Goal: Task Accomplishment & Management: Manage account settings

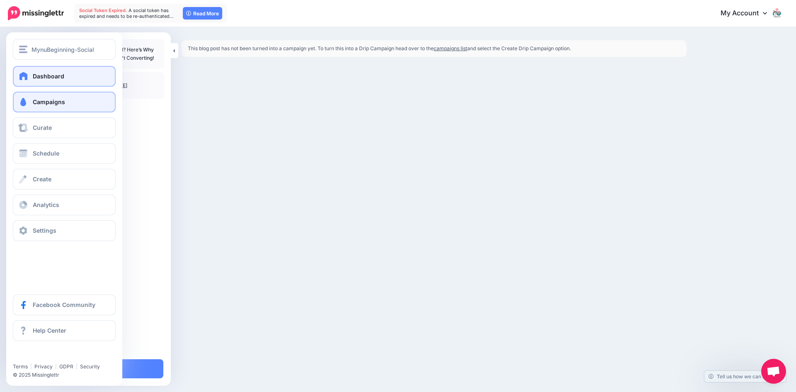
click at [29, 74] on link "Dashboard" at bounding box center [64, 76] width 103 height 21
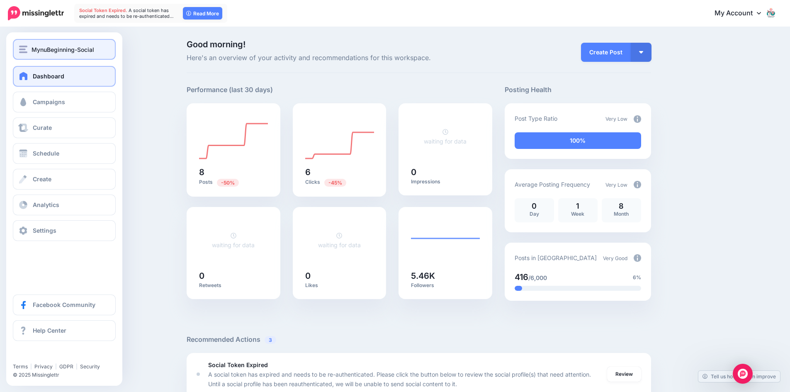
click at [60, 50] on span "MynuBeginning-Social" at bounding box center [63, 50] width 63 height 10
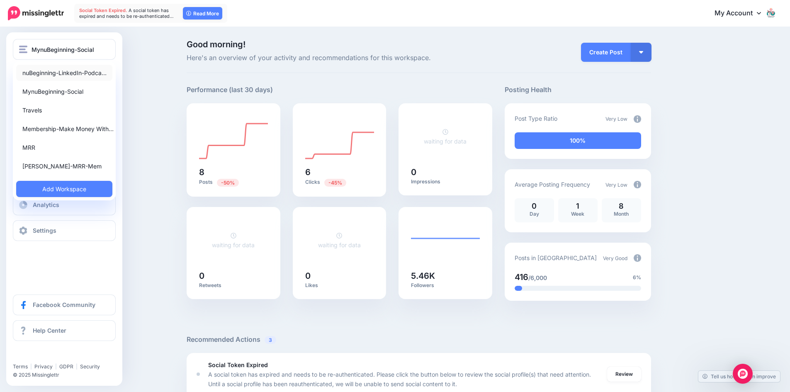
click at [45, 73] on link "nuBeginning-LinkedIn-Podca…" at bounding box center [64, 73] width 96 height 16
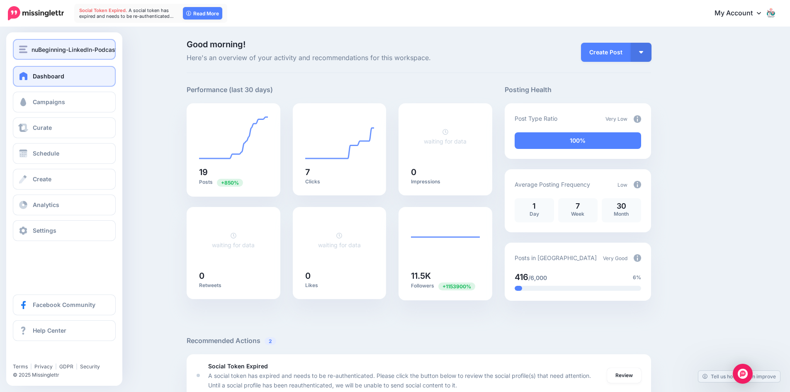
click at [59, 47] on span "nuBeginning-LinkedIn-Podcast" at bounding box center [75, 50] width 86 height 10
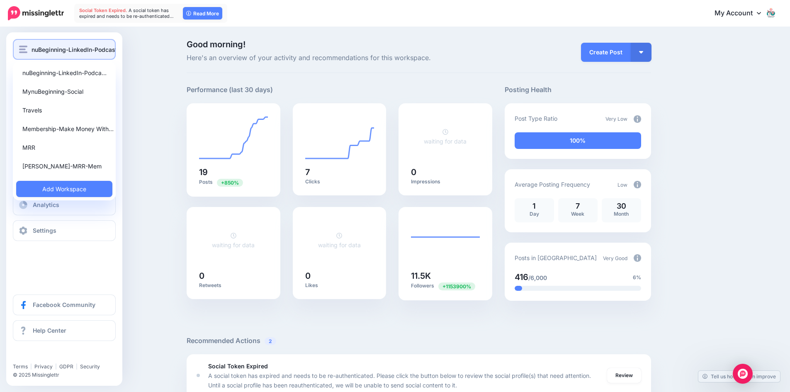
click at [59, 47] on span "nuBeginning-LinkedIn-Podcast" at bounding box center [75, 50] width 86 height 10
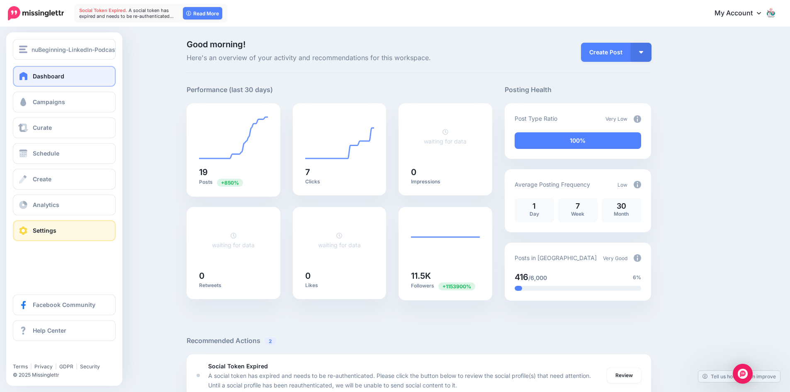
click at [41, 228] on span "Settings" at bounding box center [45, 230] width 24 height 7
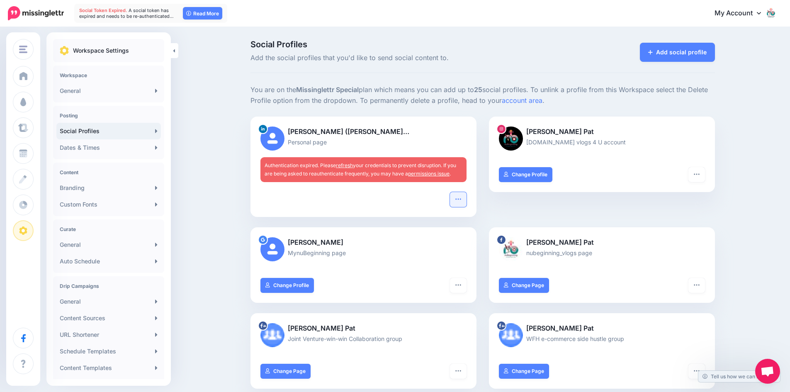
click at [462, 199] on icon "button" at bounding box center [458, 199] width 7 height 7
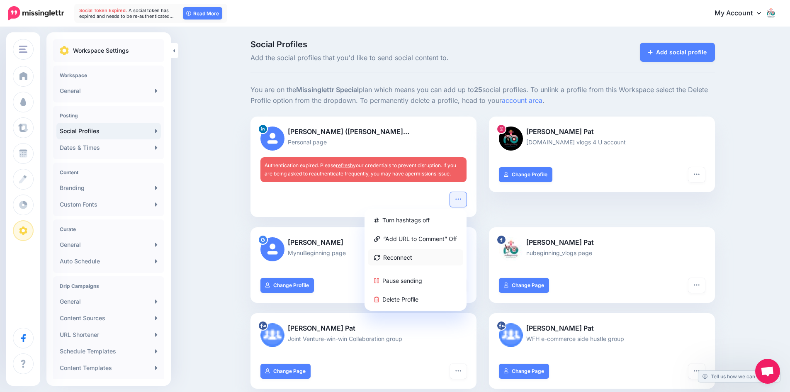
click at [408, 255] on link "Reconnect" at bounding box center [415, 257] width 95 height 16
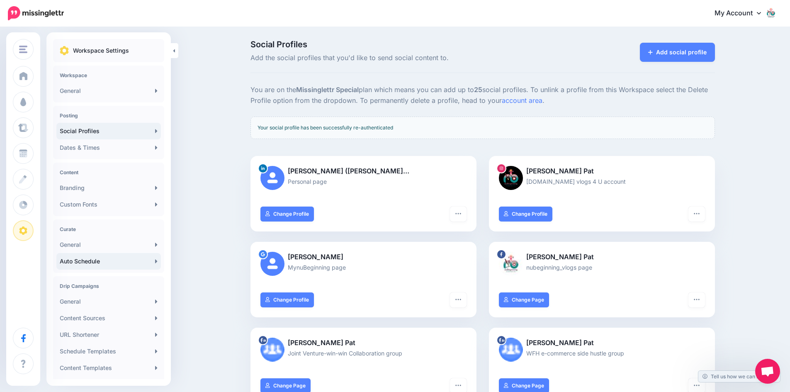
click at [119, 263] on link "Auto Schedule" at bounding box center [108, 261] width 104 height 17
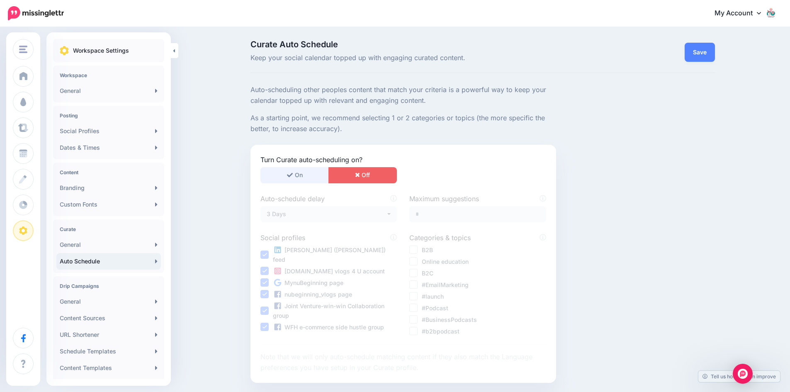
click at [299, 175] on button "On" at bounding box center [294, 175] width 68 height 16
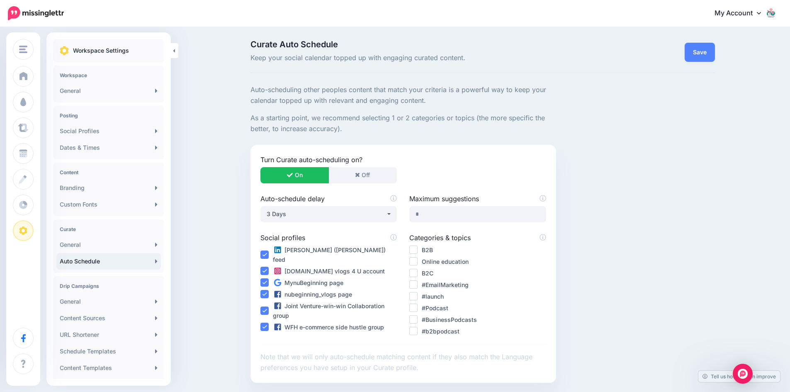
click at [418, 318] on ins at bounding box center [413, 319] width 8 height 8
click at [418, 283] on ins at bounding box center [413, 284] width 8 height 8
click at [418, 259] on ins at bounding box center [413, 261] width 8 height 8
click at [704, 50] on link "Save" at bounding box center [700, 52] width 30 height 19
click at [417, 295] on ins at bounding box center [413, 296] width 8 height 8
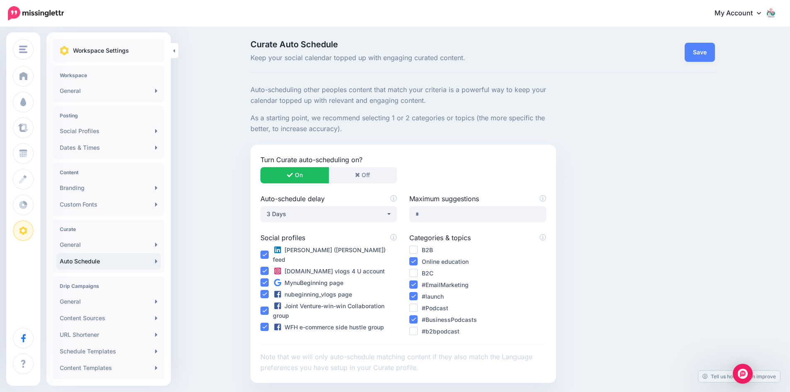
click at [417, 250] on ins at bounding box center [413, 249] width 8 height 8
click at [696, 53] on link "Save" at bounding box center [700, 52] width 30 height 19
click at [437, 212] on input "*" at bounding box center [477, 214] width 136 height 16
click at [417, 273] on ins at bounding box center [413, 273] width 8 height 8
click at [418, 309] on ins at bounding box center [413, 308] width 8 height 8
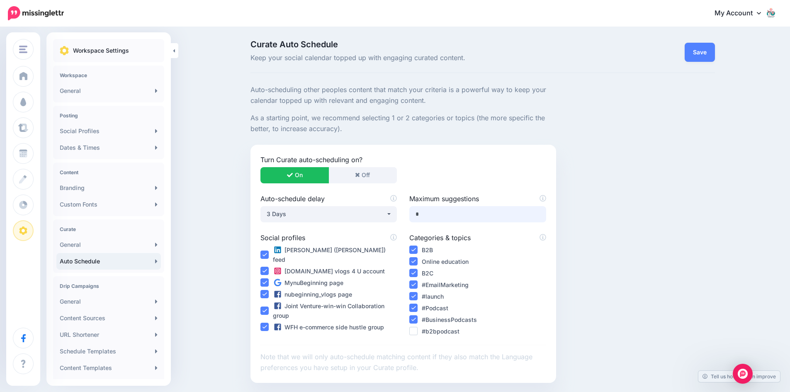
click at [416, 331] on ins at bounding box center [413, 331] width 8 height 8
click at [709, 49] on link "Save" at bounding box center [700, 52] width 30 height 19
click at [698, 52] on link "Save" at bounding box center [700, 52] width 30 height 19
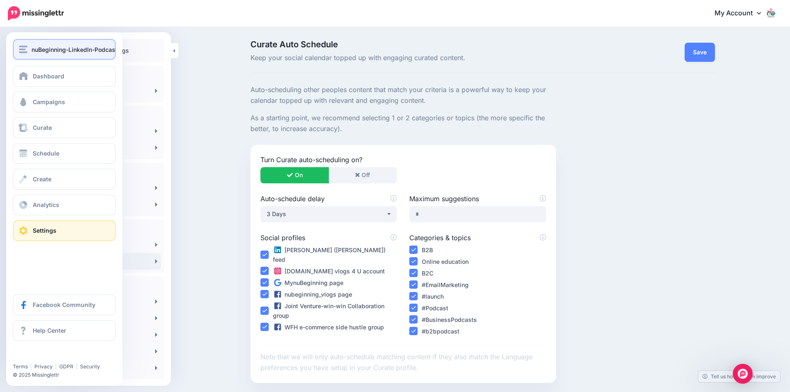
click at [36, 49] on span "nuBeginning-LinkedIn-Podcast" at bounding box center [75, 50] width 86 height 10
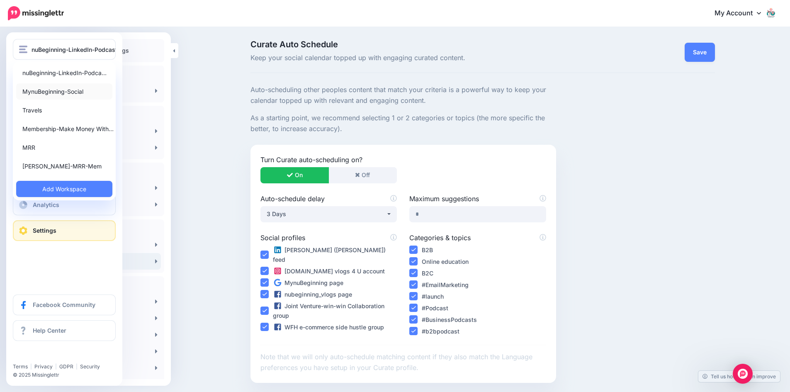
click at [39, 91] on link "MynuBeginning-Social" at bounding box center [64, 91] width 96 height 16
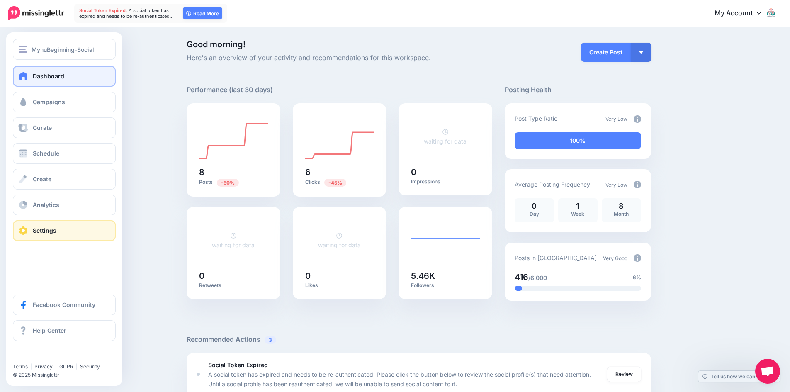
click at [35, 232] on span "Settings" at bounding box center [45, 230] width 24 height 7
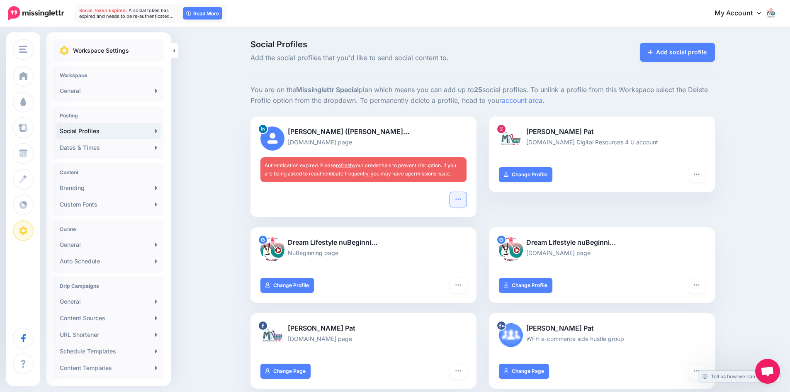
click at [461, 198] on icon "button" at bounding box center [458, 199] width 7 height 7
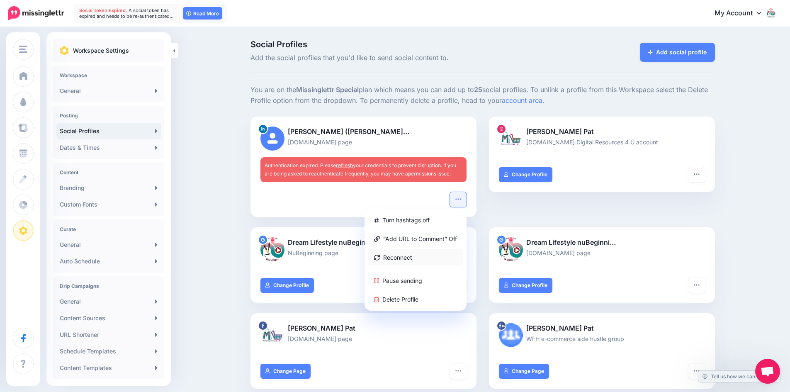
click at [423, 258] on link "Reconnect" at bounding box center [415, 257] width 95 height 16
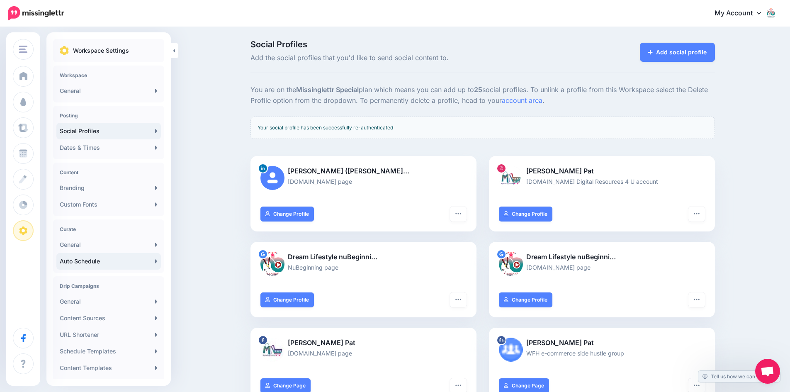
click at [124, 265] on link "Auto Schedule" at bounding box center [108, 261] width 104 height 17
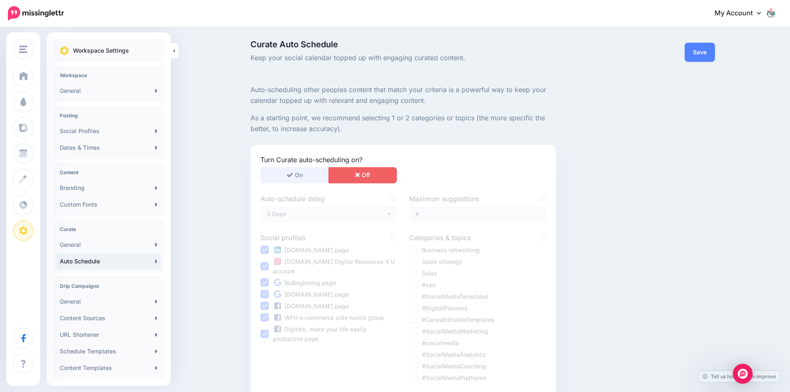
click at [292, 175] on icon "button" at bounding box center [290, 175] width 6 height 6
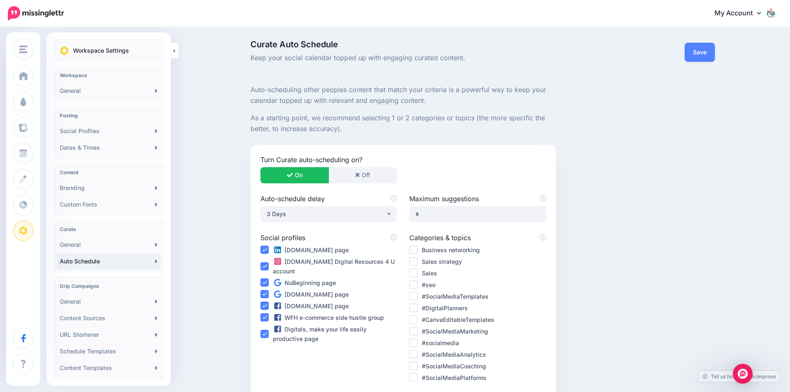
click at [413, 260] on ins at bounding box center [413, 261] width 8 height 8
click at [416, 272] on ins at bounding box center [413, 273] width 8 height 8
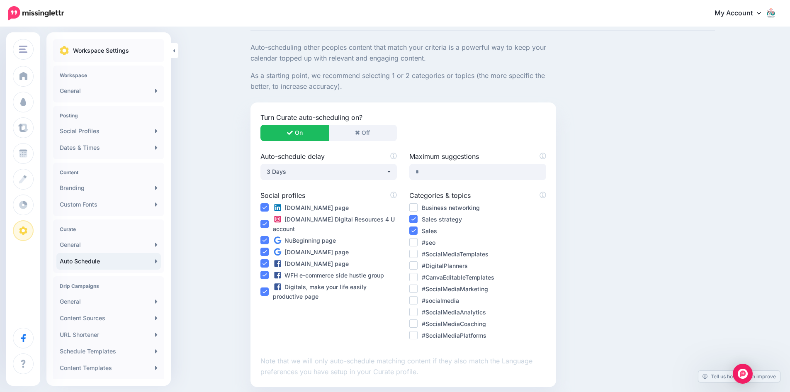
scroll to position [45, 0]
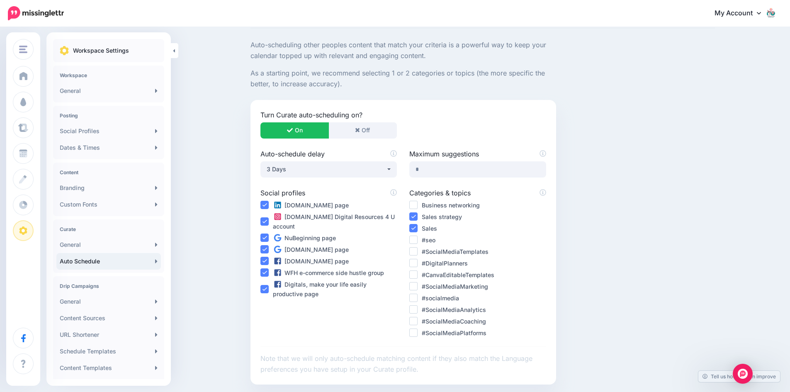
click at [417, 299] on ins at bounding box center [413, 298] width 8 height 8
click at [418, 310] on ins at bounding box center [413, 309] width 8 height 8
click at [416, 321] on ins at bounding box center [413, 321] width 8 height 8
click at [417, 284] on ins at bounding box center [413, 286] width 8 height 8
click at [415, 274] on ins at bounding box center [413, 274] width 8 height 8
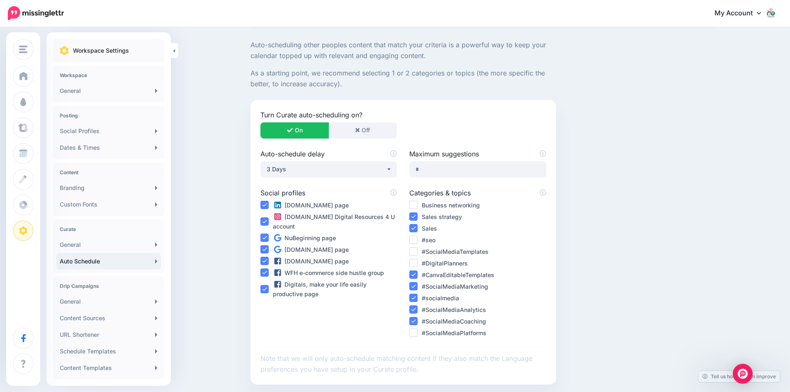
click at [417, 252] on ins at bounding box center [413, 251] width 8 height 8
click at [416, 239] on ins at bounding box center [413, 240] width 8 height 8
click at [417, 204] on ins at bounding box center [413, 205] width 8 height 8
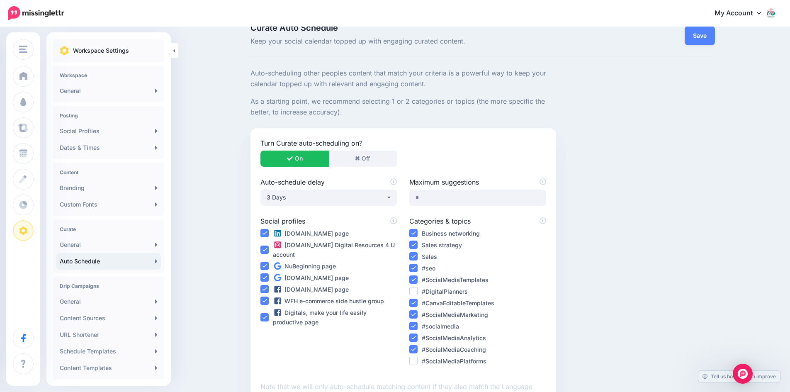
scroll to position [0, 0]
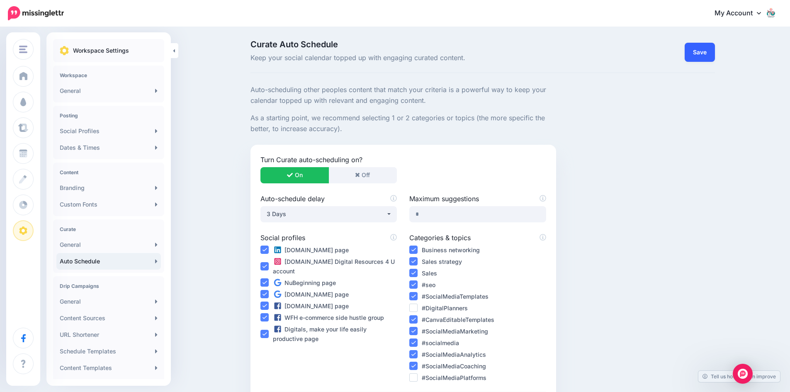
click at [706, 50] on link "Save" at bounding box center [700, 52] width 30 height 19
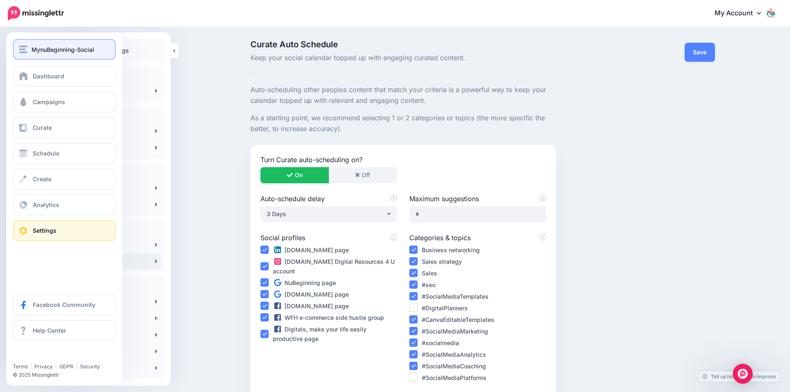
click at [47, 50] on span "MynuBeginning-Social" at bounding box center [63, 50] width 63 height 10
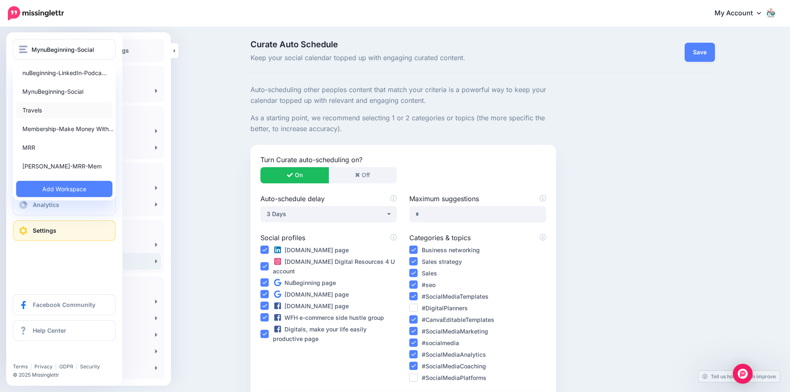
click at [28, 111] on link "Travels" at bounding box center [64, 110] width 96 height 16
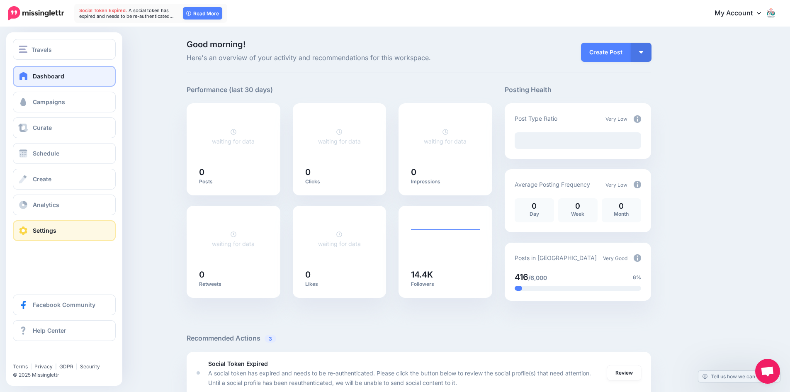
click at [34, 226] on link "Settings" at bounding box center [64, 230] width 103 height 21
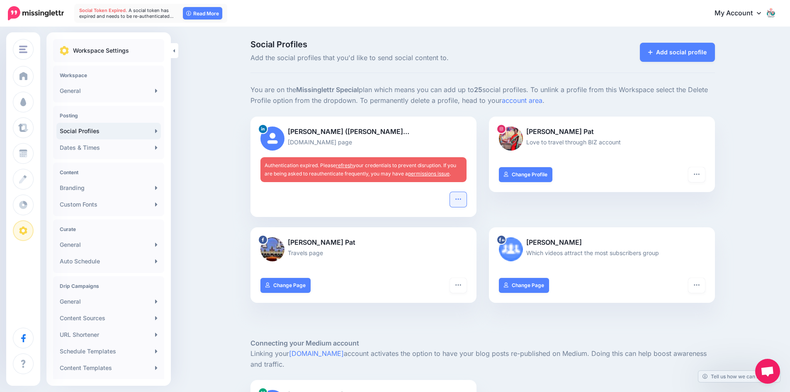
click at [461, 198] on icon "button" at bounding box center [458, 199] width 7 height 7
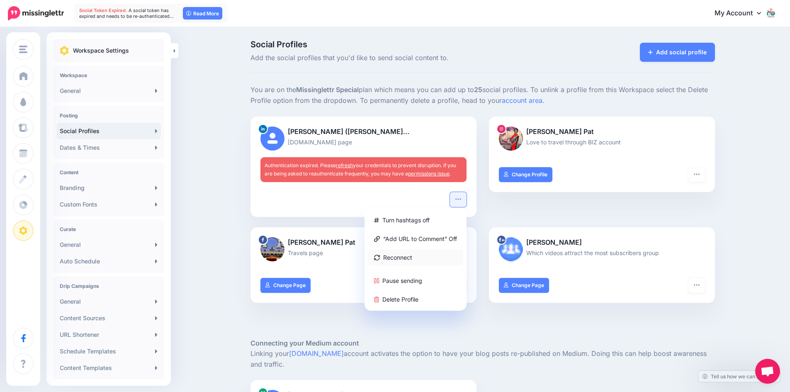
click at [435, 259] on link "Reconnect" at bounding box center [415, 257] width 95 height 16
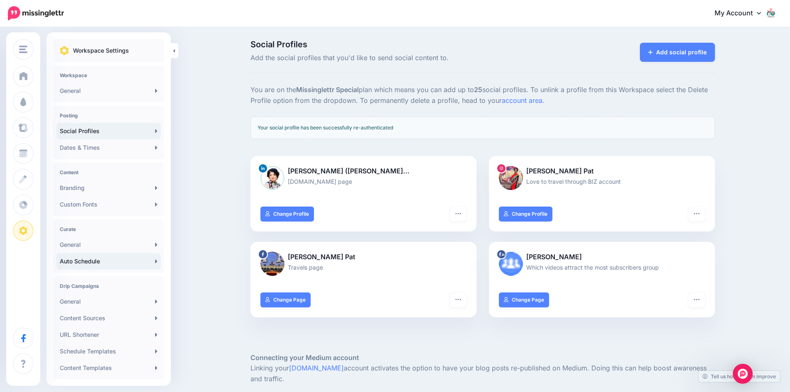
click at [112, 260] on link "Auto Schedule" at bounding box center [108, 261] width 104 height 17
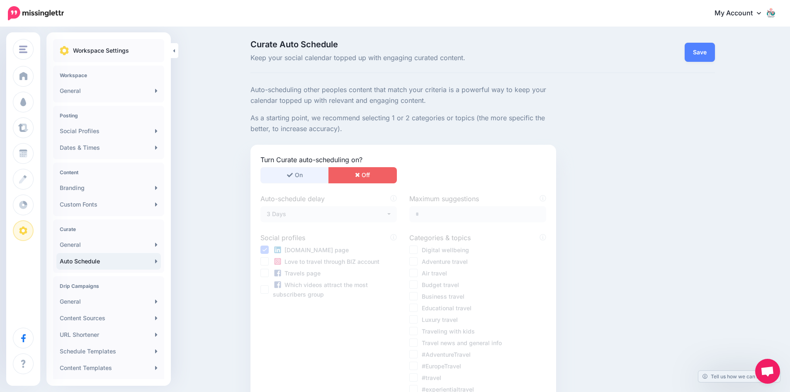
click at [299, 171] on button "On" at bounding box center [294, 175] width 68 height 16
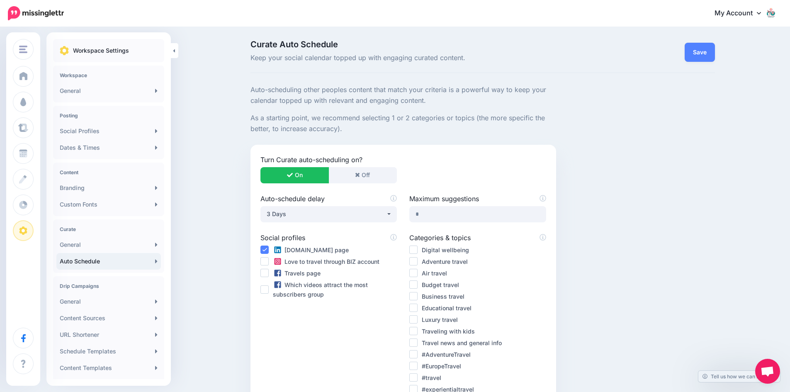
click at [268, 262] on ins at bounding box center [264, 261] width 8 height 8
click at [269, 273] on ins at bounding box center [264, 273] width 8 height 8
click at [267, 289] on ins at bounding box center [264, 289] width 8 height 8
click at [416, 296] on ins at bounding box center [413, 296] width 8 height 8
click at [418, 307] on ins at bounding box center [413, 308] width 8 height 8
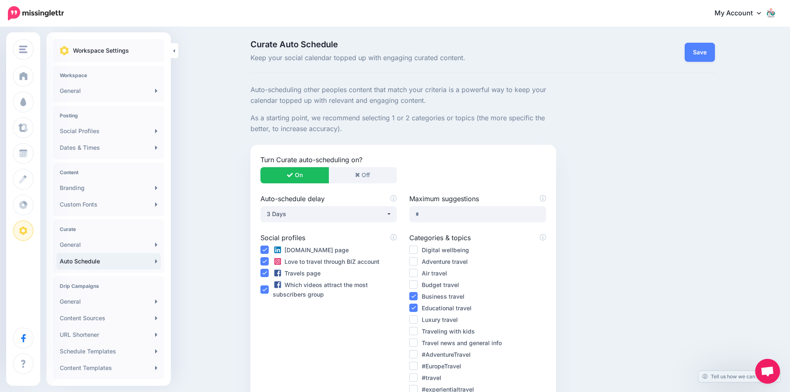
click at [415, 321] on ins at bounding box center [413, 319] width 8 height 8
click at [418, 261] on ins at bounding box center [413, 261] width 8 height 8
click at [417, 246] on ins at bounding box center [413, 249] width 8 height 8
click at [418, 366] on ins at bounding box center [413, 366] width 8 height 8
click at [416, 354] on ins at bounding box center [413, 354] width 8 height 8
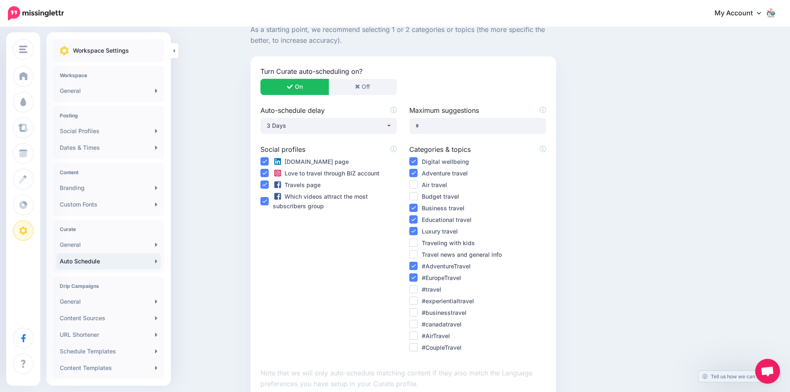
scroll to position [122, 0]
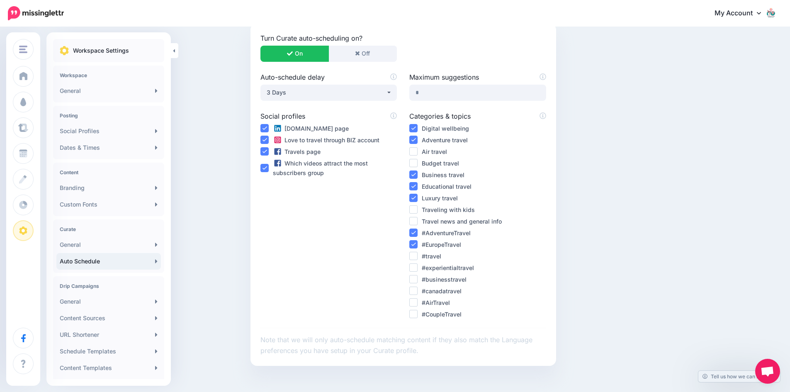
click at [418, 279] on ins at bounding box center [413, 279] width 8 height 8
click at [414, 220] on ins at bounding box center [413, 221] width 8 height 8
click at [418, 267] on ins at bounding box center [413, 267] width 8 height 8
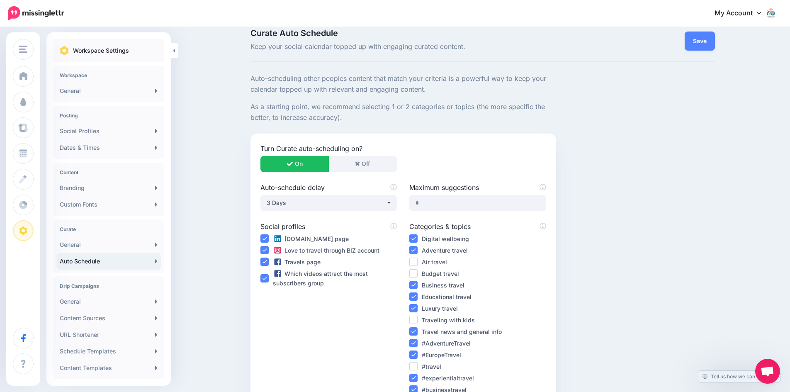
scroll to position [0, 0]
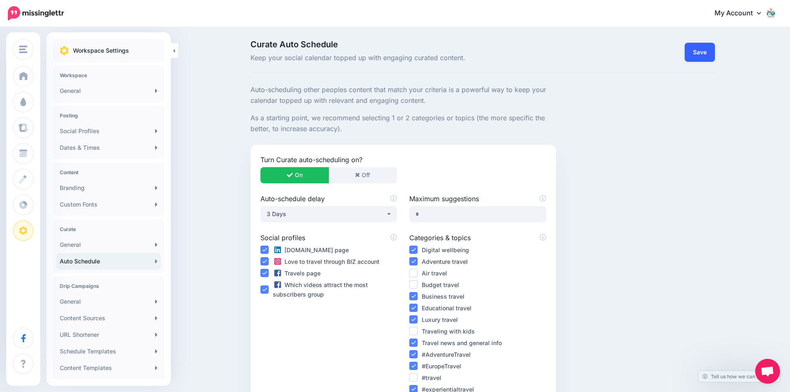
click at [707, 53] on link "Save" at bounding box center [700, 52] width 30 height 19
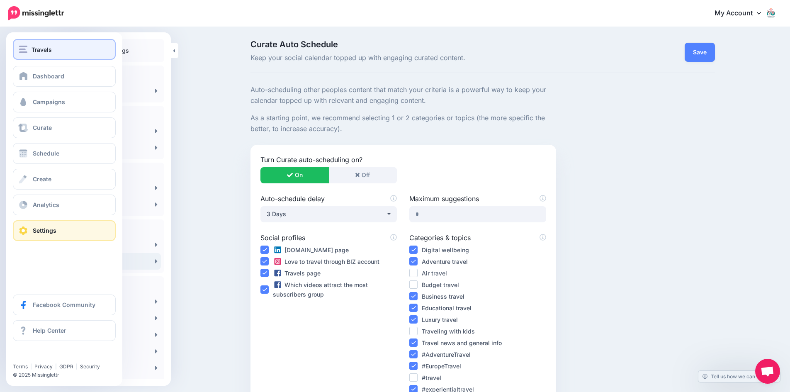
click at [33, 50] on span "Travels" at bounding box center [42, 50] width 20 height 10
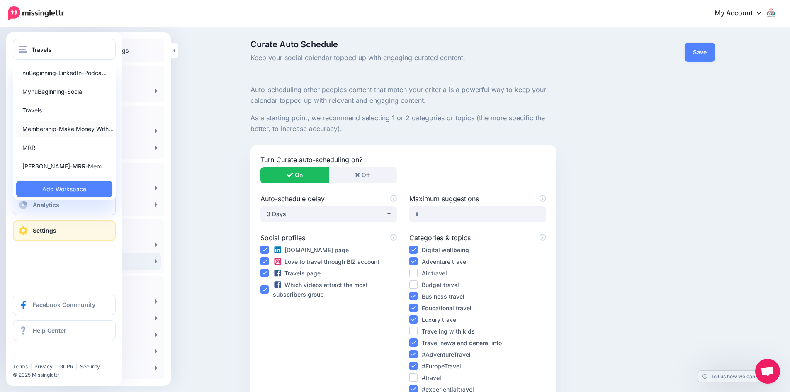
click at [30, 129] on link "Membership-Make Money With…" at bounding box center [64, 129] width 96 height 16
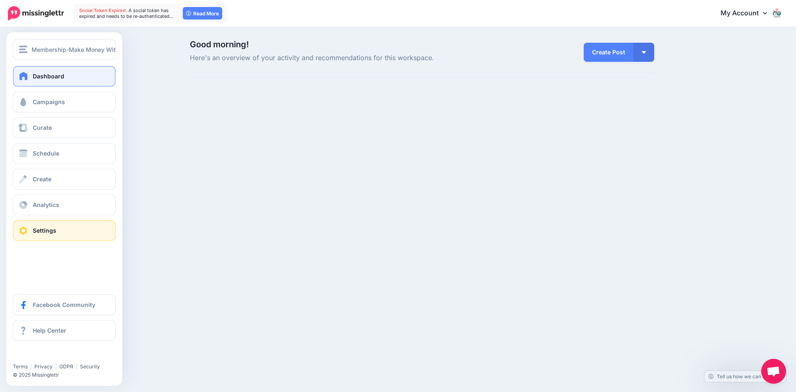
click at [38, 229] on span "Settings" at bounding box center [45, 230] width 24 height 7
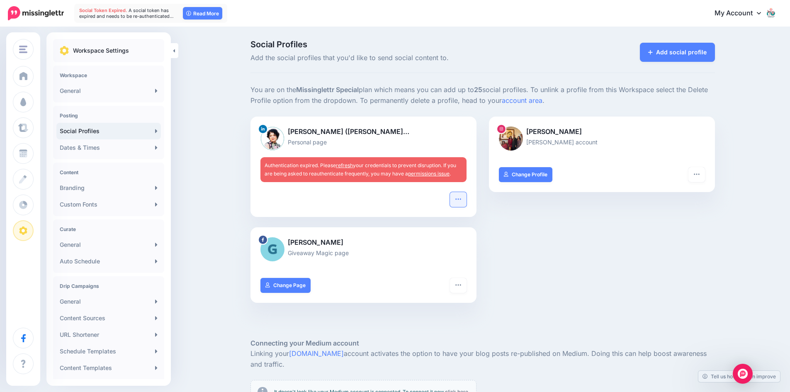
click at [460, 199] on icon "button" at bounding box center [458, 199] width 7 height 7
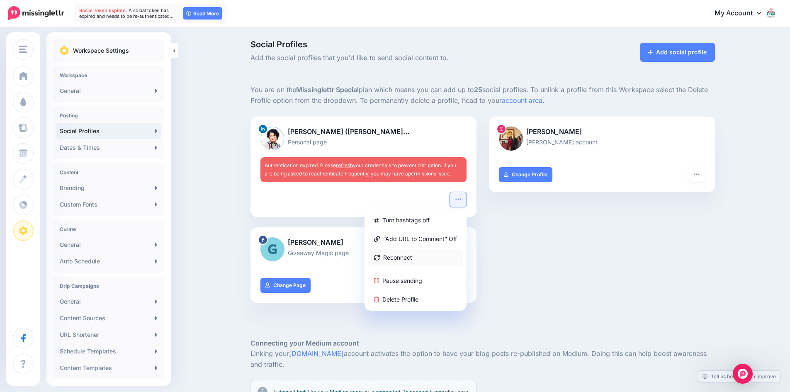
click at [400, 258] on link "Reconnect" at bounding box center [415, 257] width 95 height 16
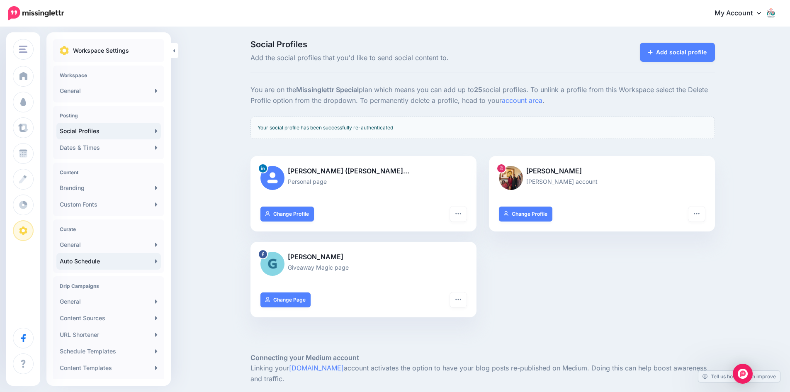
click at [93, 260] on link "Auto Schedule" at bounding box center [108, 261] width 104 height 17
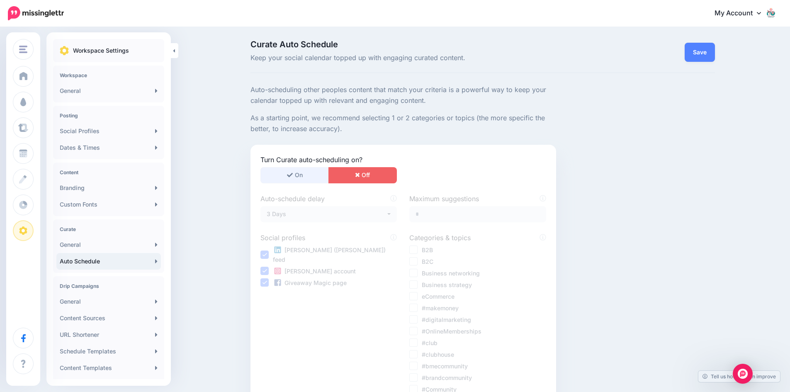
click at [293, 177] on icon "button" at bounding box center [290, 175] width 6 height 6
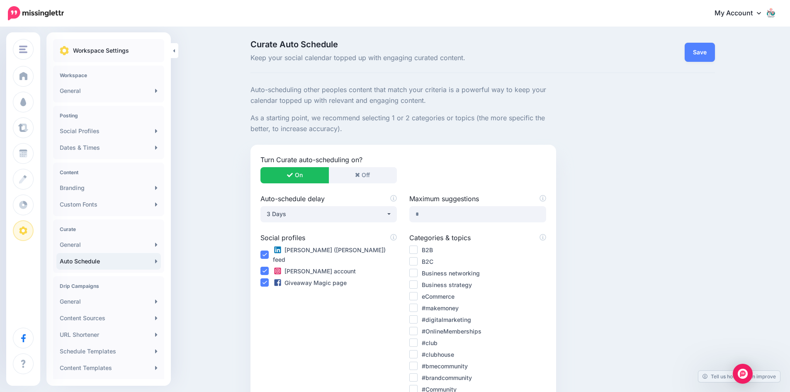
click at [417, 295] on ins at bounding box center [413, 296] width 8 height 8
click at [418, 307] on ins at bounding box center [413, 308] width 8 height 8
click at [417, 284] on ins at bounding box center [413, 284] width 8 height 8
click at [415, 248] on ins at bounding box center [413, 249] width 8 height 8
click at [416, 258] on ins at bounding box center [413, 261] width 8 height 8
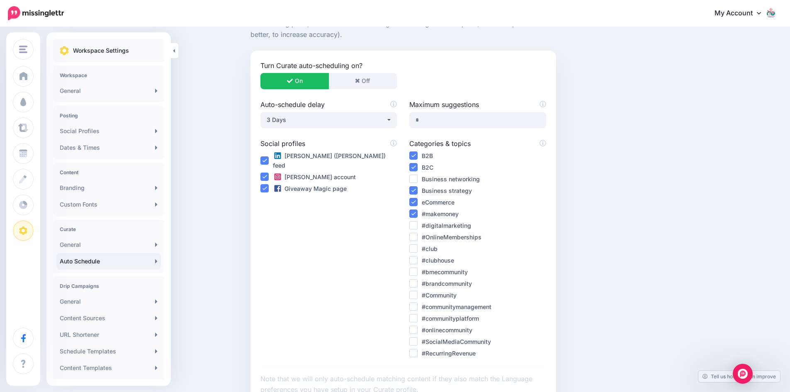
scroll to position [116, 0]
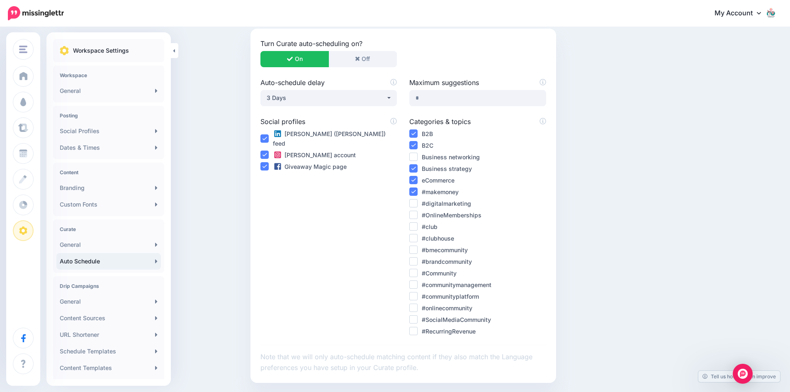
click at [418, 308] on ins at bounding box center [413, 308] width 8 height 8
click at [418, 322] on ins at bounding box center [413, 319] width 8 height 8
click at [418, 272] on ins at bounding box center [413, 273] width 8 height 8
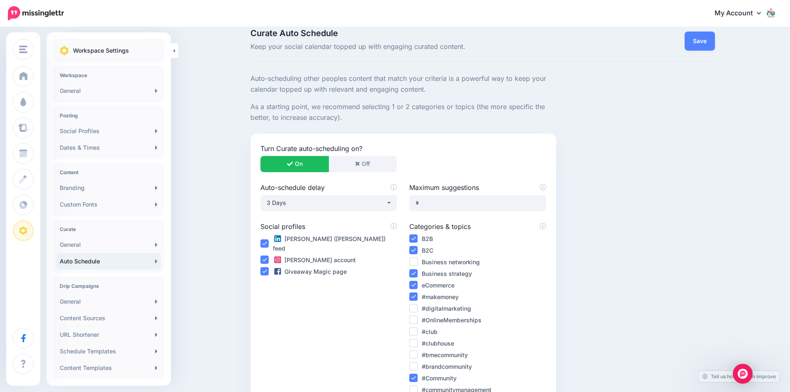
scroll to position [0, 0]
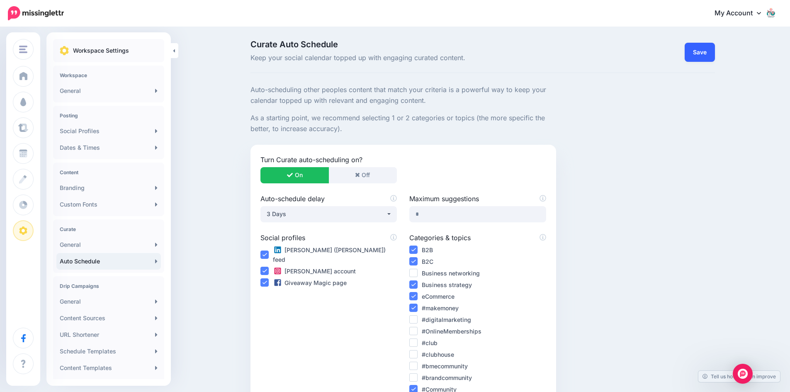
click at [705, 51] on link "Save" at bounding box center [700, 52] width 30 height 19
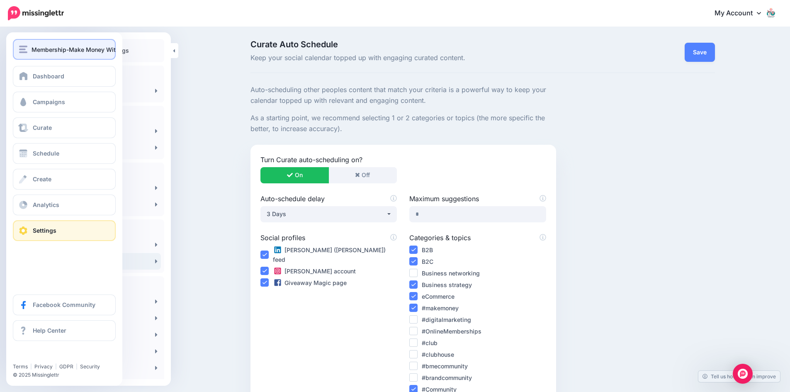
click at [34, 51] on span "Membership-Make Money With Sue-LinkedIn" at bounding box center [113, 50] width 163 height 10
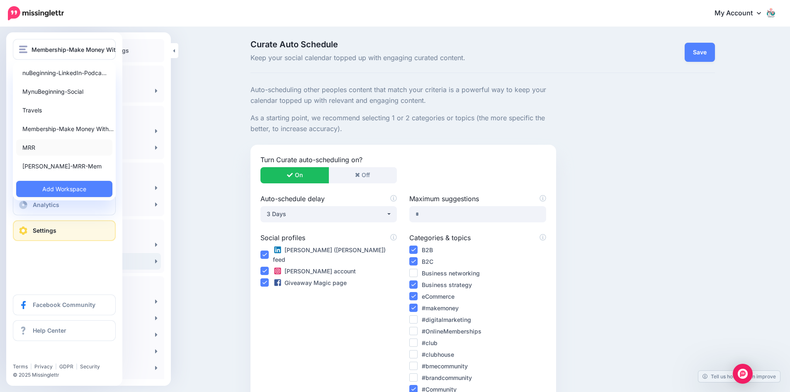
click at [29, 147] on link "MRR" at bounding box center [64, 147] width 96 height 16
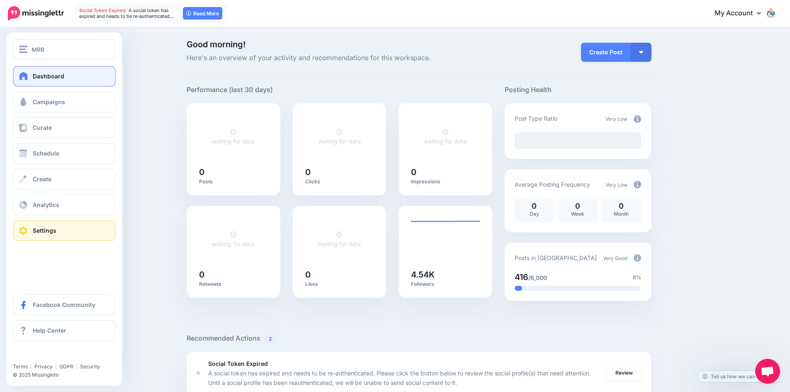
click at [38, 228] on span "Settings" at bounding box center [45, 230] width 24 height 7
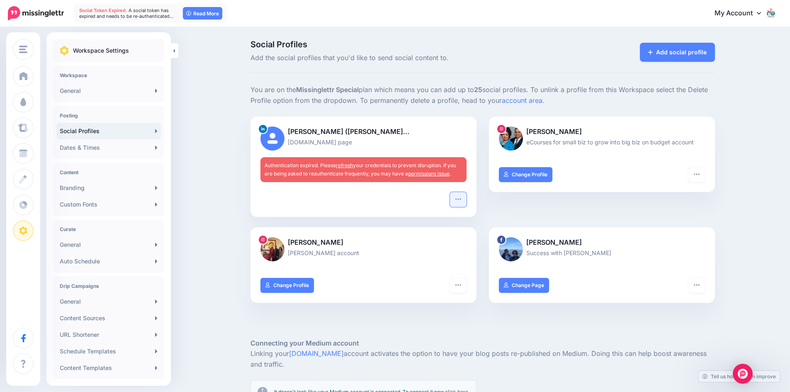
click at [462, 197] on icon "button" at bounding box center [458, 199] width 7 height 7
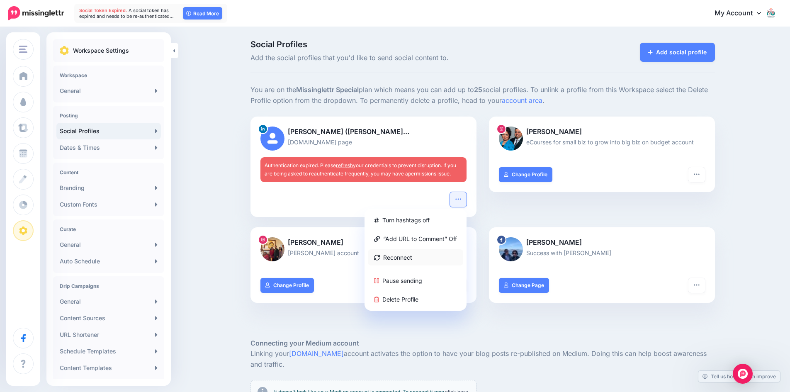
click at [403, 258] on link "Reconnect" at bounding box center [415, 257] width 95 height 16
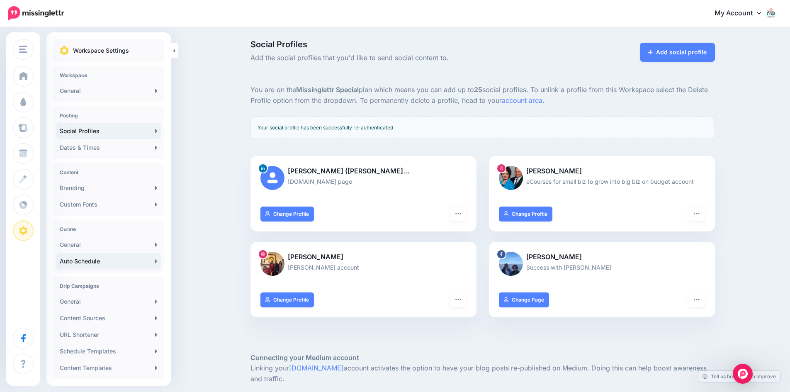
click at [78, 261] on link "Auto Schedule" at bounding box center [108, 261] width 104 height 17
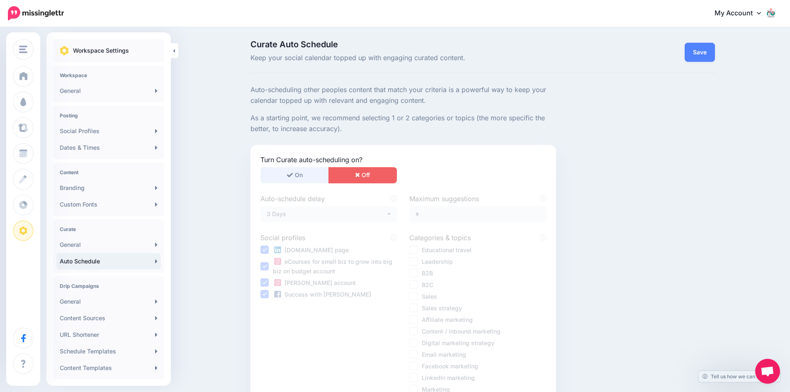
click at [284, 175] on button "On" at bounding box center [294, 175] width 68 height 16
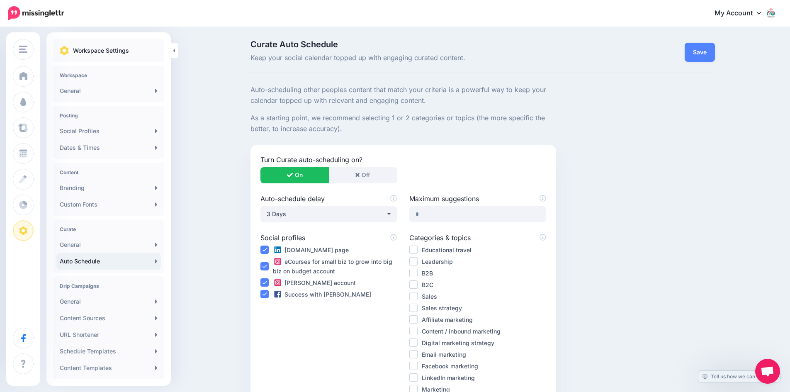
click at [417, 295] on ins at bounding box center [413, 296] width 8 height 8
click at [418, 306] on ins at bounding box center [413, 308] width 8 height 8
click at [417, 318] on ins at bounding box center [413, 319] width 8 height 8
click at [417, 352] on ins at bounding box center [413, 354] width 8 height 8
click at [418, 388] on ins at bounding box center [413, 389] width 8 height 8
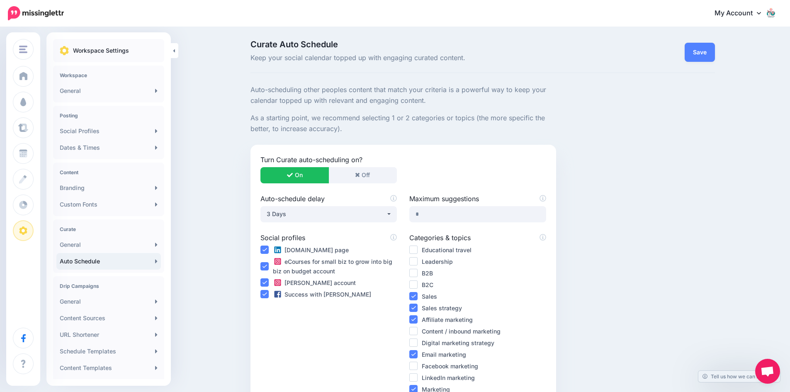
click at [418, 264] on ins at bounding box center [413, 261] width 8 height 8
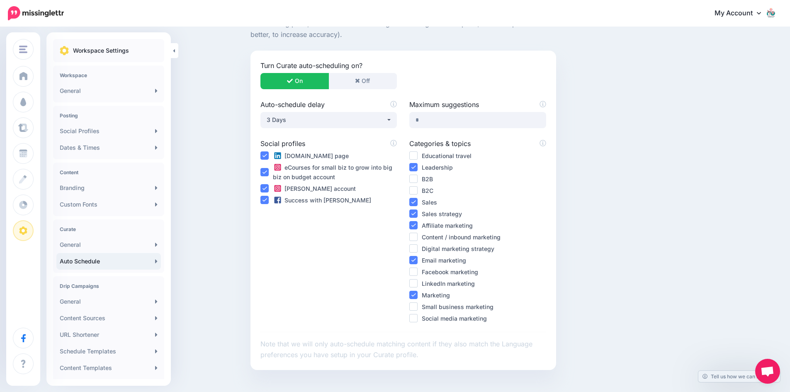
scroll to position [111, 0]
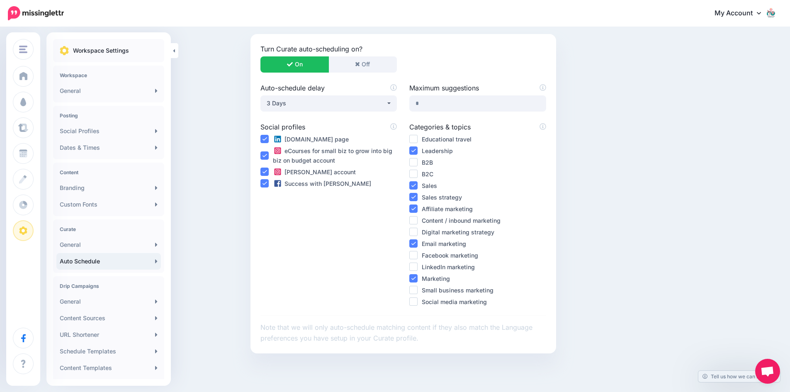
click at [418, 292] on ins at bounding box center [413, 290] width 8 height 8
click at [416, 300] on ins at bounding box center [413, 301] width 8 height 8
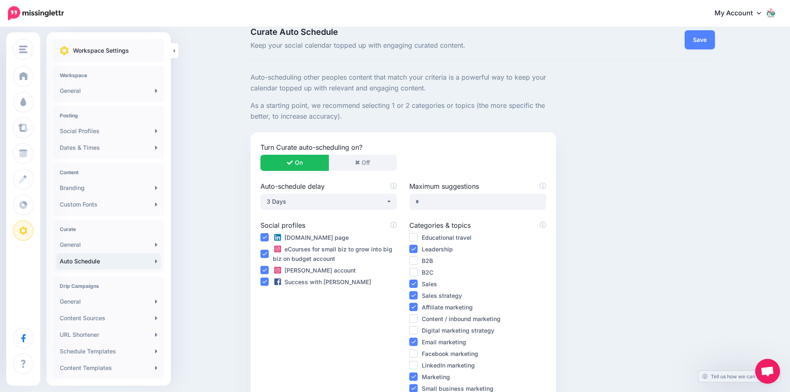
scroll to position [0, 0]
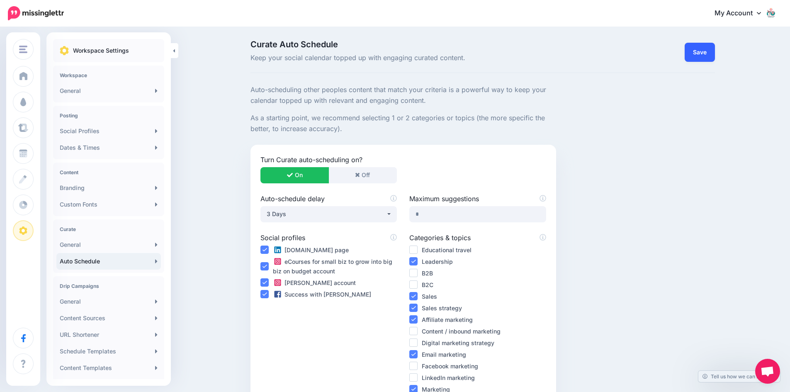
click at [705, 49] on link "Save" at bounding box center [700, 52] width 30 height 19
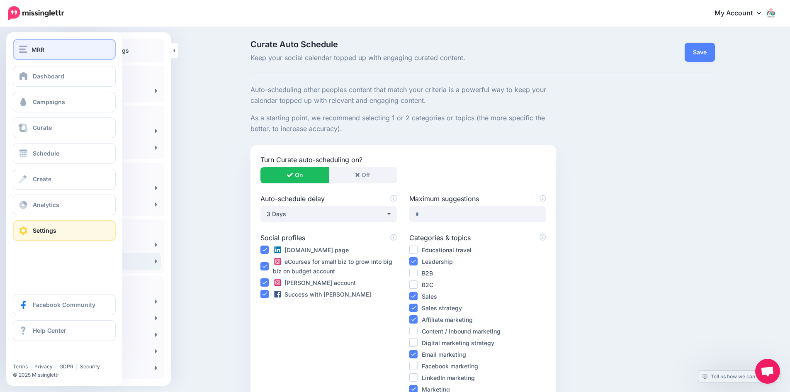
click at [40, 50] on span "MRR" at bounding box center [38, 50] width 13 height 10
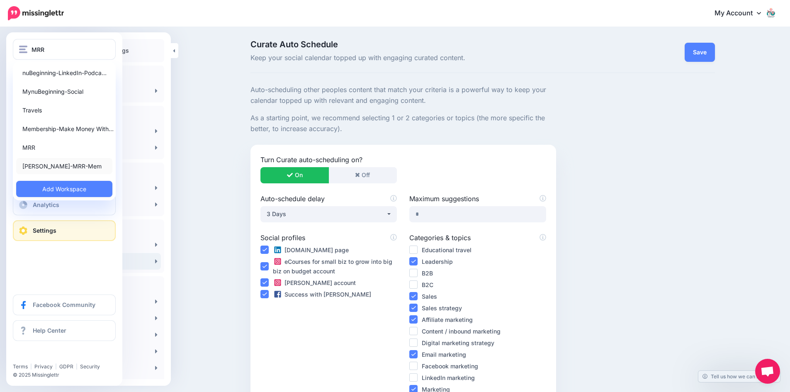
click at [46, 165] on link "[PERSON_NAME]-MRR-Mem" at bounding box center [64, 166] width 96 height 16
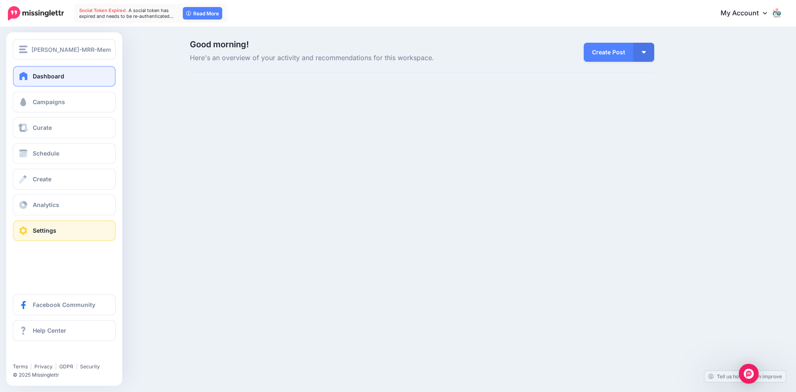
click at [60, 230] on link "Settings" at bounding box center [64, 230] width 103 height 21
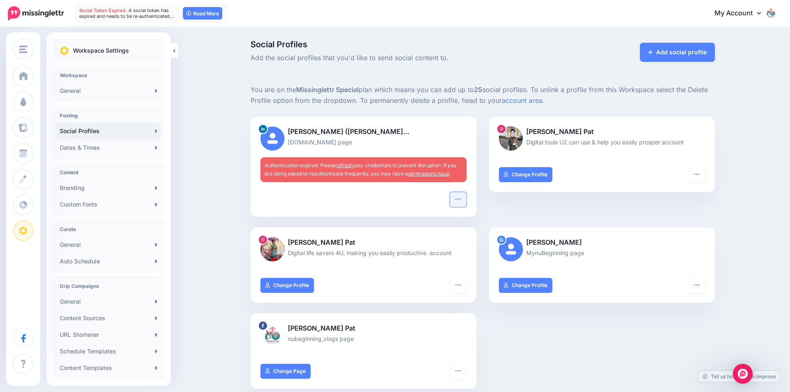
click at [462, 199] on icon "button" at bounding box center [458, 199] width 7 height 7
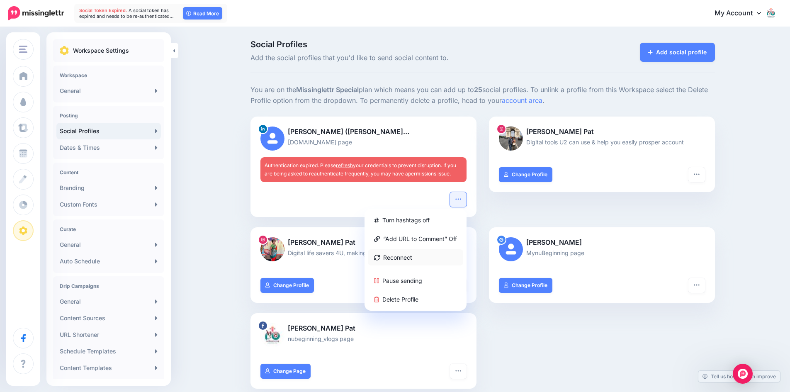
click at [414, 255] on link "Reconnect" at bounding box center [415, 257] width 95 height 16
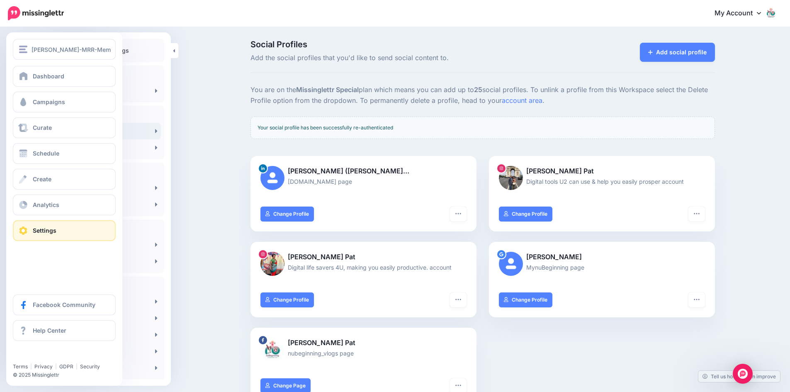
click at [70, 228] on link "Settings" at bounding box center [64, 230] width 103 height 21
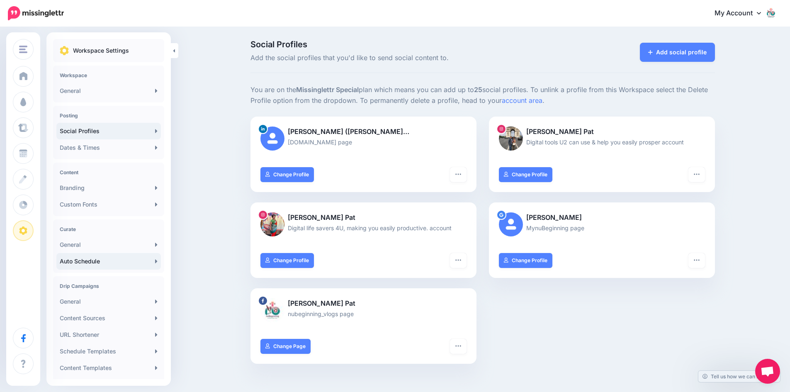
click at [113, 257] on link "Auto Schedule" at bounding box center [108, 261] width 104 height 17
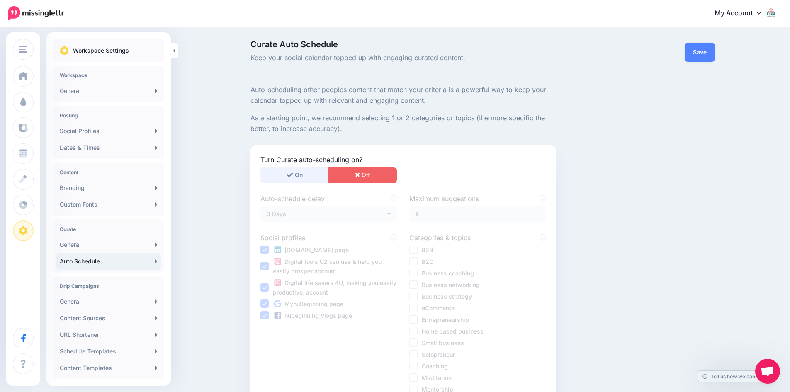
click at [297, 170] on button "On" at bounding box center [294, 175] width 68 height 16
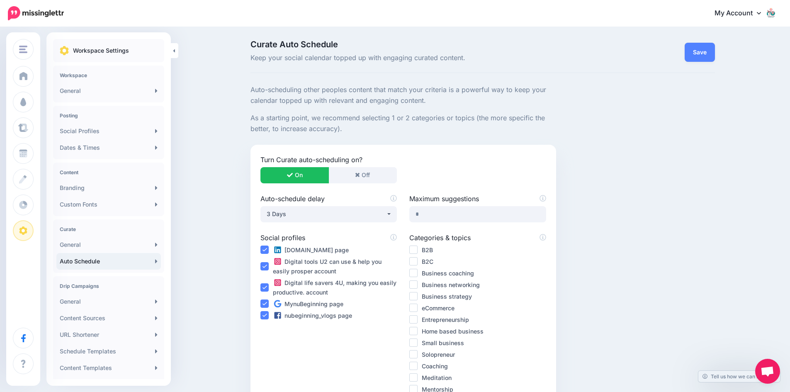
click at [418, 354] on ins at bounding box center [413, 354] width 8 height 8
click at [416, 343] on ins at bounding box center [413, 342] width 8 height 8
click at [418, 332] on ins at bounding box center [413, 331] width 8 height 8
click at [416, 317] on ins at bounding box center [413, 319] width 8 height 8
click at [416, 306] on ins at bounding box center [413, 308] width 8 height 8
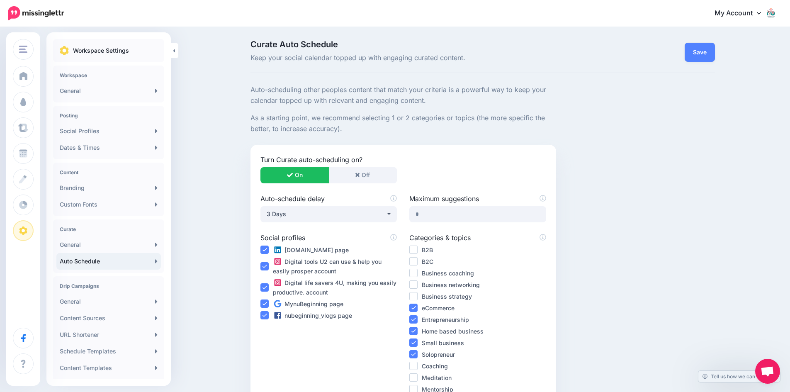
click at [417, 296] on ins at bounding box center [413, 296] width 8 height 8
click at [415, 271] on ins at bounding box center [413, 273] width 8 height 8
click at [418, 389] on ins at bounding box center [413, 389] width 8 height 8
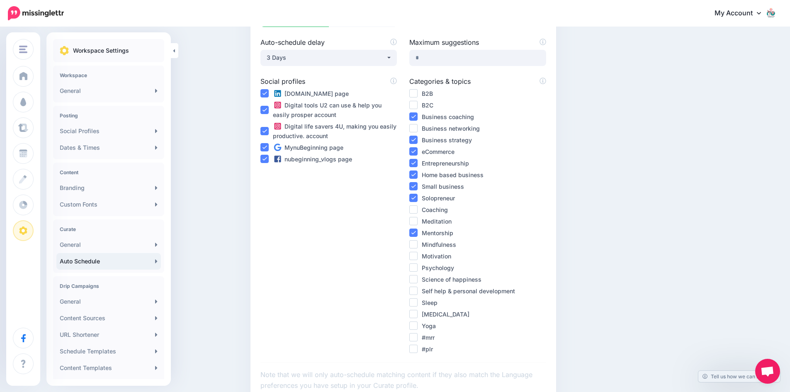
scroll to position [176, 0]
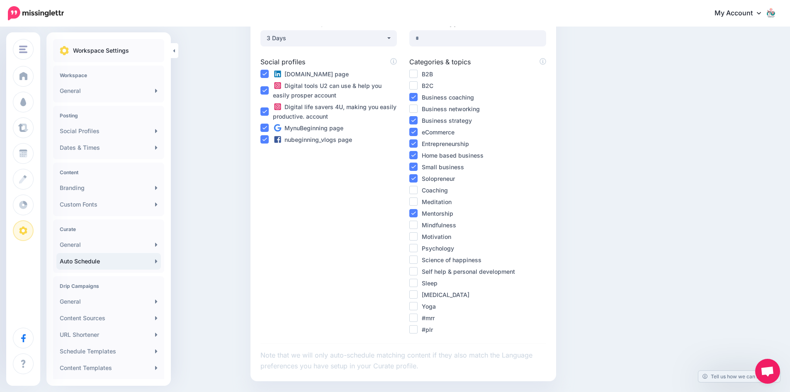
click at [418, 318] on ins at bounding box center [413, 317] width 8 height 8
click at [415, 330] on ins at bounding box center [413, 329] width 8 height 8
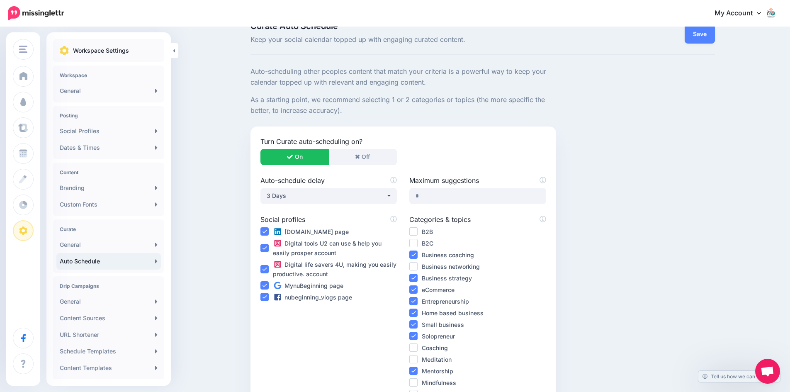
scroll to position [0, 0]
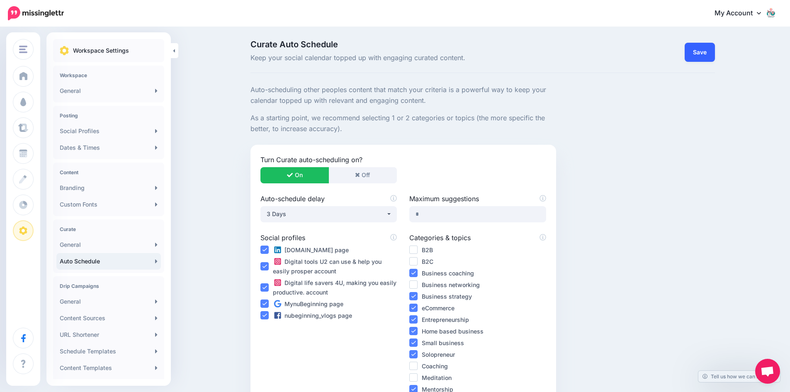
click at [710, 51] on link "Save" at bounding box center [700, 52] width 30 height 19
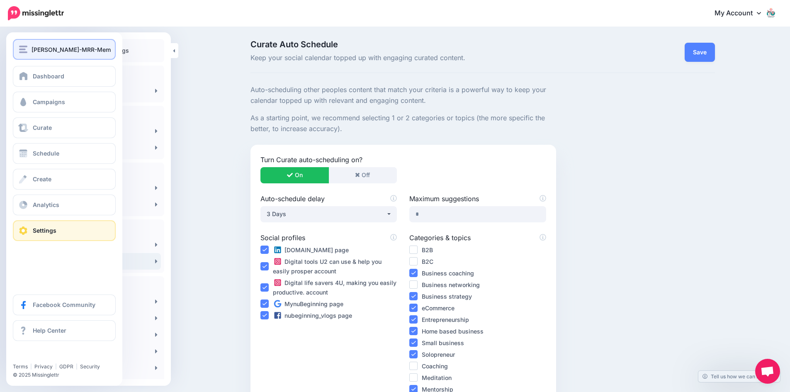
click at [44, 49] on span "[PERSON_NAME]-MRR-Mem" at bounding box center [71, 50] width 79 height 10
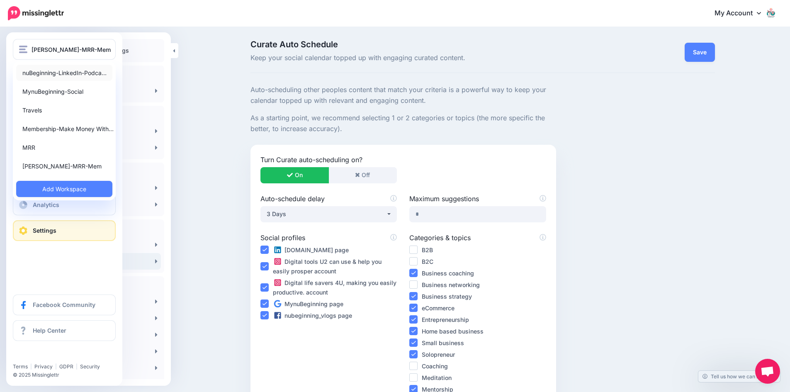
click at [38, 72] on link "nuBeginning-LinkedIn-Podca…" at bounding box center [64, 73] width 96 height 16
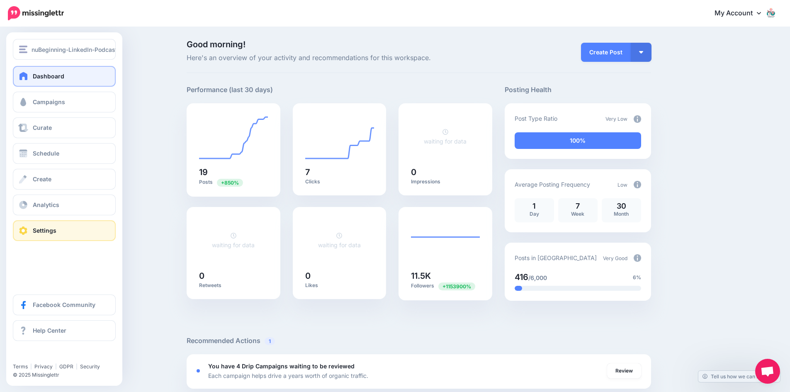
click at [41, 228] on span "Settings" at bounding box center [45, 230] width 24 height 7
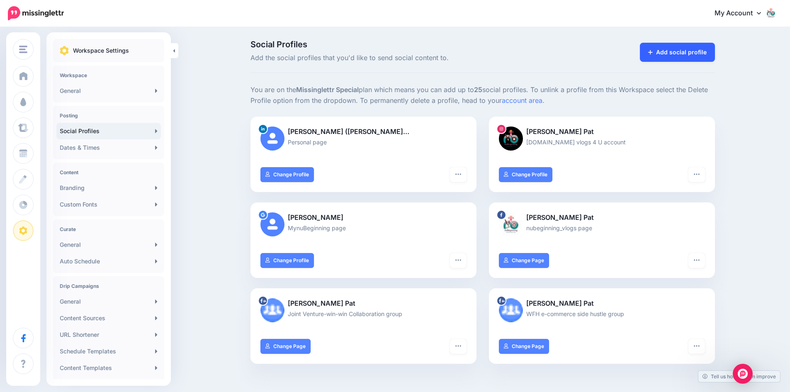
click at [673, 51] on link "Add social profile" at bounding box center [677, 52] width 75 height 19
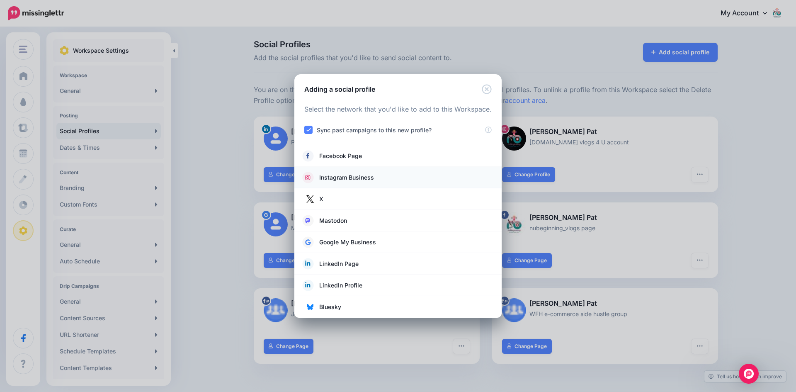
click at [365, 178] on span "Instagram Business" at bounding box center [346, 178] width 55 height 10
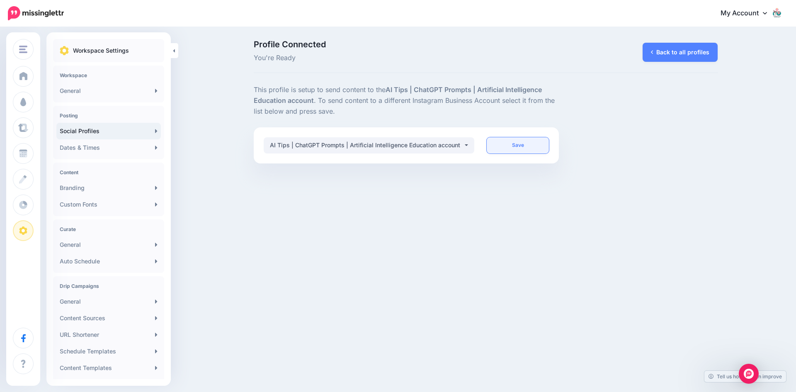
click at [518, 144] on link "Save" at bounding box center [518, 145] width 62 height 16
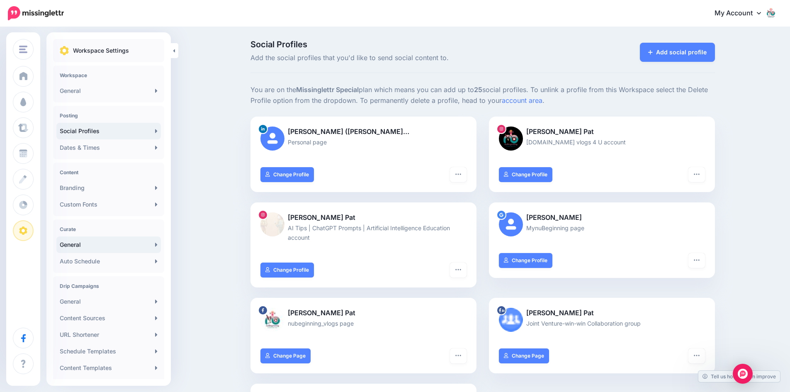
click at [70, 244] on link "General" at bounding box center [108, 244] width 104 height 17
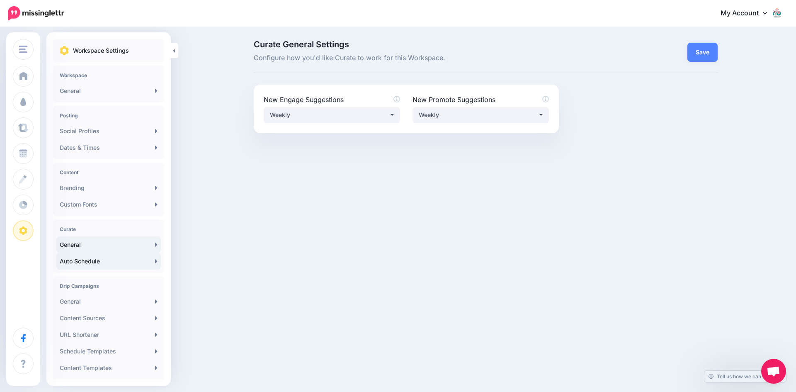
click at [103, 260] on link "Auto Schedule" at bounding box center [108, 261] width 104 height 17
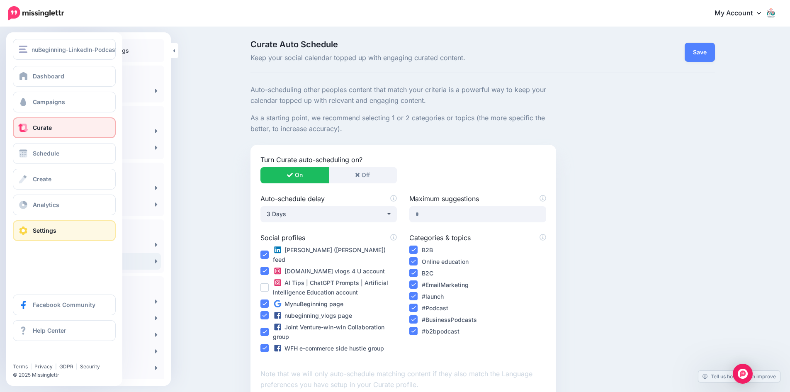
click at [51, 130] on span "Curate" at bounding box center [42, 127] width 19 height 7
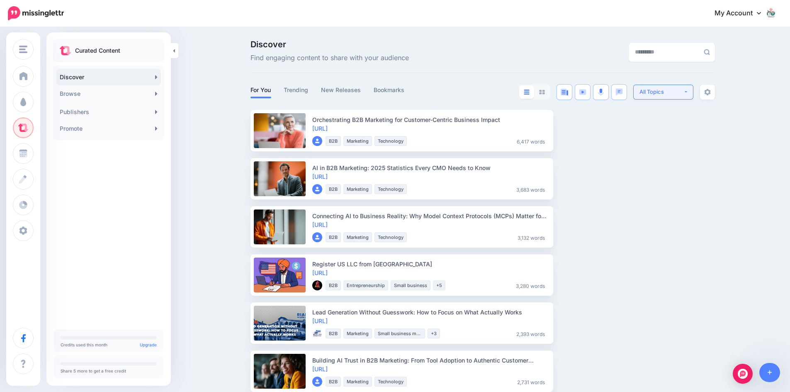
click at [690, 92] on button "All Topics" at bounding box center [663, 92] width 60 height 15
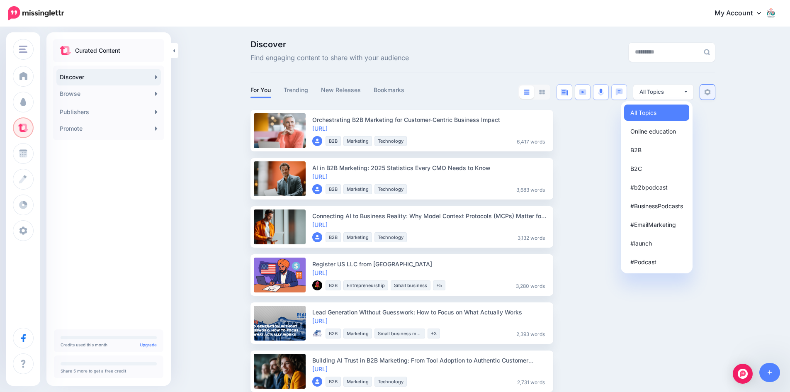
click at [710, 89] on img at bounding box center [707, 92] width 7 height 7
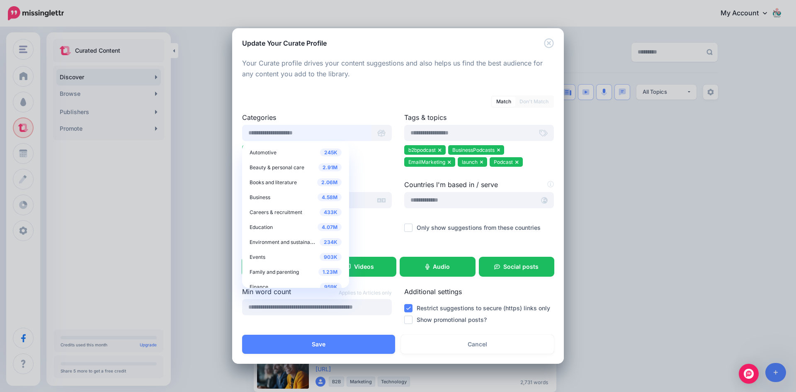
click at [328, 135] on input "text" at bounding box center [306, 133] width 129 height 16
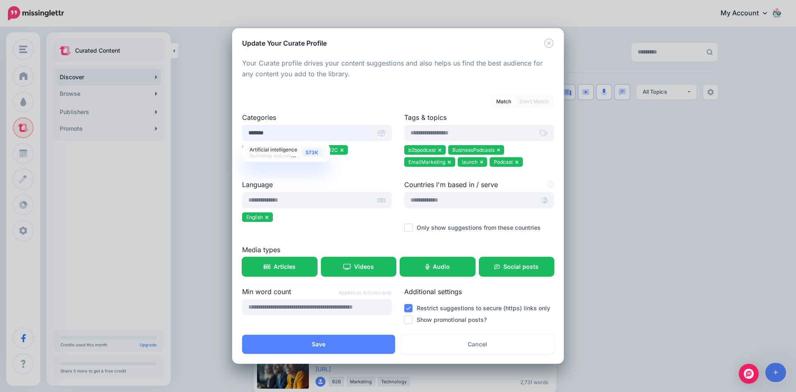
type input "*******"
click at [281, 154] on span "Technology and computing" at bounding box center [276, 154] width 53 height 7
click at [277, 148] on span "Artificial intelligence" at bounding box center [274, 149] width 48 height 6
click at [313, 151] on span "573K" at bounding box center [311, 152] width 21 height 8
click at [347, 181] on label "Language" at bounding box center [317, 185] width 150 height 10
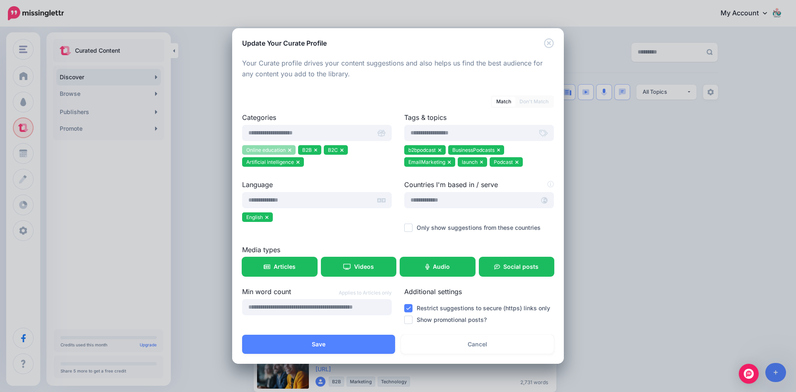
click at [291, 150] on icon at bounding box center [289, 150] width 3 height 5
click at [285, 150] on icon at bounding box center [286, 150] width 3 height 5
click at [259, 149] on icon at bounding box center [259, 149] width 3 height 3
click at [441, 151] on icon at bounding box center [439, 149] width 3 height 3
click at [441, 151] on icon at bounding box center [440, 150] width 5 height 5
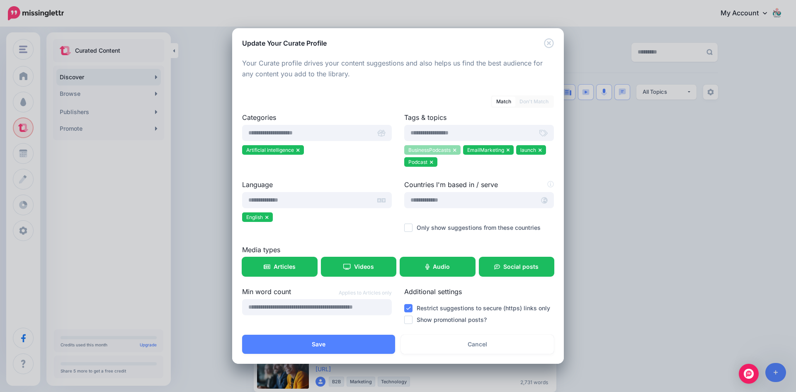
click at [454, 148] on icon at bounding box center [454, 150] width 3 height 5
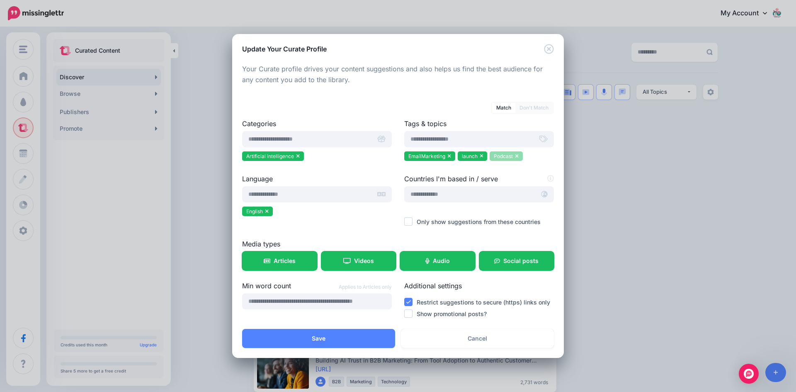
click at [515, 156] on icon at bounding box center [516, 155] width 3 height 5
click at [481, 156] on icon at bounding box center [481, 156] width 3 height 3
click at [452, 156] on li "EmailMarketing" at bounding box center [429, 156] width 51 height 10
click at [440, 143] on input "text" at bounding box center [468, 139] width 129 height 16
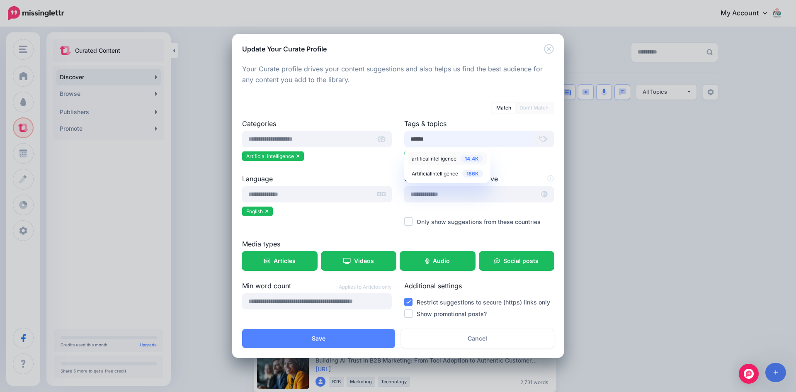
type input "******"
click at [443, 159] on span "artificalintelligence" at bounding box center [434, 159] width 45 height 6
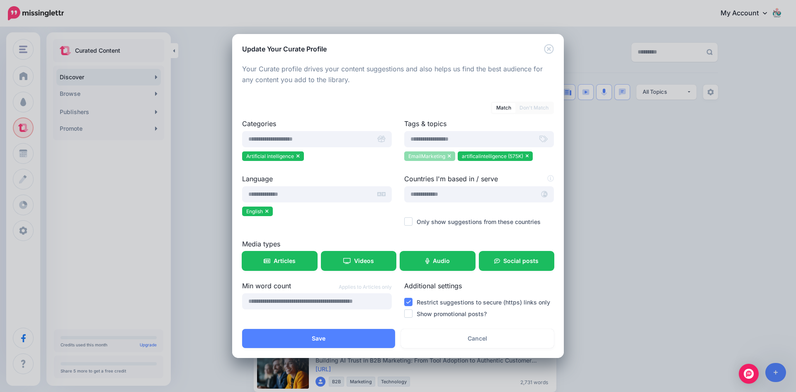
click at [449, 156] on icon at bounding box center [449, 156] width 3 height 3
click at [453, 140] on input "text" at bounding box center [468, 139] width 129 height 16
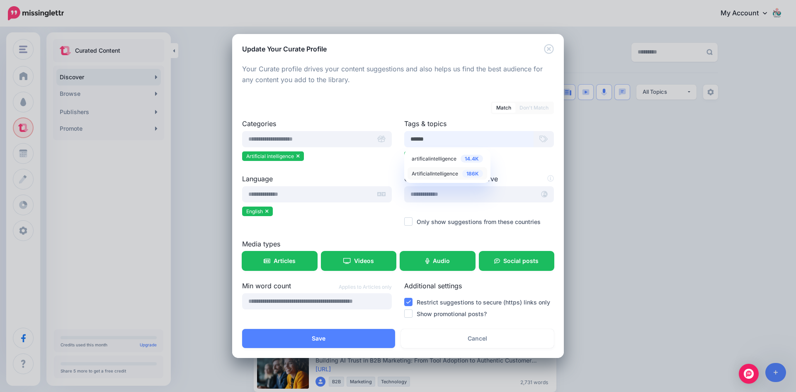
type input "******"
click at [433, 173] on span "ArtificialIntelligence" at bounding box center [435, 173] width 46 height 6
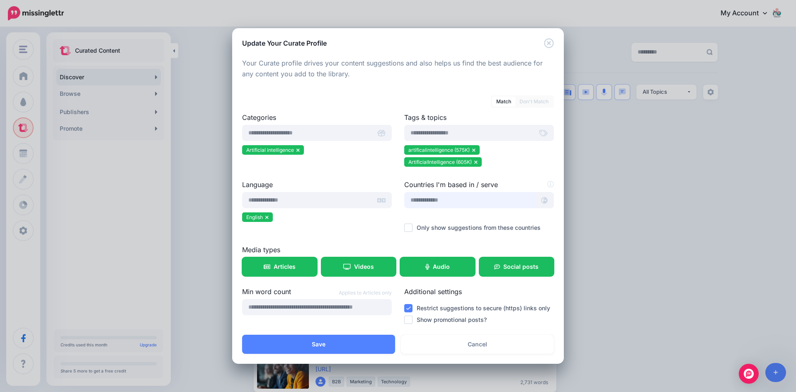
click at [421, 200] on input "text" at bounding box center [469, 200] width 131 height 16
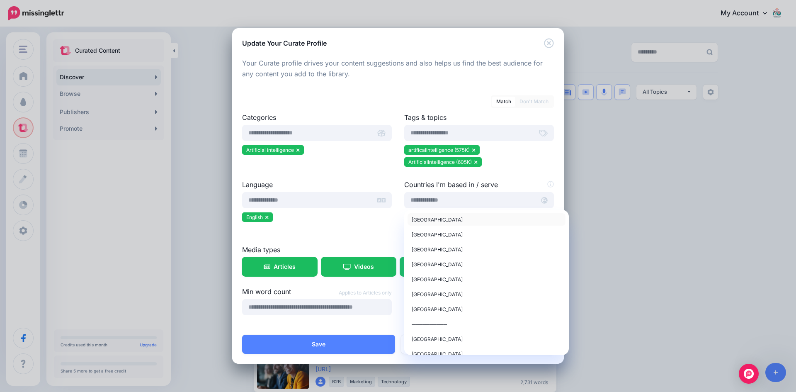
click at [424, 219] on span "United States of America" at bounding box center [437, 219] width 51 height 6
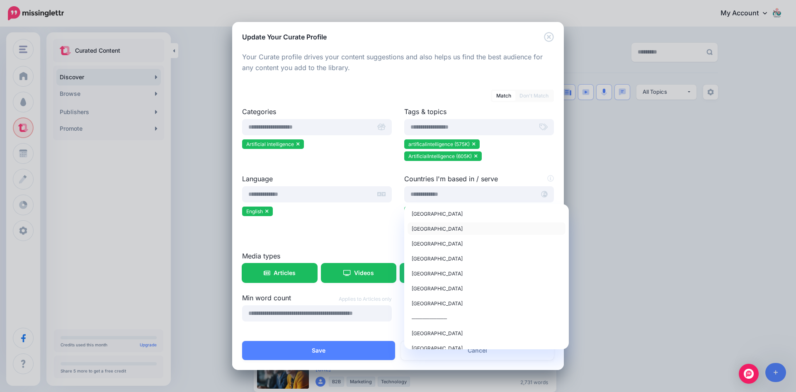
click at [438, 228] on span "United Kingdom" at bounding box center [437, 229] width 51 height 6
click at [420, 245] on span "Canada" at bounding box center [437, 244] width 51 height 6
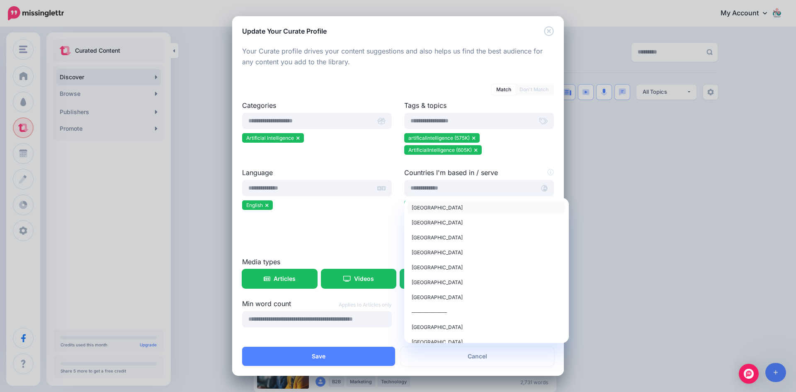
click at [430, 208] on span "United States of America" at bounding box center [437, 207] width 51 height 6
click at [422, 296] on span "Australia" at bounding box center [437, 297] width 51 height 6
click at [364, 223] on div at bounding box center [317, 217] width 150 height 10
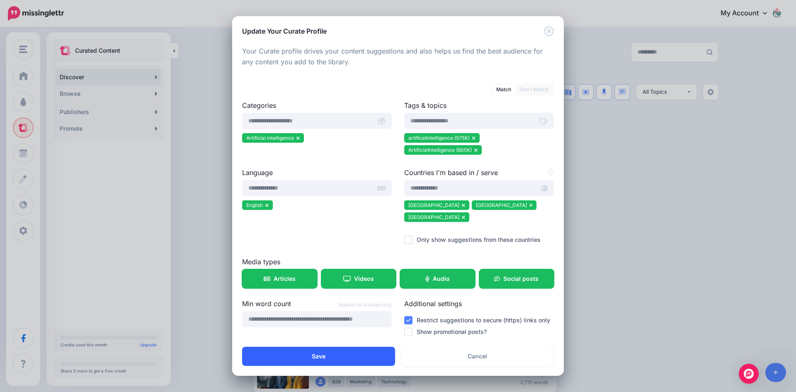
click at [316, 349] on button "Save" at bounding box center [318, 356] width 153 height 19
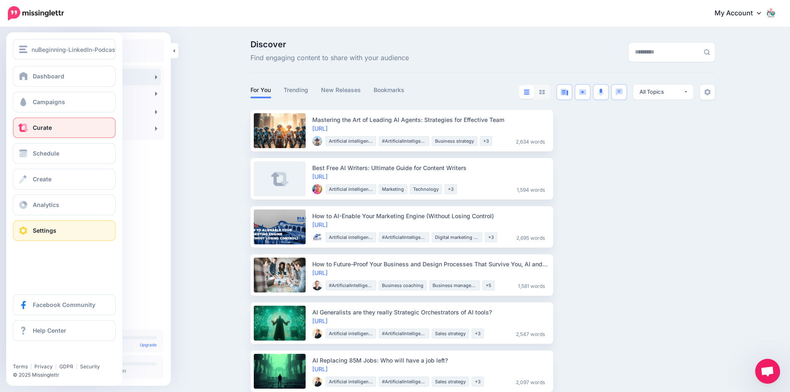
click at [48, 229] on span "Settings" at bounding box center [45, 230] width 24 height 7
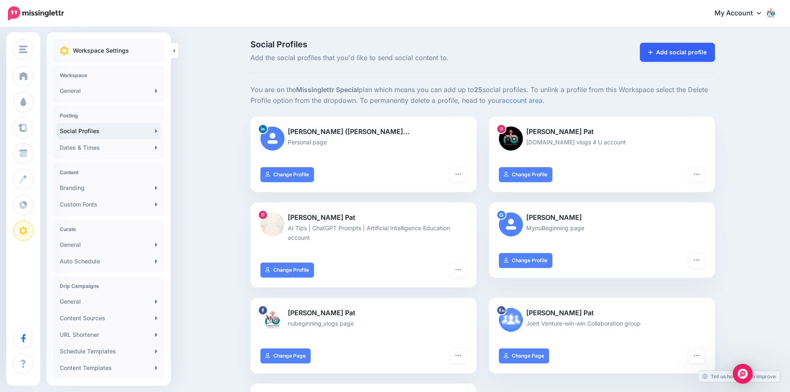
click at [674, 48] on link "Add social profile" at bounding box center [677, 52] width 75 height 19
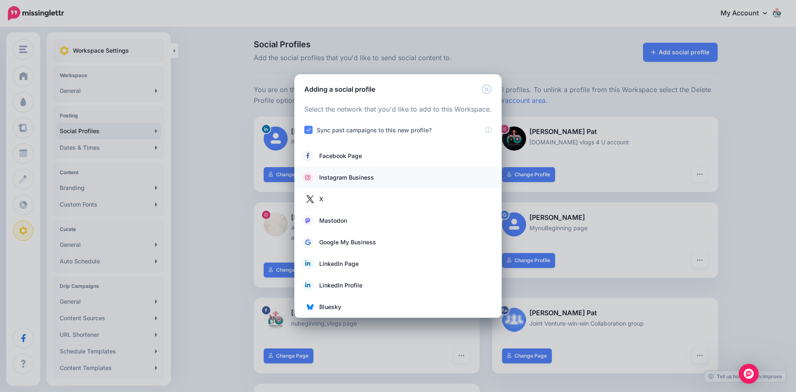
click at [347, 176] on span "Instagram Business" at bounding box center [346, 178] width 55 height 10
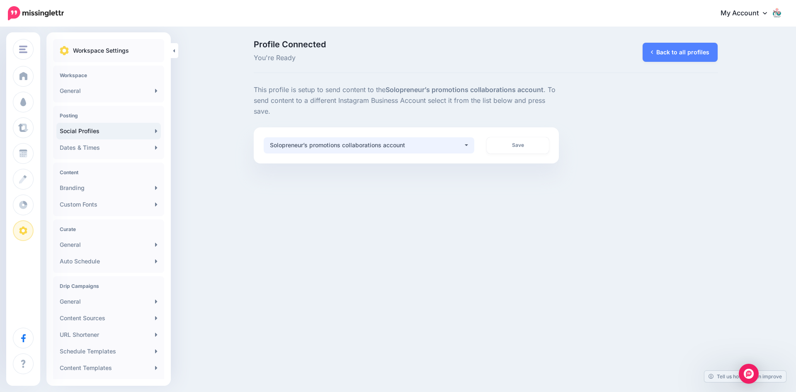
click at [468, 144] on button "Solopreneur’s promotions collaborations account" at bounding box center [369, 145] width 211 height 16
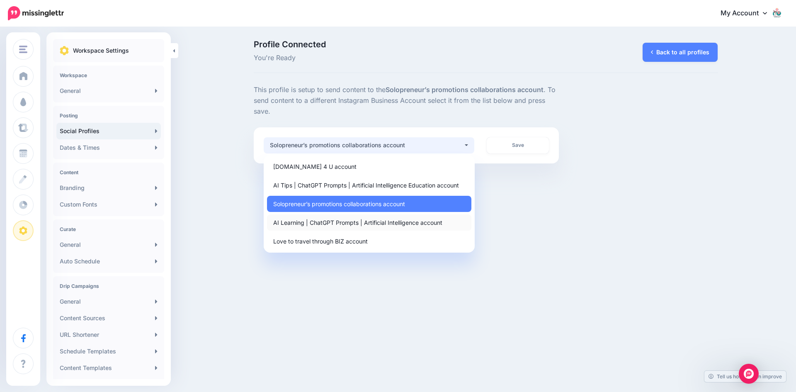
click at [377, 221] on span "AI Learning | ChatGPT Prompts | Artificial Intelligence account" at bounding box center [357, 222] width 169 height 10
select select "**********"
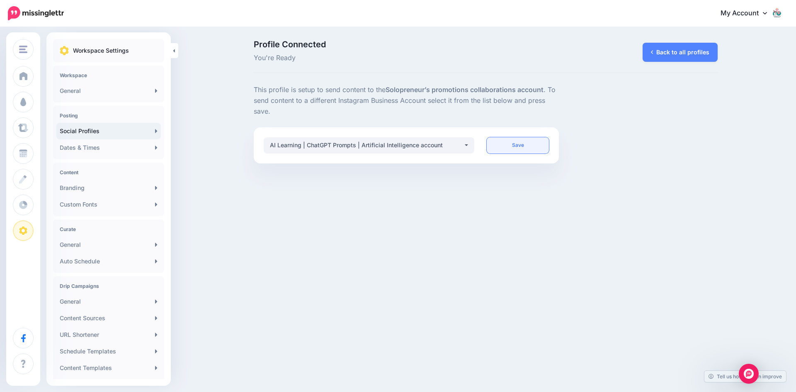
click at [520, 146] on link "Save" at bounding box center [518, 145] width 62 height 16
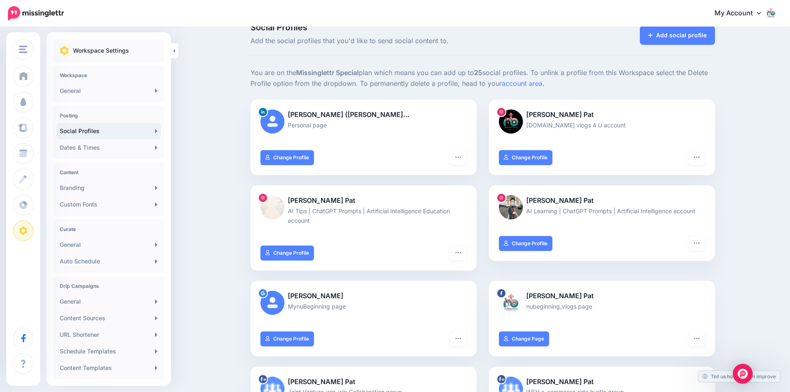
scroll to position [16, 0]
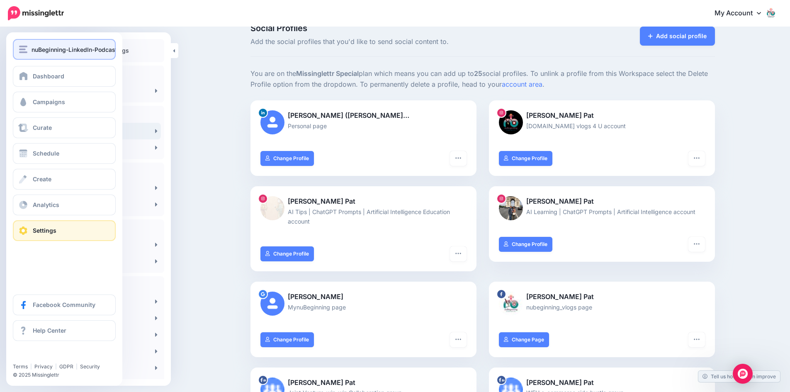
click at [66, 49] on span "nuBeginning-LinkedIn-Podcast" at bounding box center [75, 50] width 86 height 10
click at [30, 231] on link "Settings" at bounding box center [64, 230] width 103 height 21
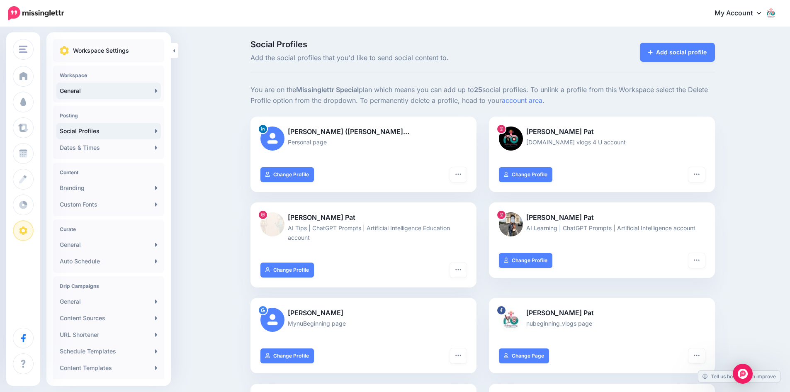
click at [134, 93] on link "General" at bounding box center [108, 91] width 104 height 17
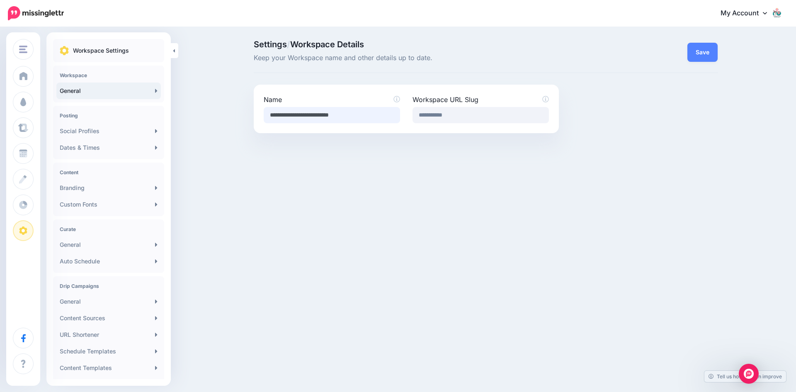
drag, startPoint x: 374, startPoint y: 115, endPoint x: 243, endPoint y: 114, distance: 131.5
click at [243, 114] on div "Settings / Workspace Details Keep your Workspace name and other details up to d…" at bounding box center [398, 87] width 796 height 118
type input "**********"
type input "**"
click at [705, 49] on button "Save" at bounding box center [703, 52] width 30 height 19
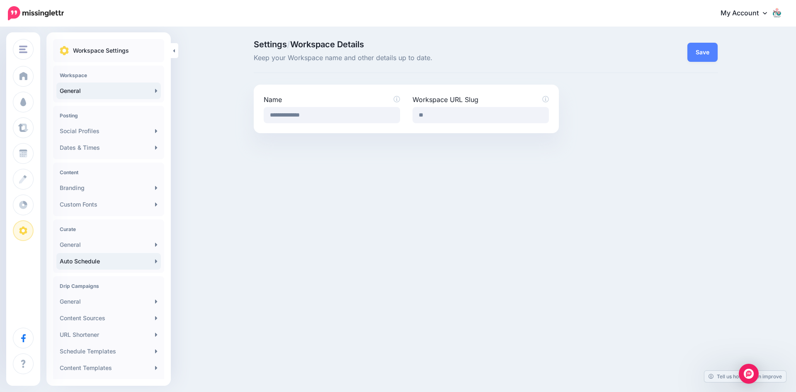
click at [75, 262] on link "Auto Schedule" at bounding box center [108, 261] width 104 height 17
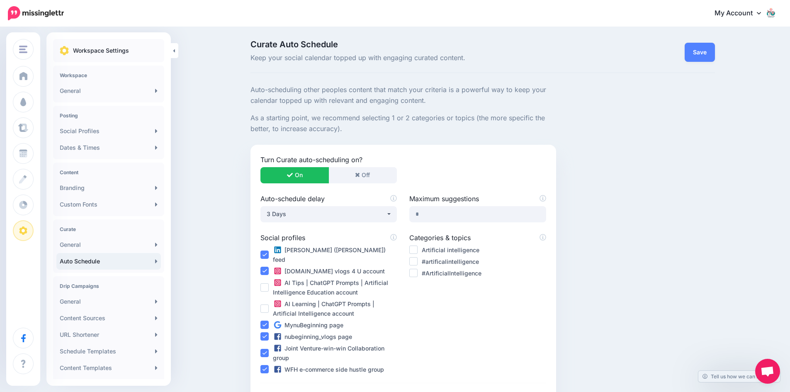
click at [418, 247] on ins at bounding box center [413, 249] width 8 height 8
click at [416, 262] on ins at bounding box center [413, 261] width 8 height 8
click at [416, 274] on ins at bounding box center [413, 273] width 8 height 8
click at [269, 283] on ins at bounding box center [264, 287] width 8 height 8
click at [267, 304] on ins at bounding box center [264, 308] width 8 height 8
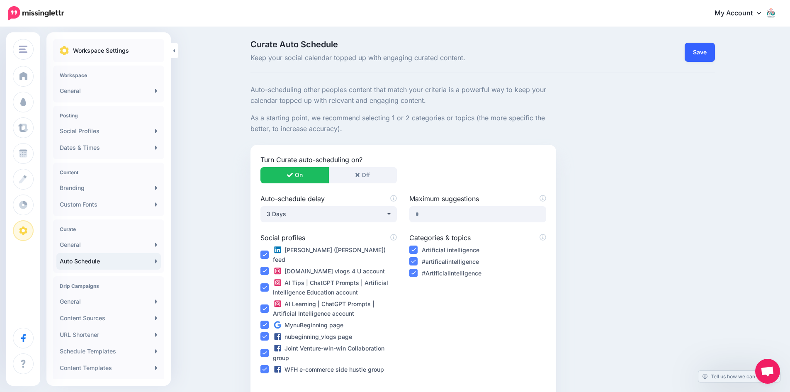
click at [702, 50] on link "Save" at bounding box center [700, 52] width 30 height 19
click at [701, 50] on link "Save" at bounding box center [700, 52] width 30 height 19
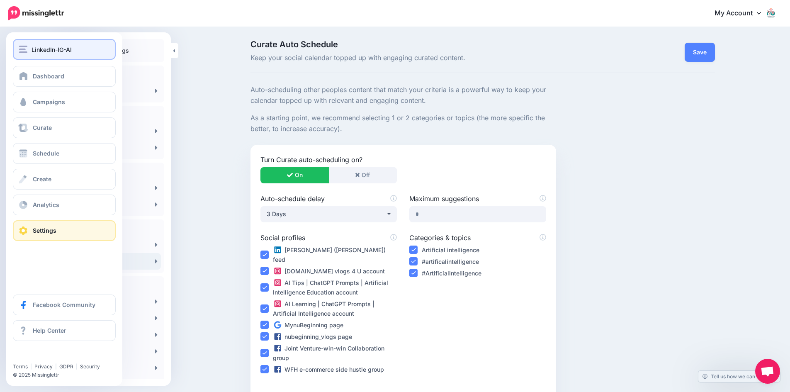
click at [33, 48] on span "LinkedIn-IG-AI" at bounding box center [52, 50] width 40 height 10
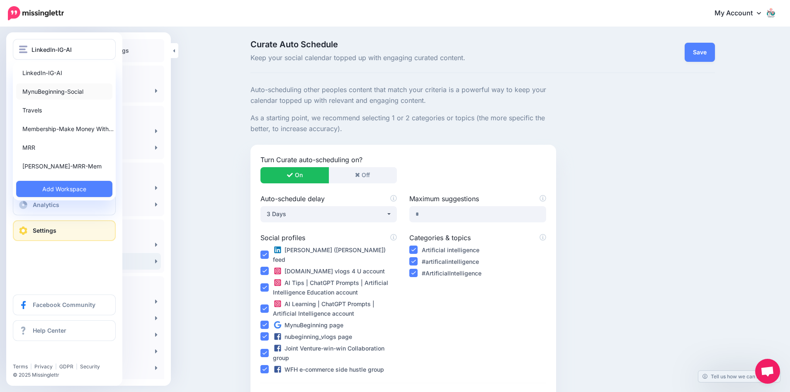
click at [46, 91] on link "MynuBeginning-Social" at bounding box center [64, 91] width 96 height 16
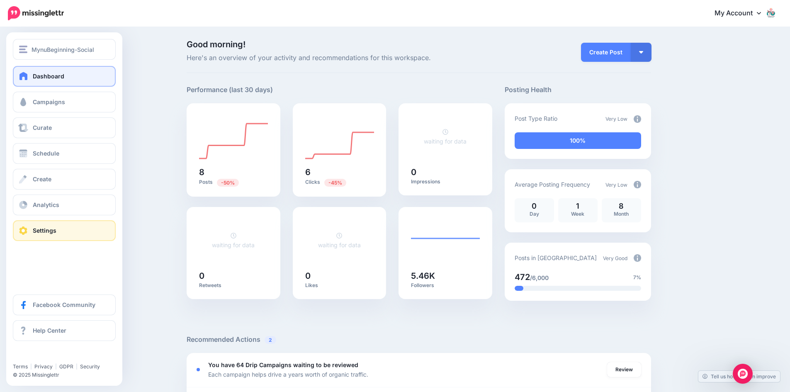
click at [44, 230] on span "Settings" at bounding box center [45, 230] width 24 height 7
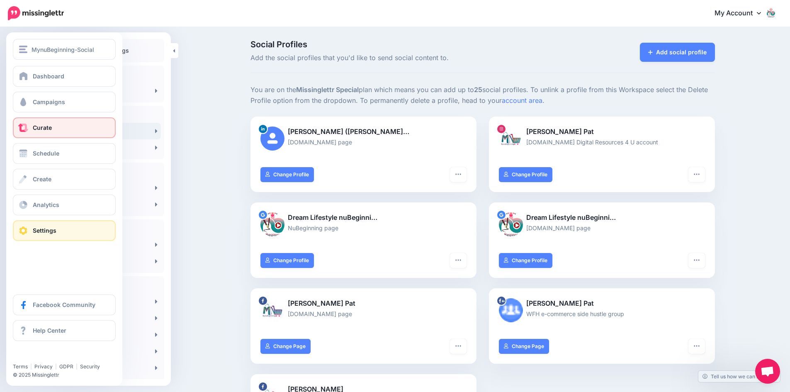
click at [40, 130] on span "Curate" at bounding box center [42, 127] width 19 height 7
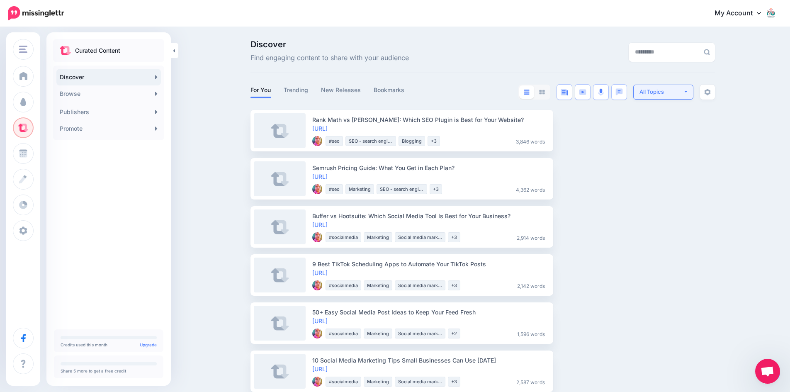
click at [689, 91] on button "All Topics" at bounding box center [663, 92] width 60 height 15
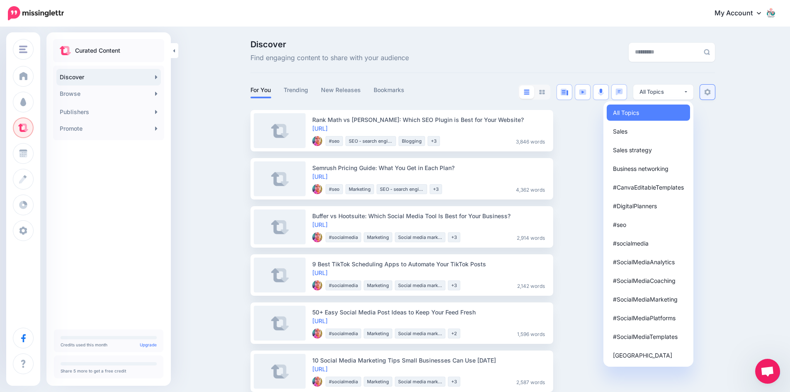
click at [711, 92] on img at bounding box center [707, 92] width 7 height 7
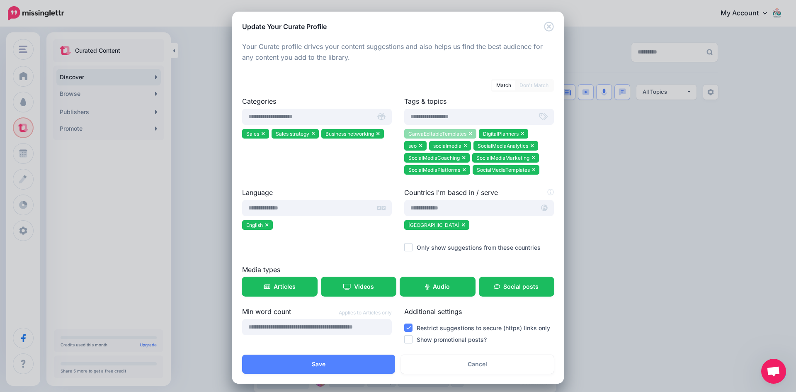
click at [469, 133] on icon at bounding box center [470, 133] width 3 height 5
click at [471, 134] on li "seo" at bounding box center [468, 134] width 22 height 10
click at [447, 134] on icon at bounding box center [448, 133] width 3 height 5
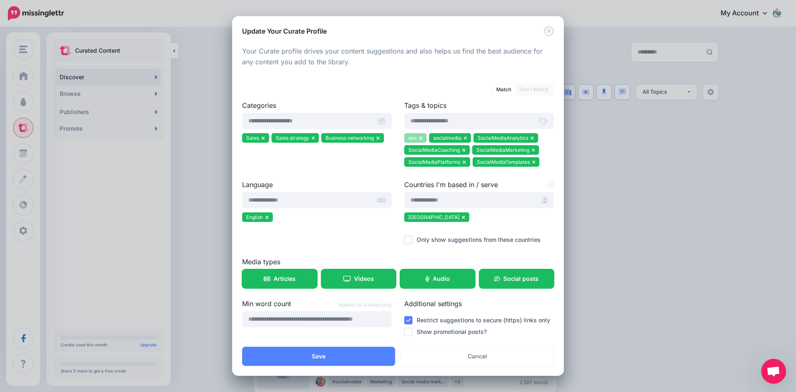
click at [420, 138] on icon at bounding box center [420, 138] width 3 height 5
click at [439, 138] on icon at bounding box center [440, 138] width 3 height 5
click at [463, 137] on icon at bounding box center [463, 138] width 3 height 5
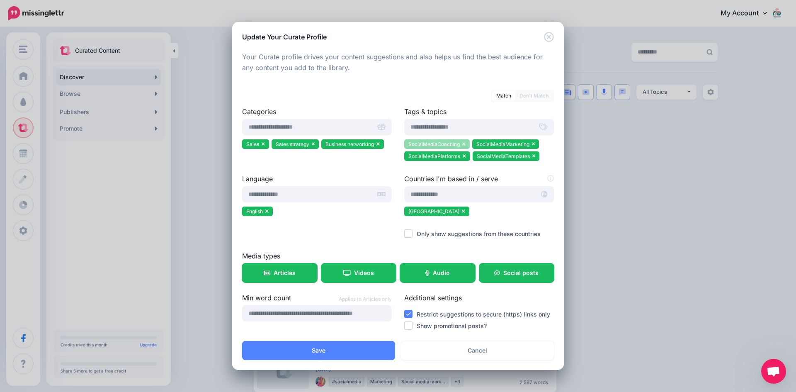
click at [464, 143] on icon at bounding box center [463, 143] width 3 height 5
click at [464, 143] on icon at bounding box center [465, 144] width 3 height 3
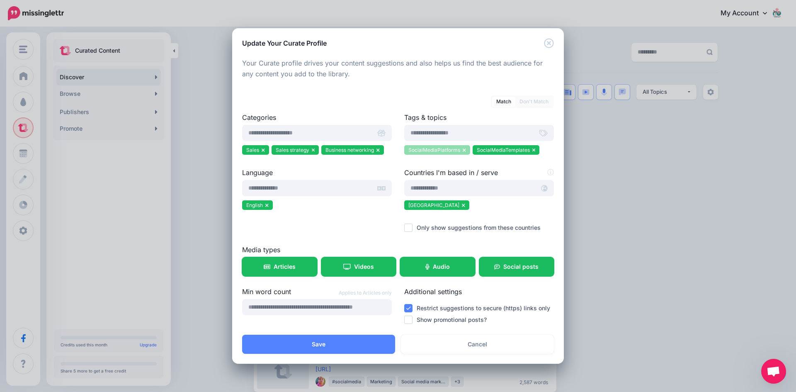
click at [464, 149] on icon at bounding box center [464, 150] width 3 height 5
click at [464, 149] on icon at bounding box center [465, 150] width 3 height 5
click at [263, 150] on icon at bounding box center [263, 149] width 3 height 3
click at [282, 149] on li "Sales strategy" at bounding box center [266, 150] width 48 height 10
click at [349, 151] on icon at bounding box center [348, 149] width 3 height 3
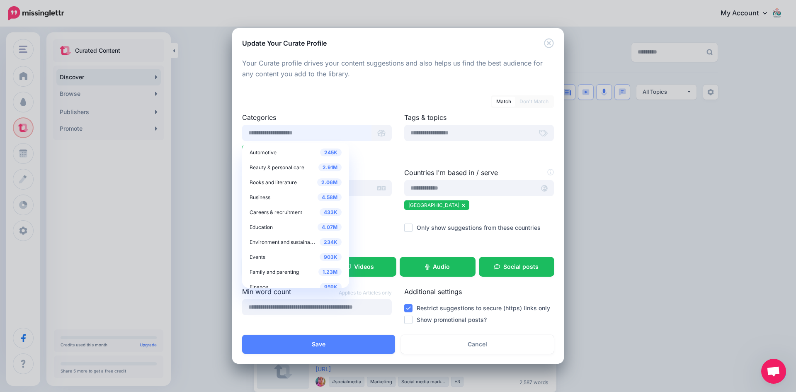
click at [311, 132] on input "text" at bounding box center [306, 133] width 129 height 16
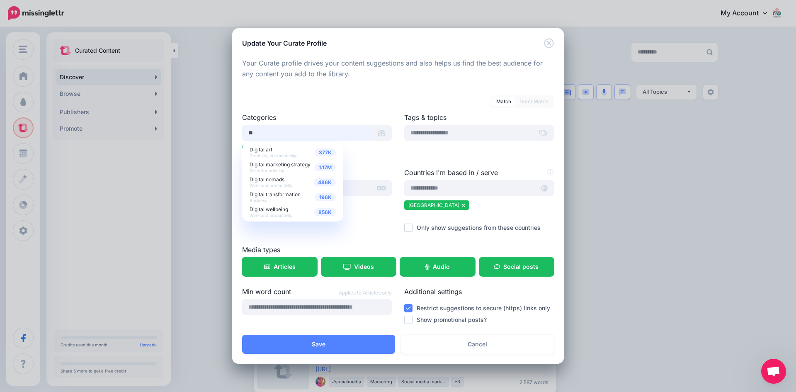
type input "*"
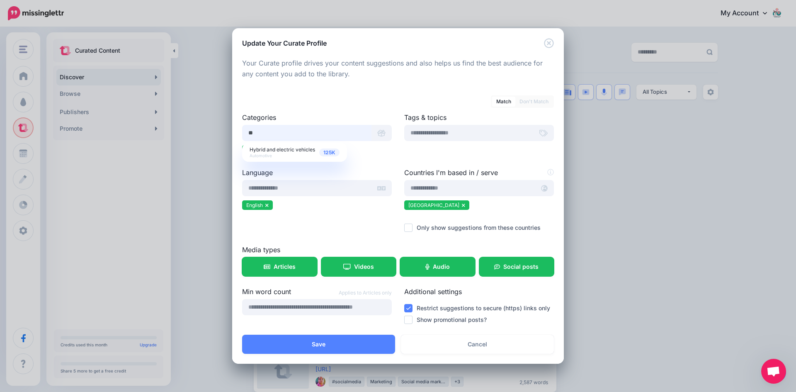
type input "*"
type input "********"
click at [274, 148] on span "Business coaching" at bounding box center [272, 149] width 44 height 6
click at [381, 165] on div at bounding box center [317, 162] width 150 height 10
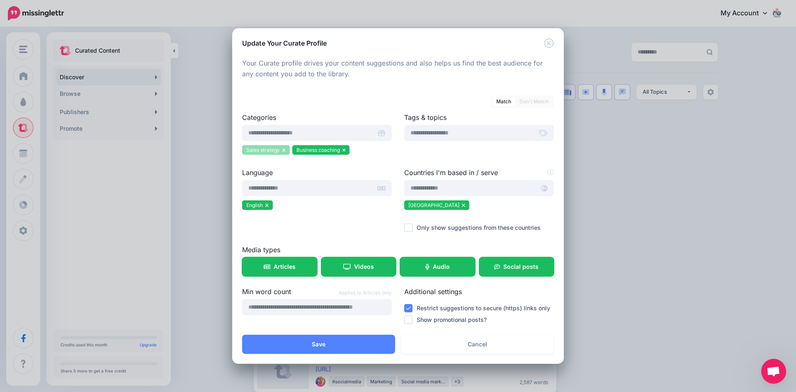
click at [282, 150] on icon at bounding box center [283, 150] width 3 height 5
click at [289, 133] on input "text" at bounding box center [306, 133] width 129 height 16
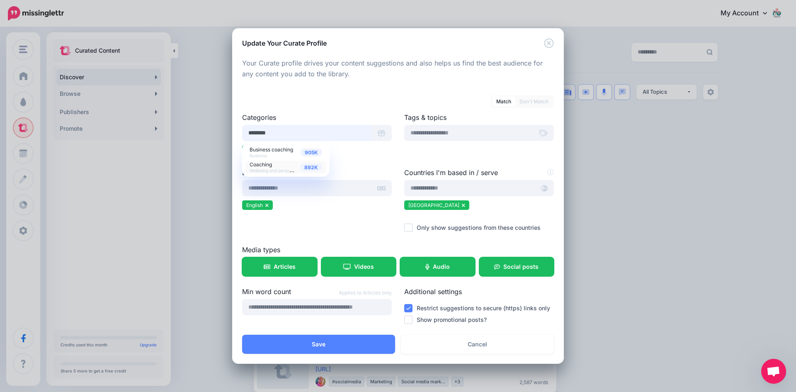
type input "********"
click at [308, 166] on span "892K" at bounding box center [311, 167] width 22 height 8
click at [363, 157] on ul "Business coaching Coaching" at bounding box center [317, 151] width 150 height 12
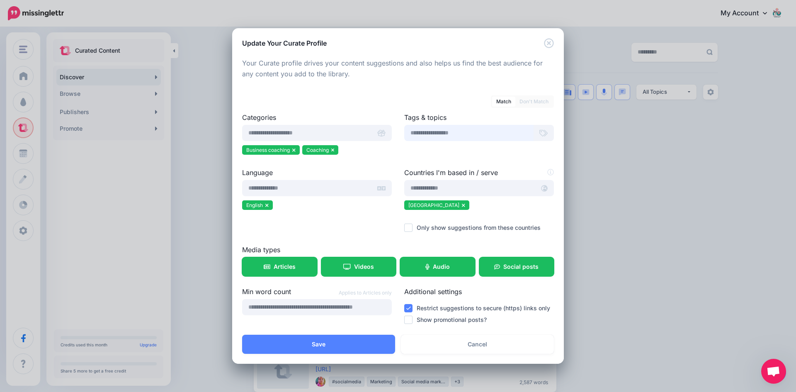
click at [423, 134] on input "text" at bounding box center [468, 133] width 129 height 16
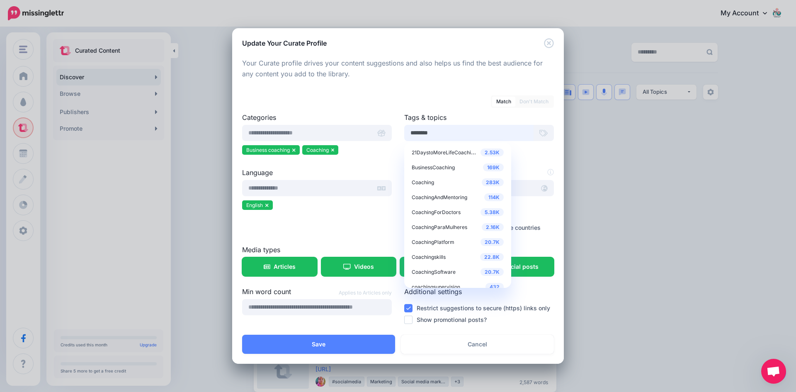
type input "********"
click at [420, 180] on span "Coaching" at bounding box center [423, 182] width 22 height 6
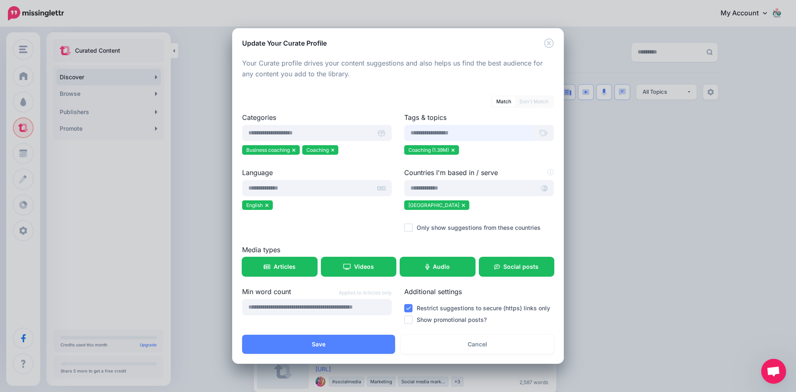
click at [471, 133] on input "text" at bounding box center [468, 133] width 129 height 16
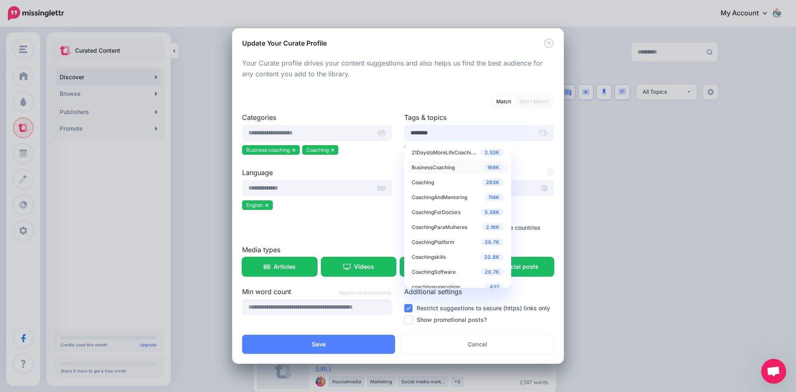
type input "********"
click at [445, 169] on span "BusinessCoaching" at bounding box center [433, 167] width 43 height 6
type input "********"
click at [456, 198] on span "CoachingAndMentoring" at bounding box center [440, 197] width 56 height 6
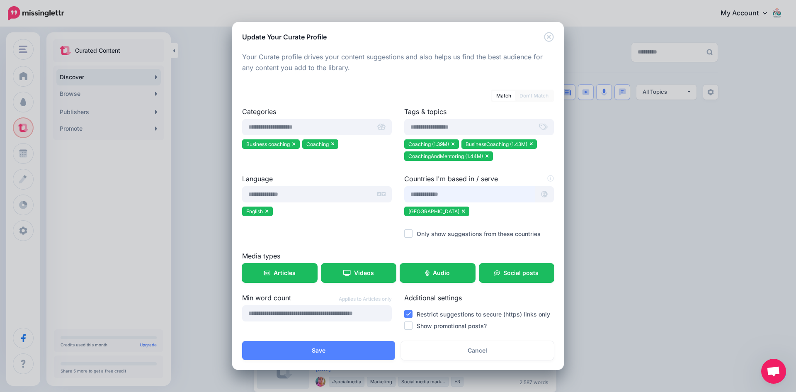
click at [504, 196] on input "text" at bounding box center [469, 194] width 131 height 16
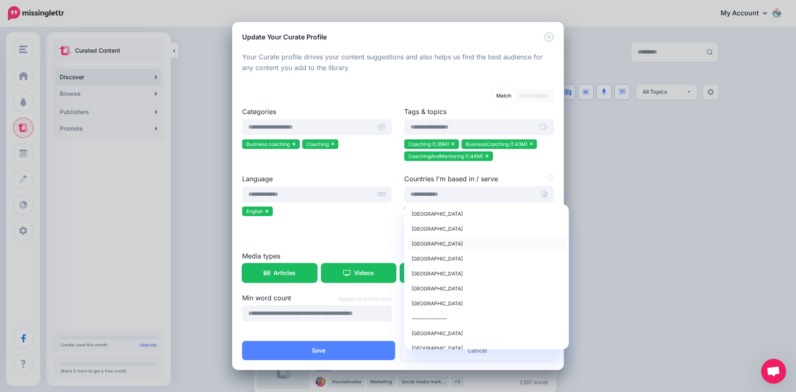
click at [425, 243] on span "Canada" at bounding box center [437, 244] width 51 height 6
click at [421, 302] on span "Australia" at bounding box center [437, 303] width 51 height 6
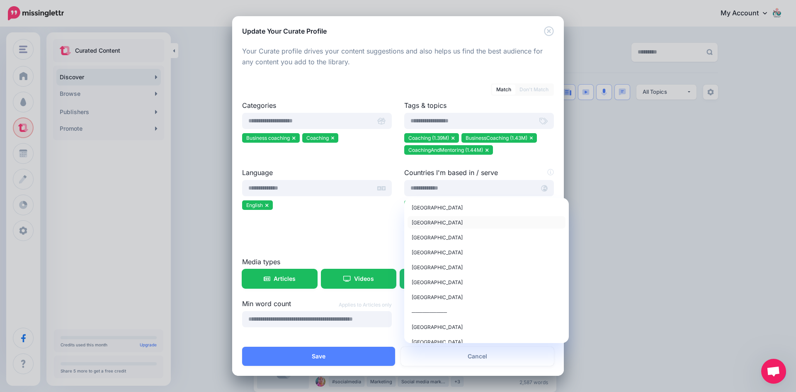
click at [435, 226] on span "United Kingdom" at bounding box center [437, 222] width 51 height 6
click at [326, 356] on button "Save" at bounding box center [318, 356] width 153 height 19
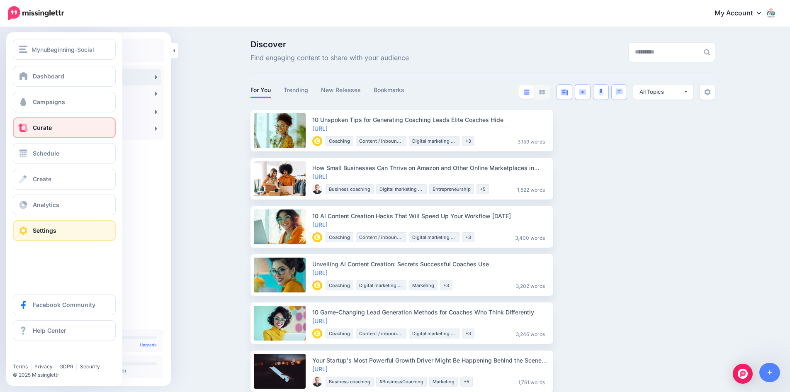
click at [32, 231] on link "Settings" at bounding box center [64, 230] width 103 height 21
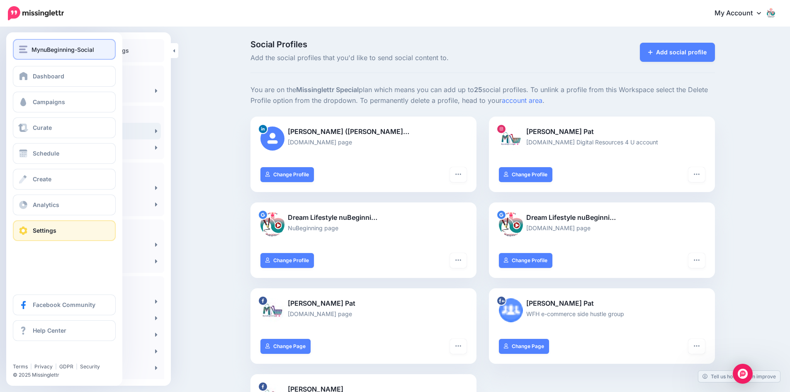
click at [66, 48] on span "MynuBeginning-Social" at bounding box center [63, 50] width 63 height 10
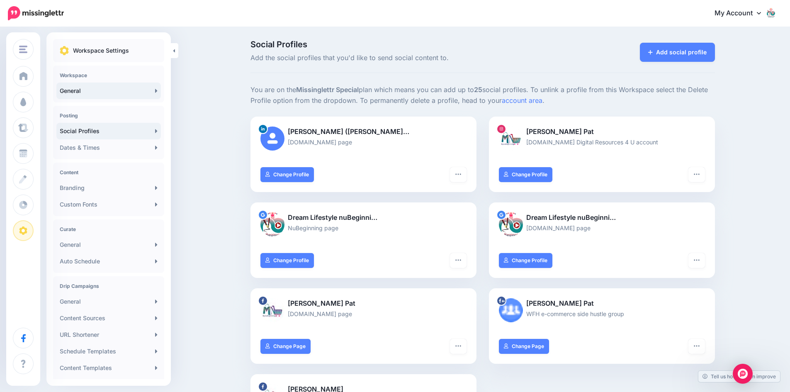
click at [84, 92] on link "General" at bounding box center [108, 91] width 104 height 17
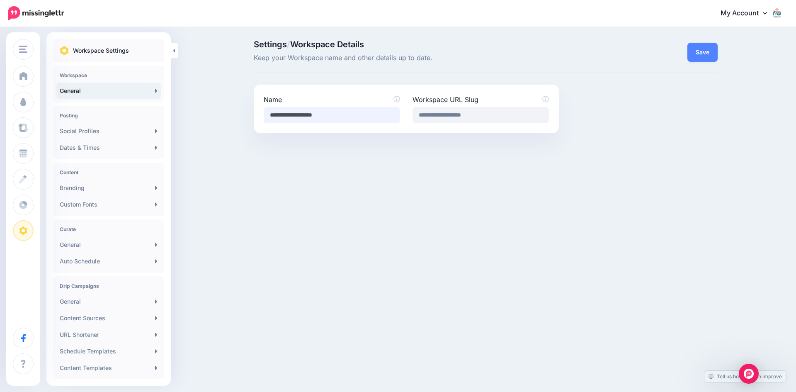
drag, startPoint x: 352, startPoint y: 114, endPoint x: 247, endPoint y: 114, distance: 105.7
click at [247, 114] on div "Settings / Workspace Details Keep your Workspace name and other details up to d…" at bounding box center [398, 87] width 796 height 118
type input "********"
click at [705, 50] on button "Save" at bounding box center [703, 52] width 30 height 19
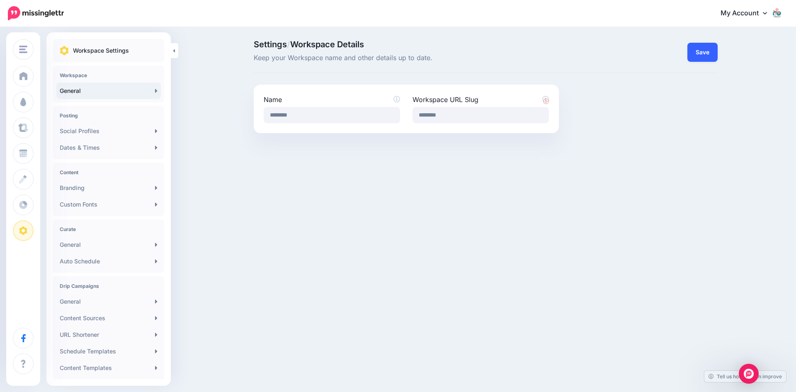
click at [707, 52] on button "Save" at bounding box center [703, 52] width 30 height 19
click at [104, 132] on link "Social Profiles" at bounding box center [108, 131] width 104 height 17
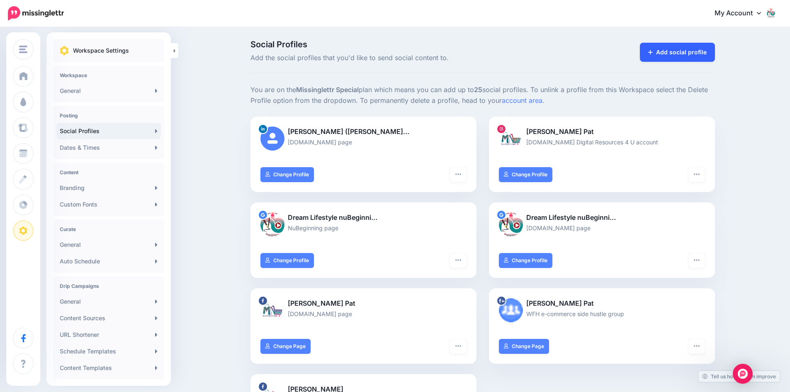
click at [685, 53] on link "Add social profile" at bounding box center [677, 52] width 75 height 19
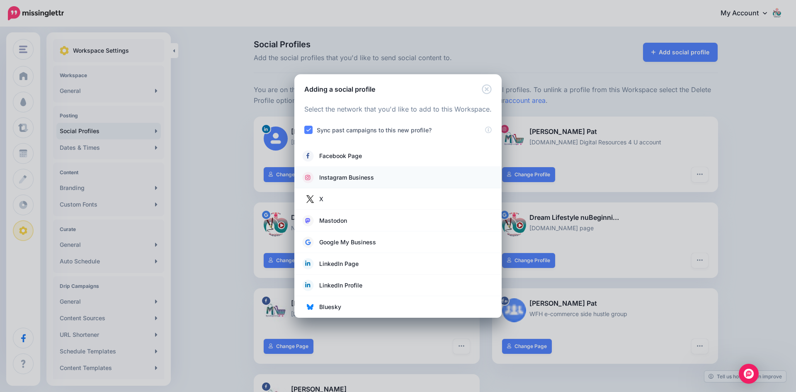
click at [352, 177] on span "Instagram Business" at bounding box center [346, 178] width 55 height 10
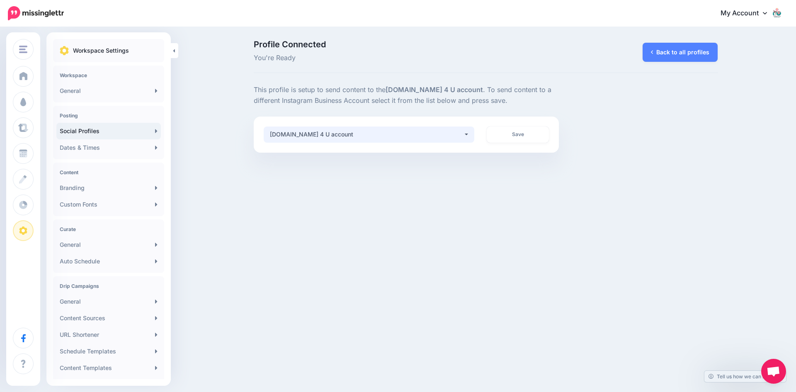
click at [467, 135] on button "[DOMAIN_NAME] 4 U account" at bounding box center [369, 134] width 211 height 16
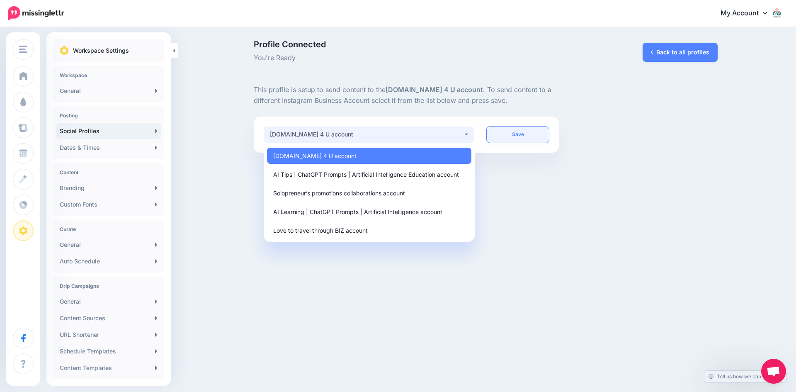
click at [525, 135] on link "Save" at bounding box center [518, 134] width 62 height 16
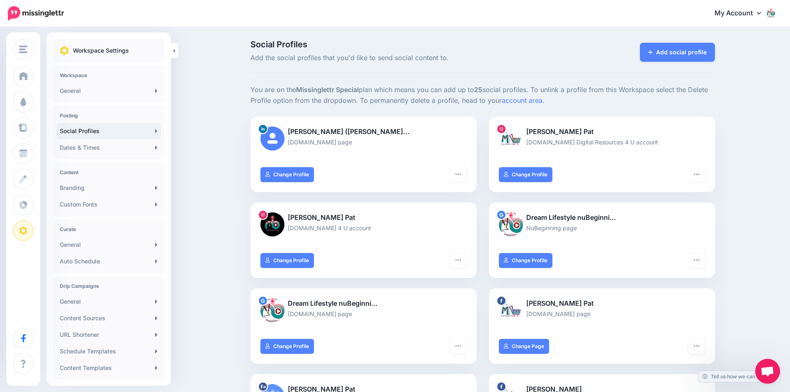
click at [686, 51] on link "Add social profile" at bounding box center [677, 52] width 75 height 19
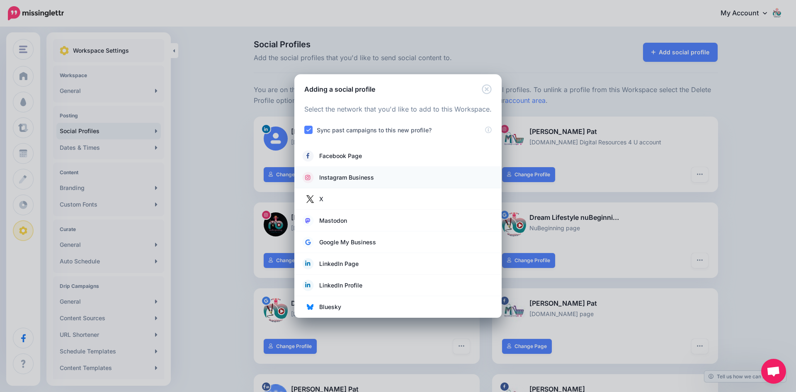
click at [365, 176] on span "Instagram Business" at bounding box center [346, 178] width 55 height 10
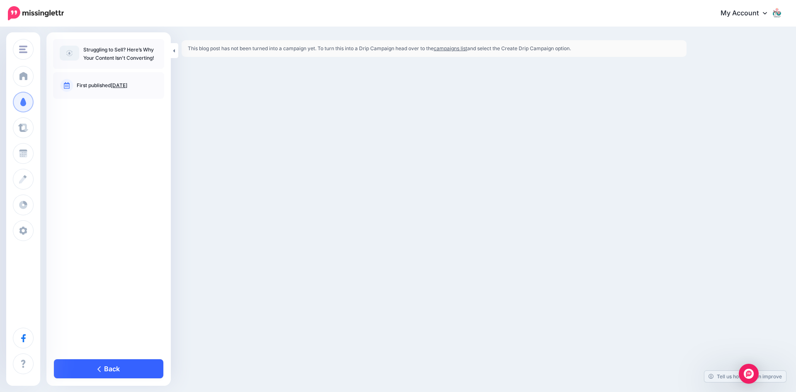
click at [137, 368] on link "Back" at bounding box center [108, 368] width 109 height 19
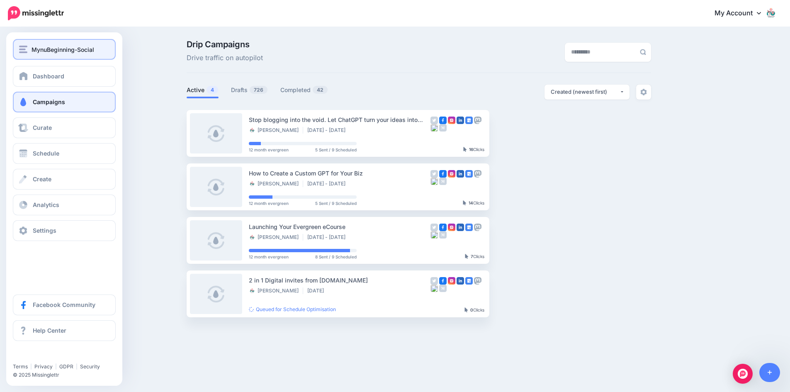
click at [35, 49] on span "MynuBeginning-Social" at bounding box center [63, 50] width 63 height 10
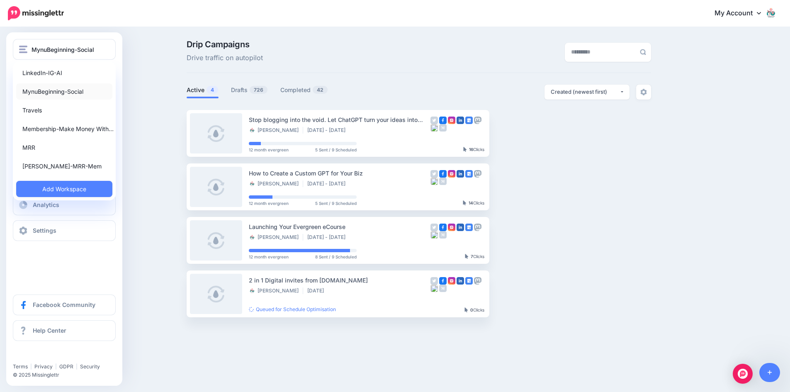
click at [41, 90] on link "MynuBeginning-Social" at bounding box center [64, 91] width 96 height 16
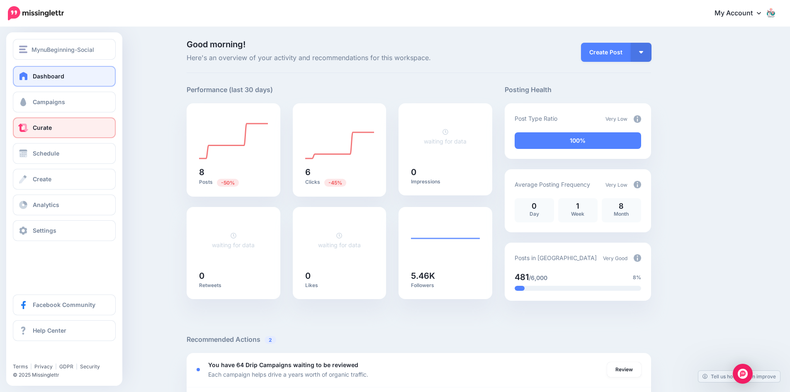
click at [57, 129] on link "Curate" at bounding box center [64, 127] width 103 height 21
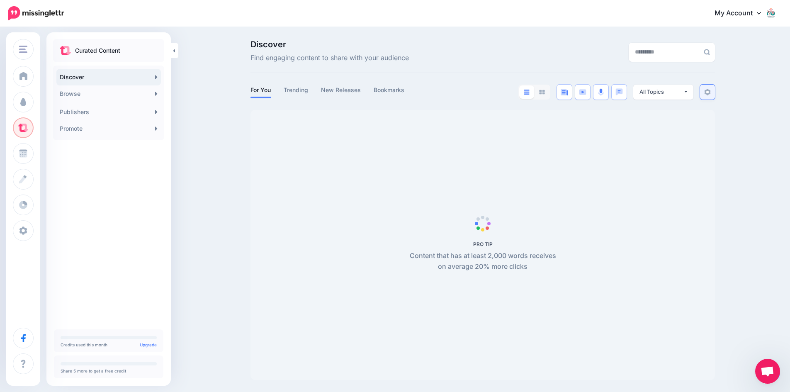
click at [711, 92] on img at bounding box center [707, 92] width 7 height 7
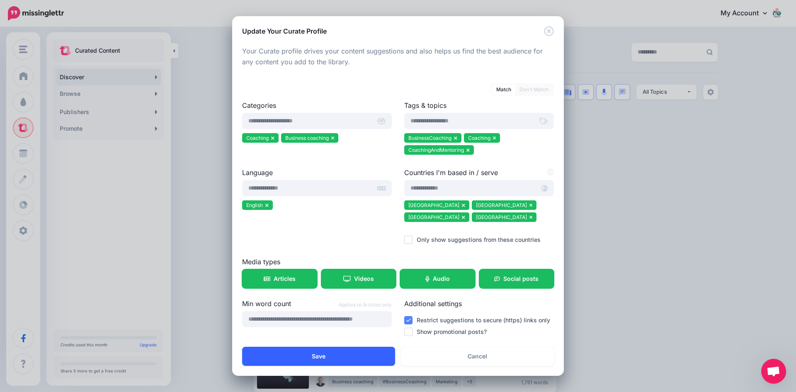
click at [310, 353] on button "Save" at bounding box center [318, 356] width 153 height 19
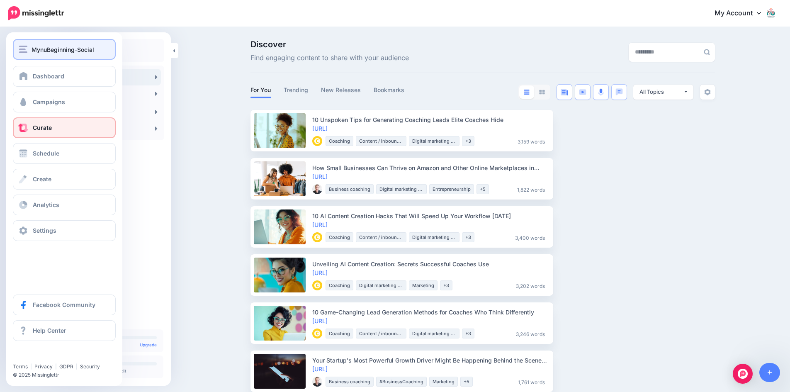
click at [61, 47] on span "MynuBeginning-Social" at bounding box center [63, 50] width 63 height 10
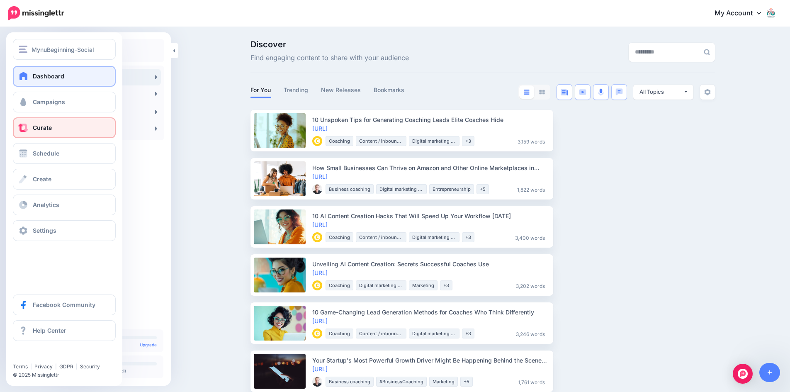
click at [25, 75] on span at bounding box center [23, 76] width 11 height 8
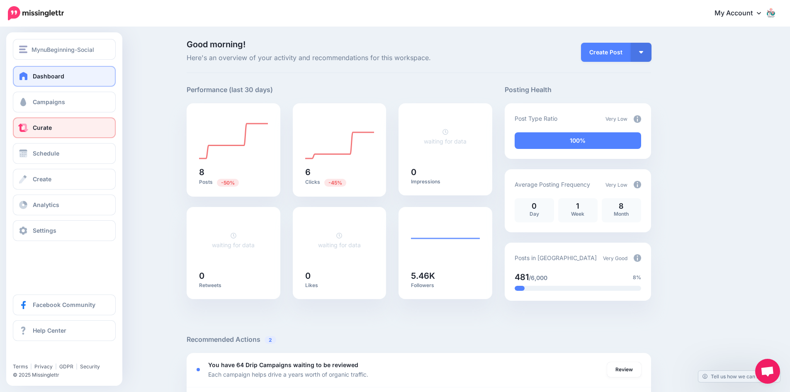
click at [40, 133] on link "Curate" at bounding box center [64, 127] width 103 height 21
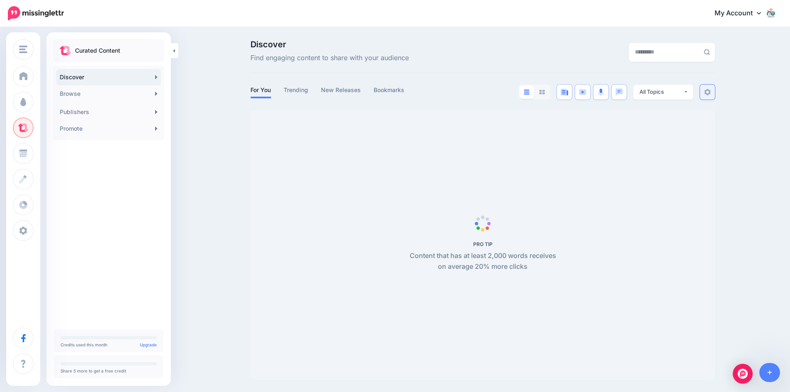
click at [710, 95] on img at bounding box center [707, 92] width 7 height 7
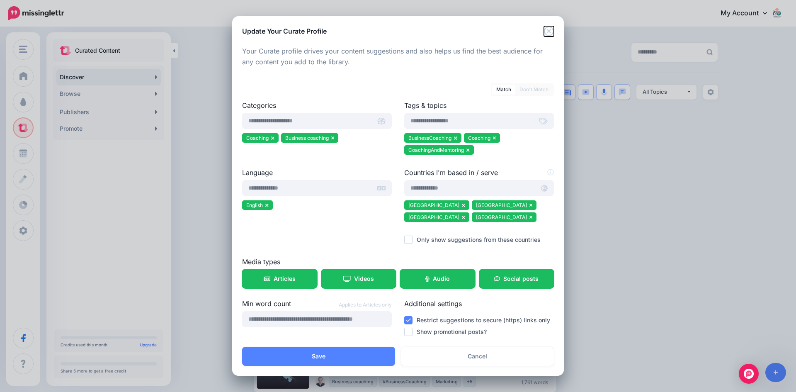
click at [548, 29] on icon "Close" at bounding box center [549, 31] width 10 height 10
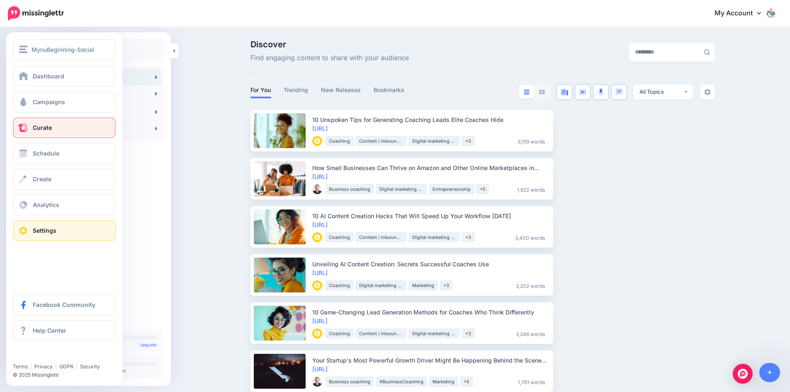
click at [46, 232] on span "Settings" at bounding box center [45, 230] width 24 height 7
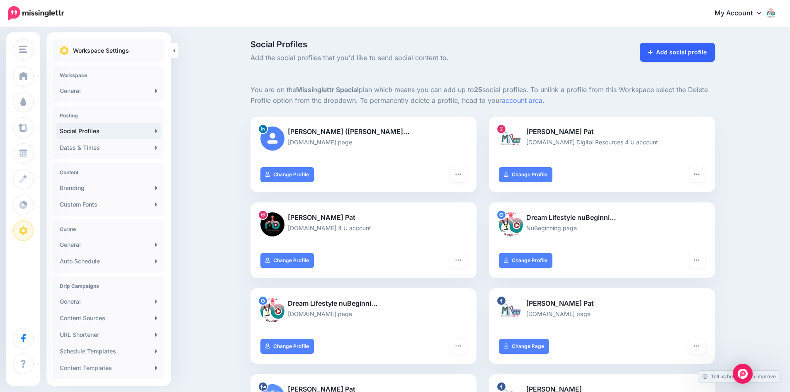
click at [677, 55] on link "Add social profile" at bounding box center [677, 52] width 75 height 19
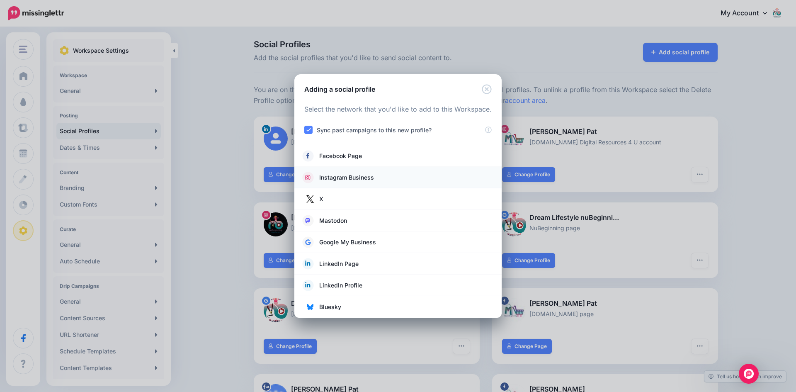
click at [344, 175] on span "Instagram Business" at bounding box center [346, 178] width 55 height 10
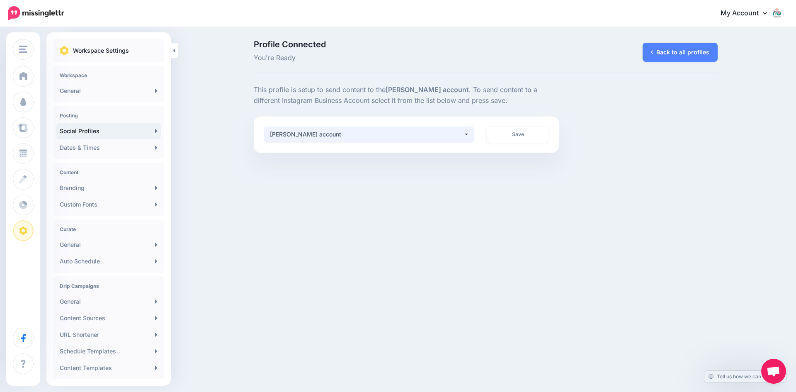
click at [467, 131] on button "[PERSON_NAME] account" at bounding box center [369, 134] width 211 height 16
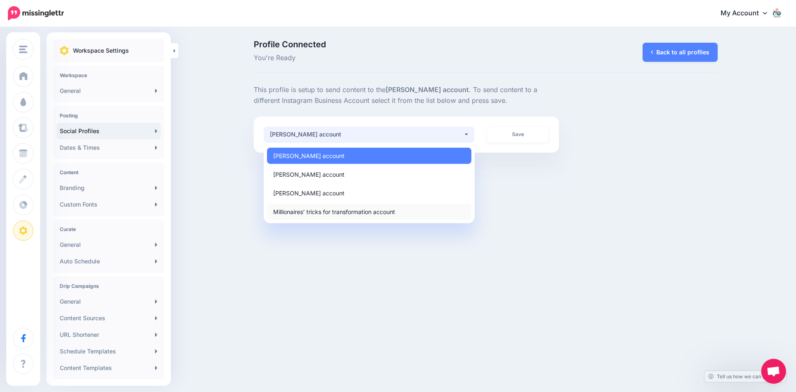
click at [419, 209] on link "Millionaires’ tricks for transformation account" at bounding box center [369, 212] width 204 height 16
select select "**********"
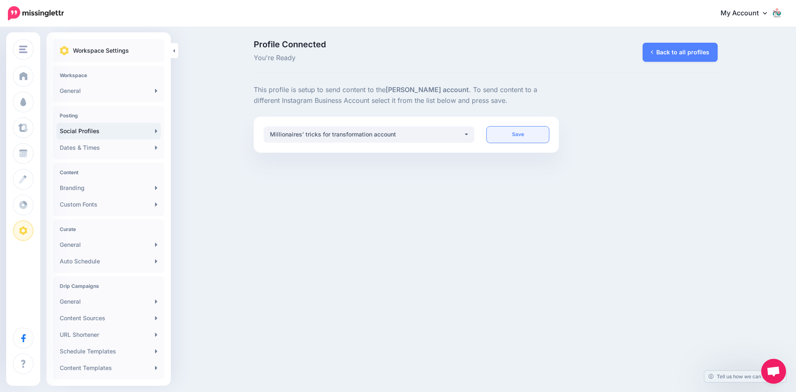
click at [524, 134] on link "Save" at bounding box center [518, 134] width 62 height 16
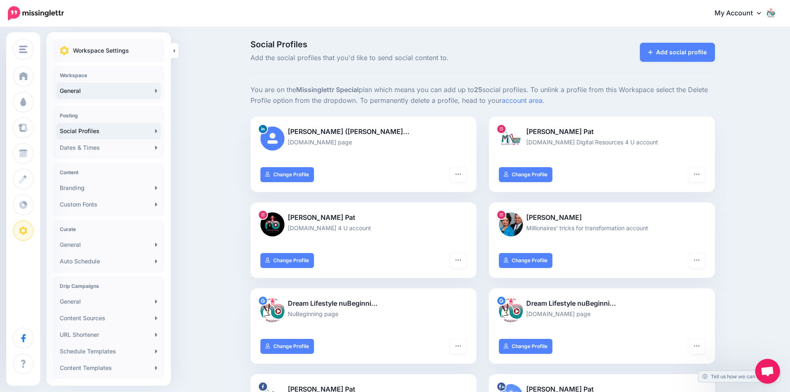
click at [125, 90] on link "General" at bounding box center [108, 91] width 104 height 17
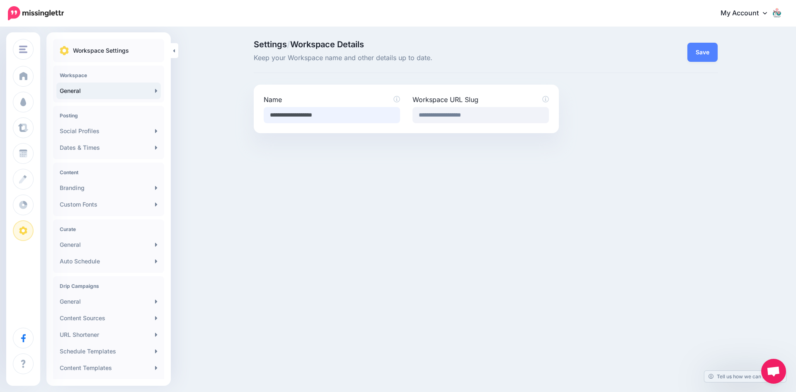
drag, startPoint x: 359, startPoint y: 115, endPoint x: 237, endPoint y: 109, distance: 122.5
click at [237, 109] on div "Settings / Workspace Details Keep your Workspace name and other details up to d…" at bounding box center [398, 87] width 796 height 118
type input "********"
click at [701, 52] on button "Save" at bounding box center [703, 52] width 30 height 19
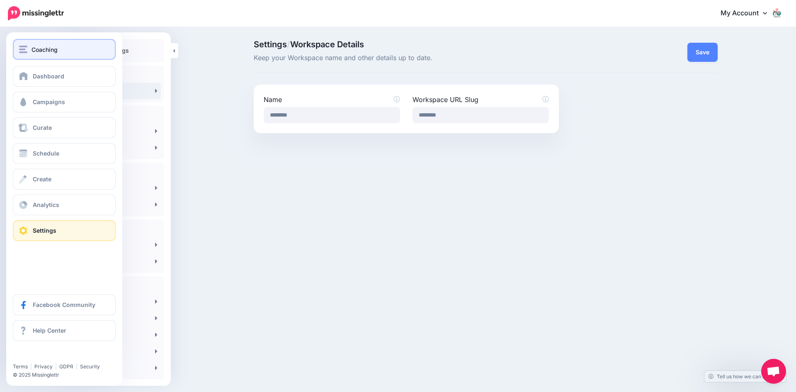
click at [36, 49] on span "Coaching" at bounding box center [45, 50] width 26 height 10
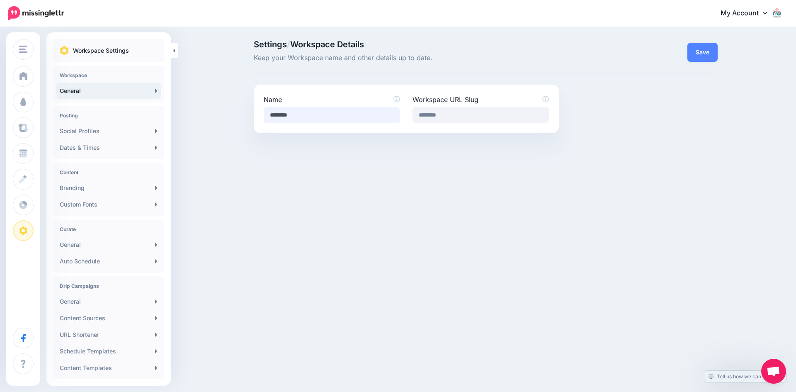
drag, startPoint x: 330, startPoint y: 114, endPoint x: 247, endPoint y: 114, distance: 83.4
click at [247, 114] on div "Settings / Workspace Details Keep your Workspace name and other details up to d…" at bounding box center [398, 87] width 796 height 118
type input "**********"
click at [708, 49] on button "Save" at bounding box center [703, 52] width 30 height 19
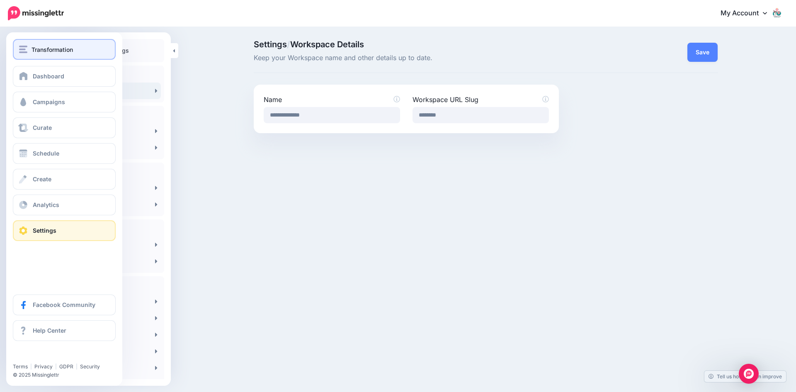
click at [34, 48] on span "Transformation" at bounding box center [52, 50] width 41 height 10
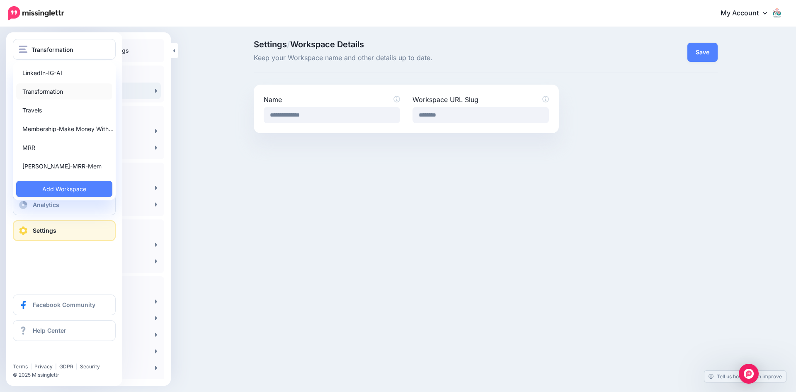
click at [36, 91] on link "Transformation" at bounding box center [64, 91] width 96 height 16
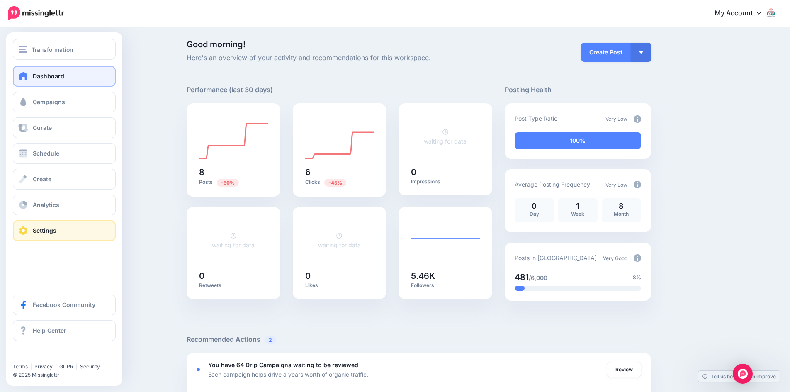
click at [48, 233] on span "Settings" at bounding box center [45, 230] width 24 height 7
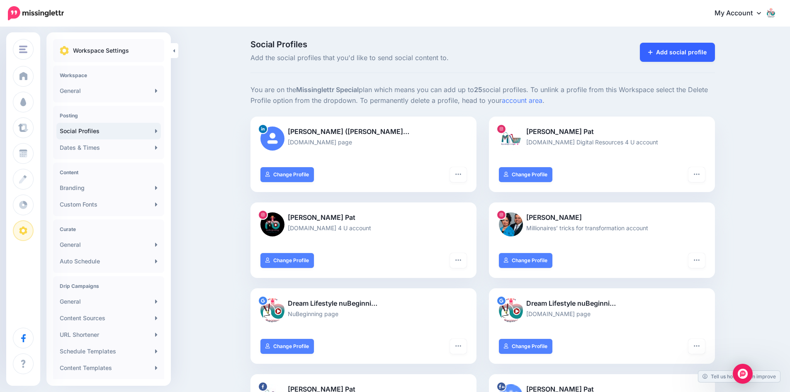
click at [686, 53] on link "Add social profile" at bounding box center [677, 52] width 75 height 19
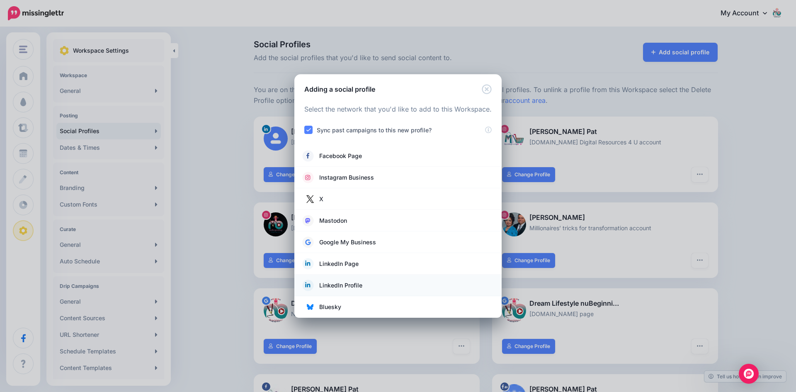
click at [330, 284] on span "LinkedIn Profile" at bounding box center [340, 285] width 43 height 10
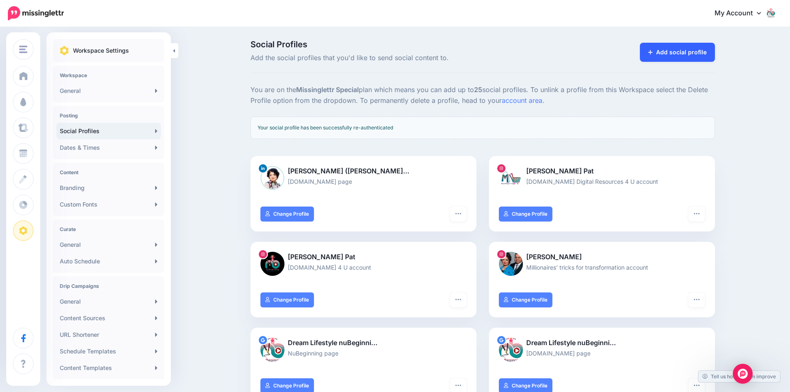
click at [689, 52] on link "Add social profile" at bounding box center [677, 52] width 75 height 19
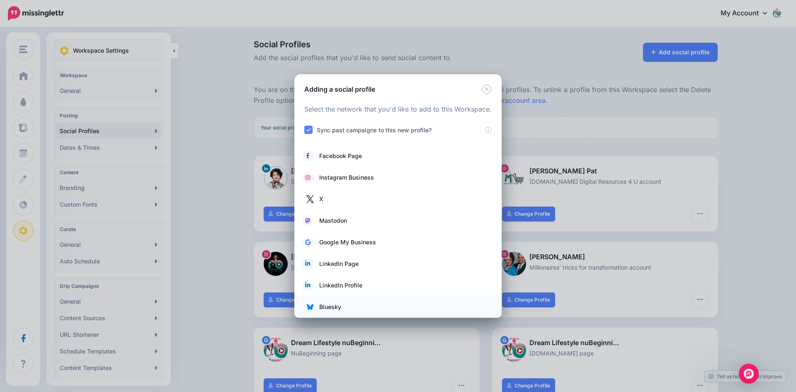
click at [329, 307] on span "Bluesky" at bounding box center [330, 307] width 22 height 10
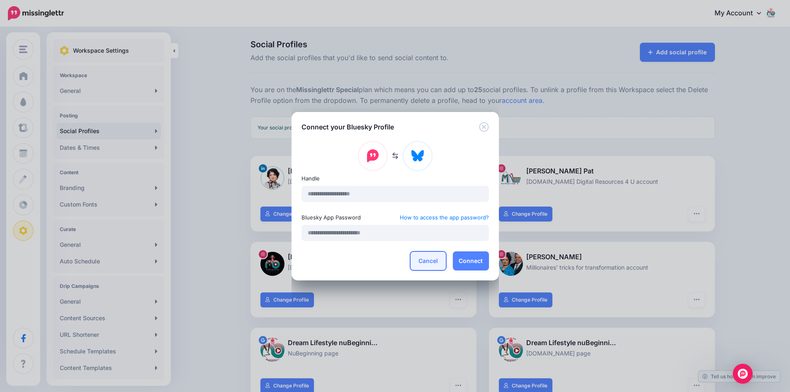
click at [428, 265] on button "Cancel" at bounding box center [428, 260] width 36 height 19
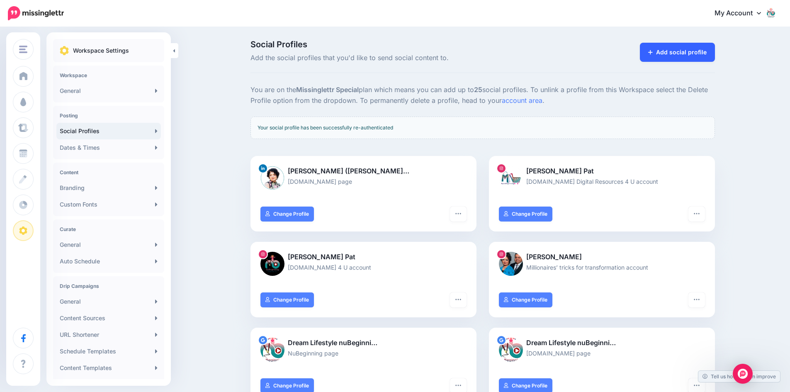
click at [692, 51] on link "Add social profile" at bounding box center [677, 52] width 75 height 19
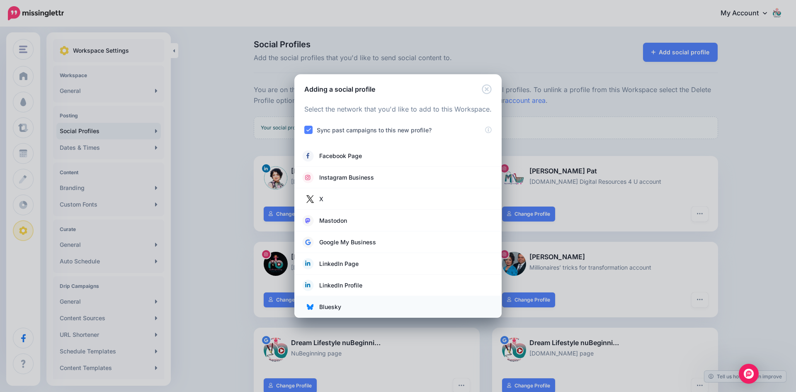
click at [339, 305] on span "Bluesky" at bounding box center [330, 307] width 22 height 10
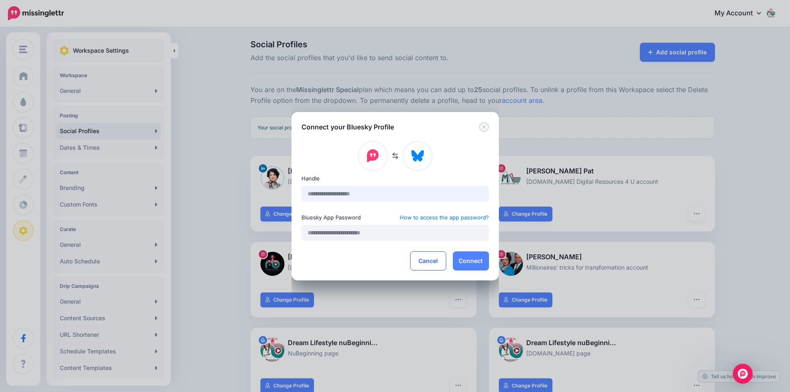
click at [318, 197] on input "text" at bounding box center [394, 194] width 187 height 16
type input "**********"
click at [474, 260] on button "Connect" at bounding box center [471, 260] width 36 height 19
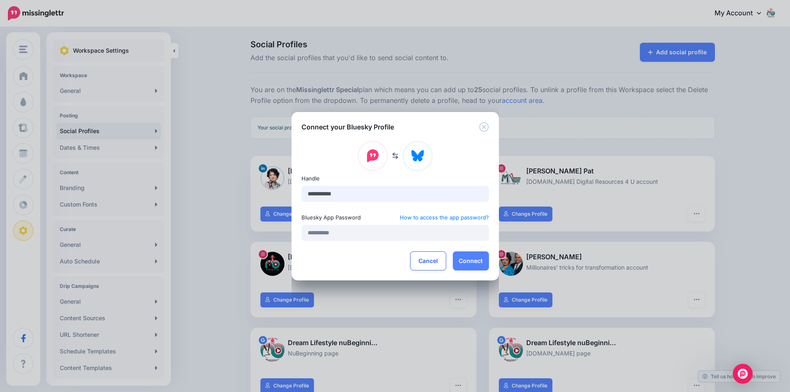
drag, startPoint x: 360, startPoint y: 193, endPoint x: 290, endPoint y: 195, distance: 69.3
click at [290, 195] on div "**********" at bounding box center [395, 196] width 790 height 392
paste input "**********"
type input "**********"
click at [474, 259] on button "Connect" at bounding box center [471, 260] width 36 height 19
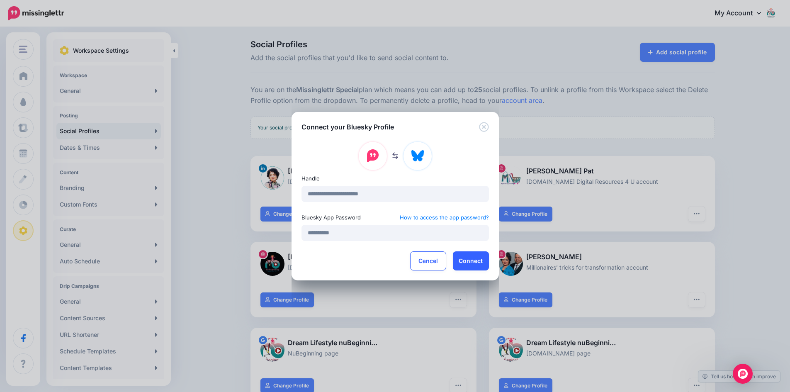
click at [473, 259] on button "Connect" at bounding box center [471, 260] width 36 height 19
click at [465, 261] on button "Connect" at bounding box center [471, 260] width 36 height 19
click at [745, 373] on img "Open Intercom Messenger" at bounding box center [742, 373] width 11 height 11
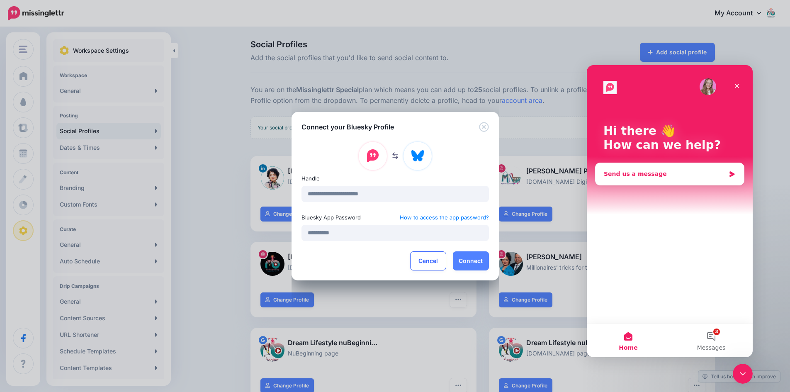
click at [688, 178] on div "Send us a message" at bounding box center [665, 174] width 122 height 9
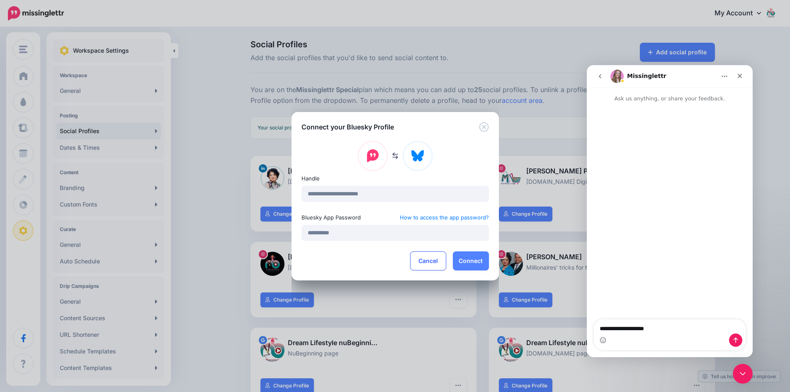
type textarea "**********"
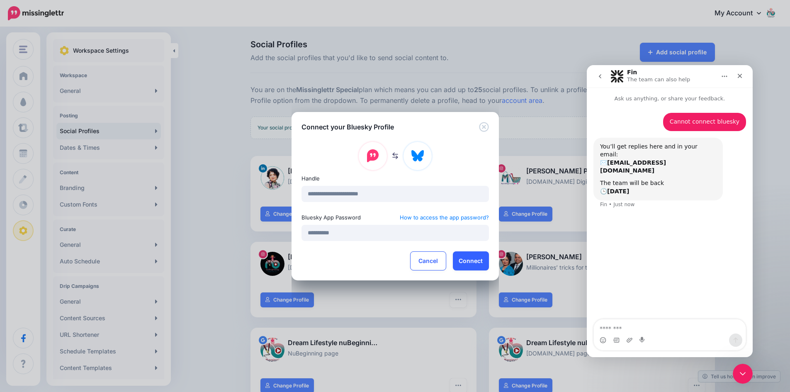
click at [468, 258] on button "Connect" at bounding box center [471, 260] width 36 height 19
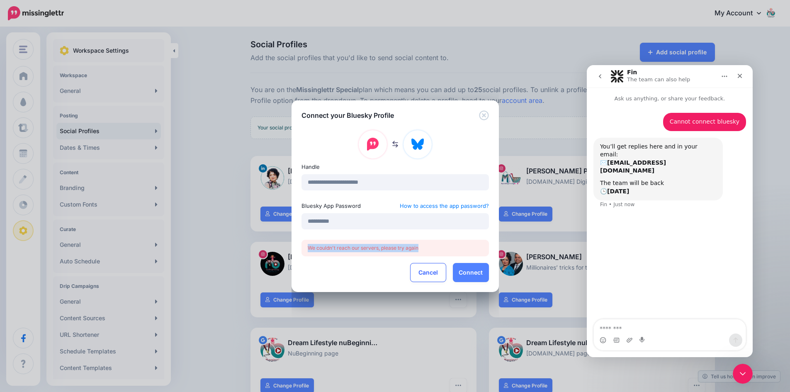
drag, startPoint x: 431, startPoint y: 248, endPoint x: 307, endPoint y: 249, distance: 124.4
click at [307, 249] on div "We couldn't reach our servers, please try again" at bounding box center [394, 248] width 187 height 17
copy div "We couldn't reach our servers, please try again"
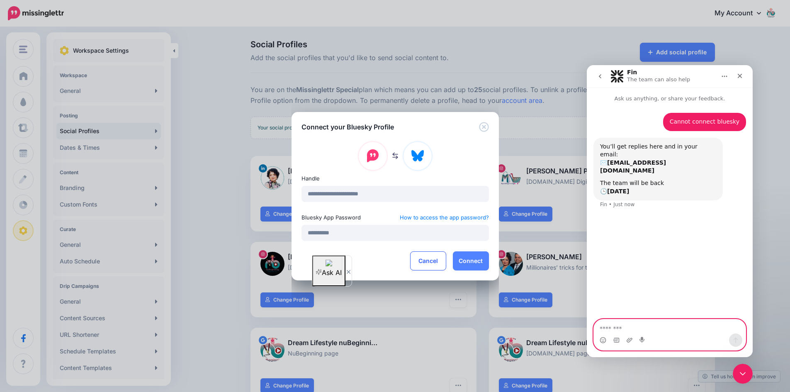
click at [634, 330] on textarea "Message…" at bounding box center [670, 326] width 152 height 14
type textarea "**********"
drag, startPoint x: 668, startPoint y: 331, endPoint x: 588, endPoint y: 332, distance: 79.6
click at [588, 332] on div "**********" at bounding box center [670, 335] width 166 height 32
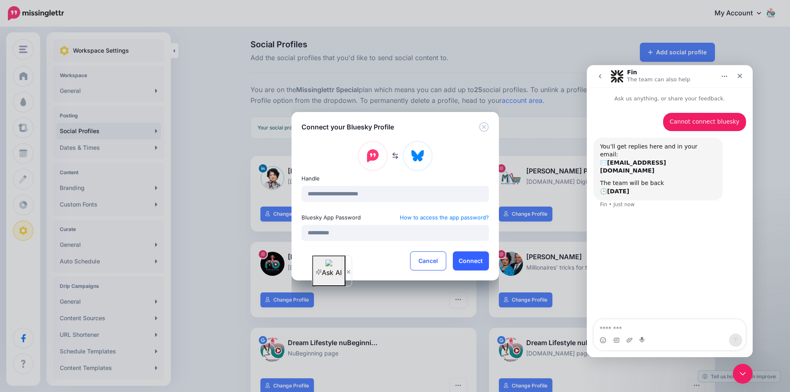
click at [469, 264] on button "Connect" at bounding box center [471, 260] width 36 height 19
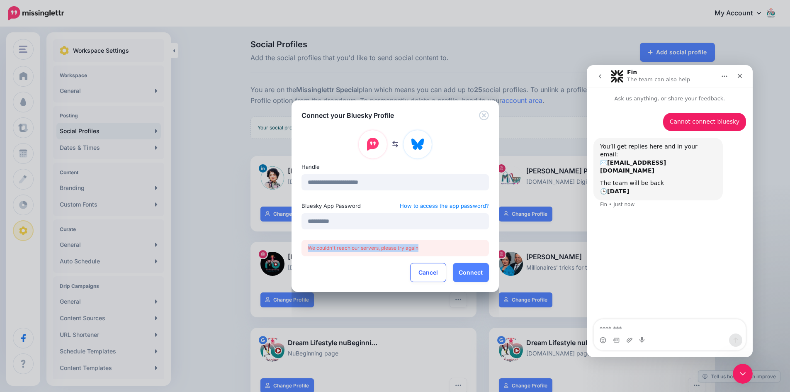
drag, startPoint x: 415, startPoint y: 248, endPoint x: 306, endPoint y: 253, distance: 108.8
click at [306, 253] on div "**********" at bounding box center [395, 206] width 207 height 172
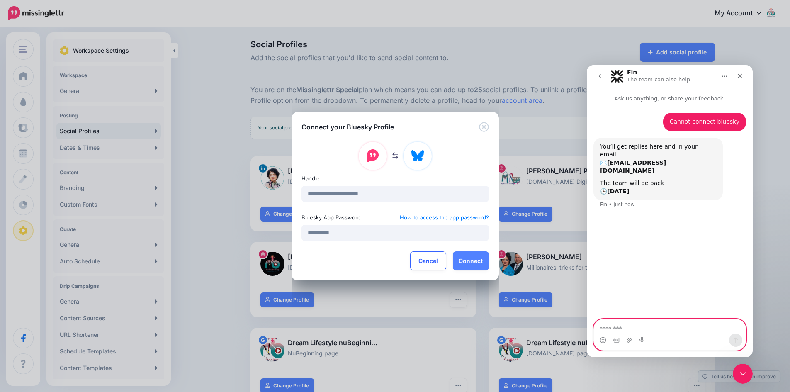
click at [673, 323] on textarea "Message…" at bounding box center [670, 326] width 152 height 14
type textarea "**********"
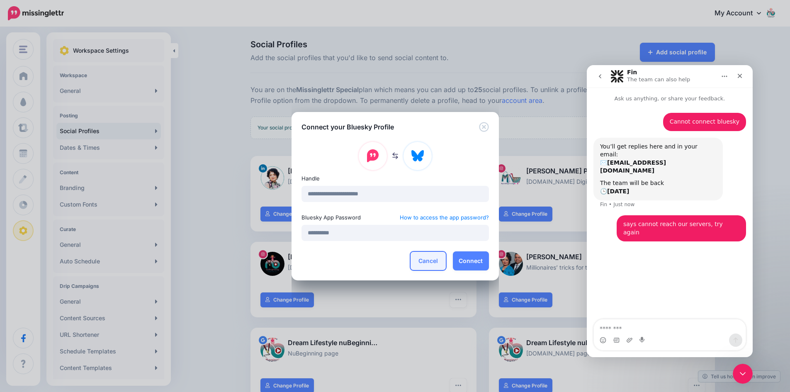
click at [424, 257] on button "Cancel" at bounding box center [428, 260] width 36 height 19
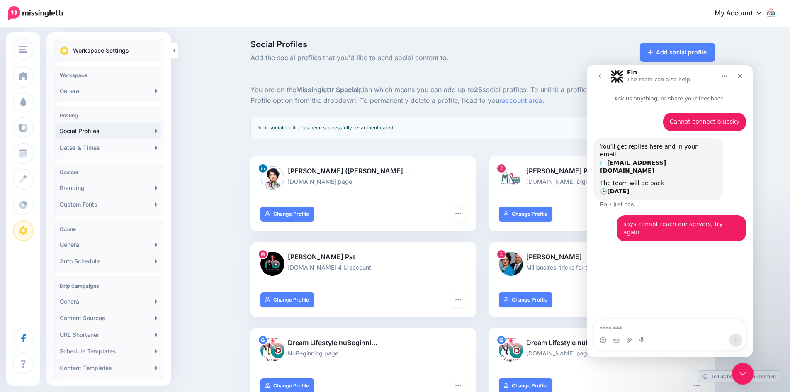
click at [738, 369] on icon "Close Intercom Messenger" at bounding box center [741, 372] width 10 height 10
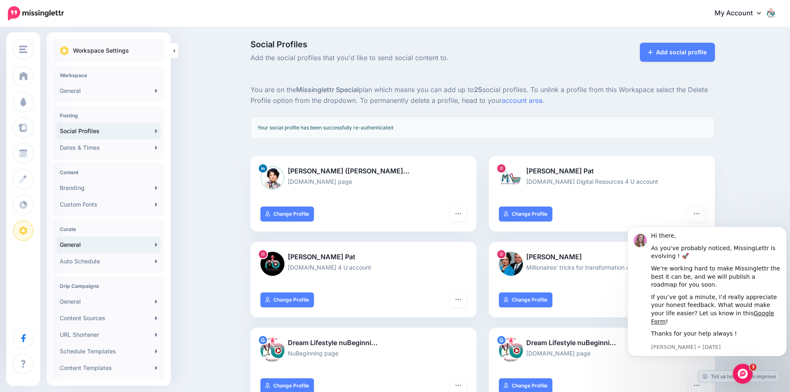
click at [89, 246] on link "General" at bounding box center [108, 244] width 104 height 17
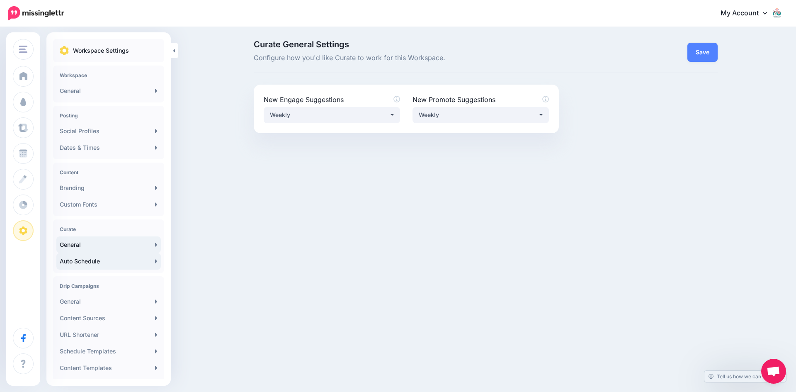
click at [86, 262] on link "Auto Schedule" at bounding box center [108, 261] width 104 height 17
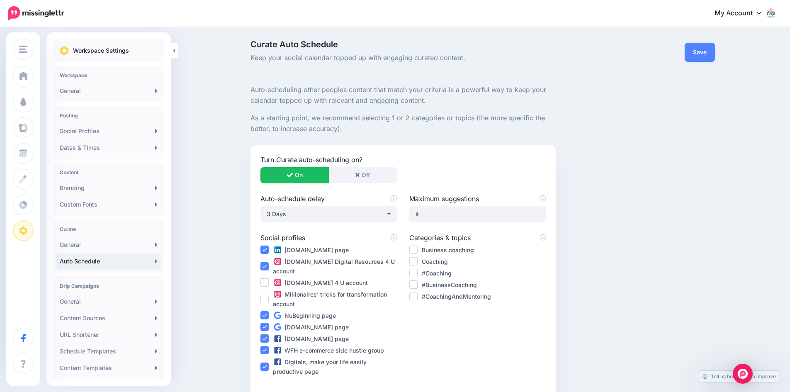
click at [418, 247] on ins at bounding box center [413, 249] width 8 height 8
click at [417, 261] on ins at bounding box center [413, 261] width 8 height 8
click at [418, 272] on ins at bounding box center [413, 273] width 8 height 8
click at [418, 287] on ins at bounding box center [413, 284] width 8 height 8
click at [416, 298] on ins at bounding box center [413, 296] width 8 height 8
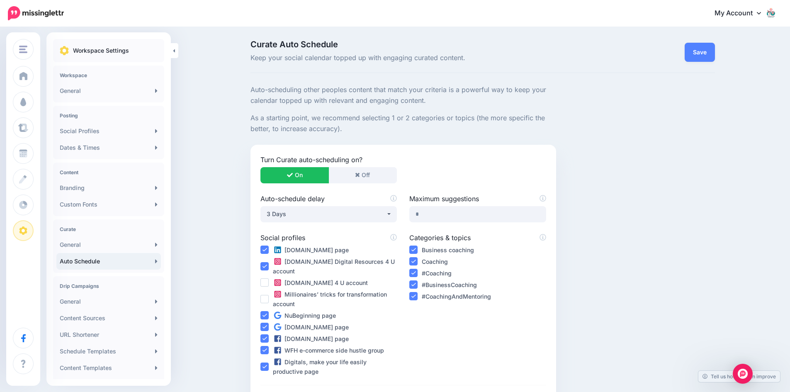
click at [269, 284] on ins at bounding box center [264, 282] width 8 height 8
click at [267, 299] on ins at bounding box center [264, 299] width 8 height 8
click at [709, 51] on link "Save" at bounding box center [700, 52] width 30 height 19
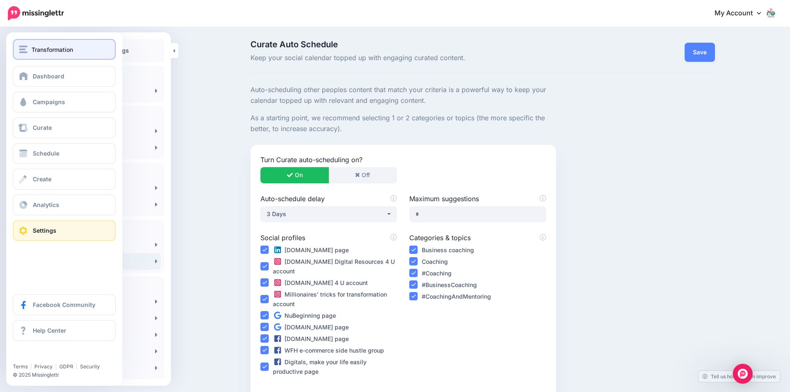
click at [47, 50] on span "Transformation" at bounding box center [52, 50] width 41 height 10
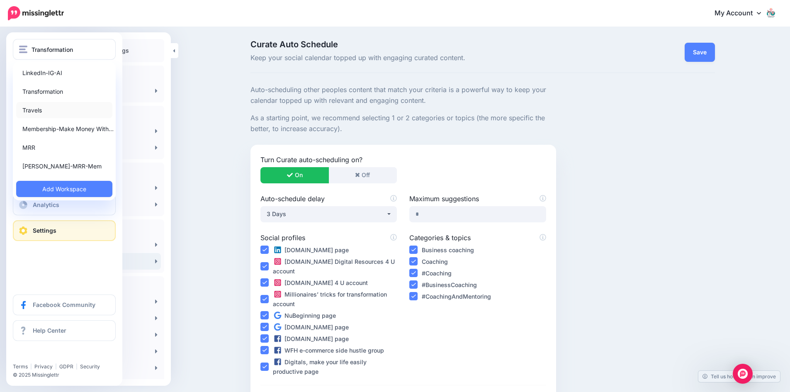
click at [34, 111] on link "Travels" at bounding box center [64, 110] width 96 height 16
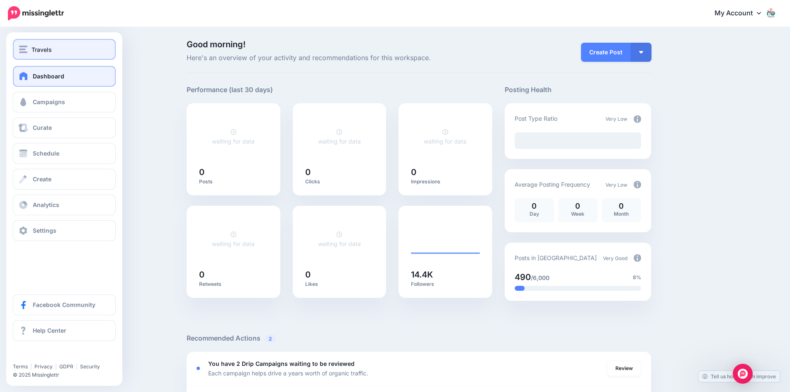
click at [47, 48] on span "Travels" at bounding box center [42, 50] width 20 height 10
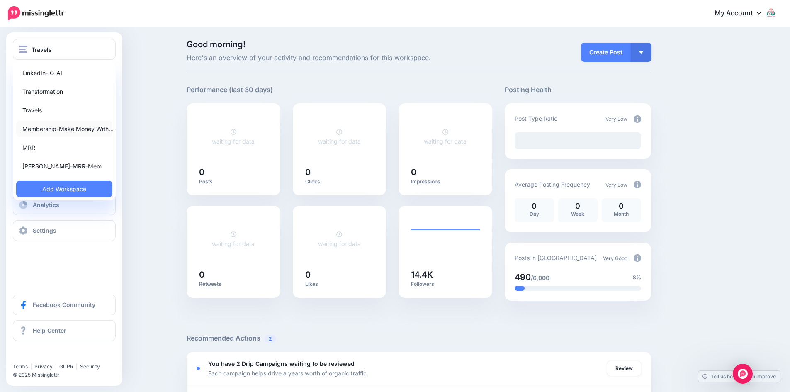
click at [40, 127] on link "Membership-Make Money With…" at bounding box center [64, 129] width 96 height 16
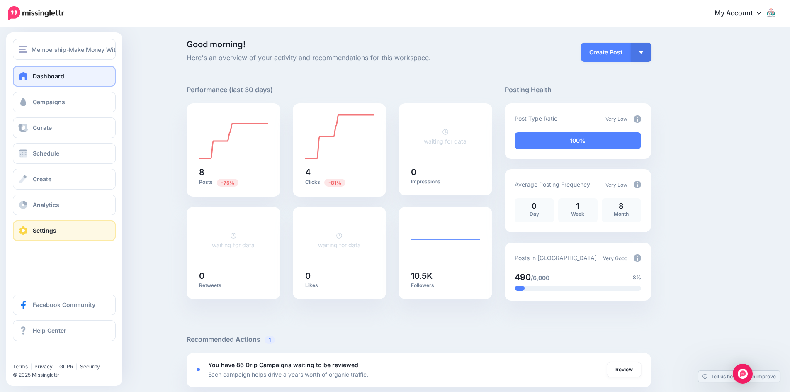
click at [37, 231] on span "Settings" at bounding box center [45, 230] width 24 height 7
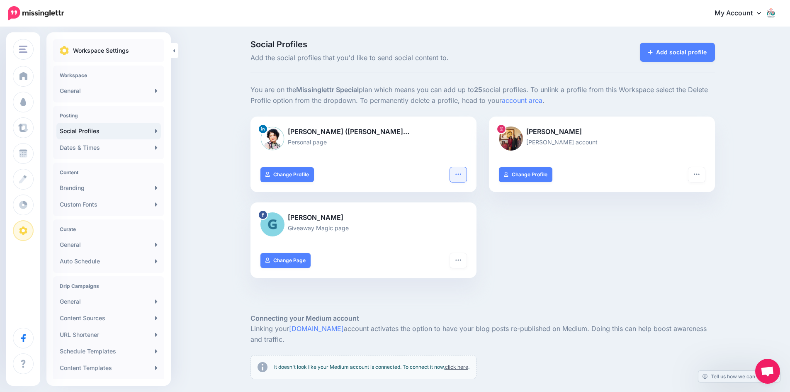
click at [462, 172] on icon "button" at bounding box center [458, 174] width 7 height 7
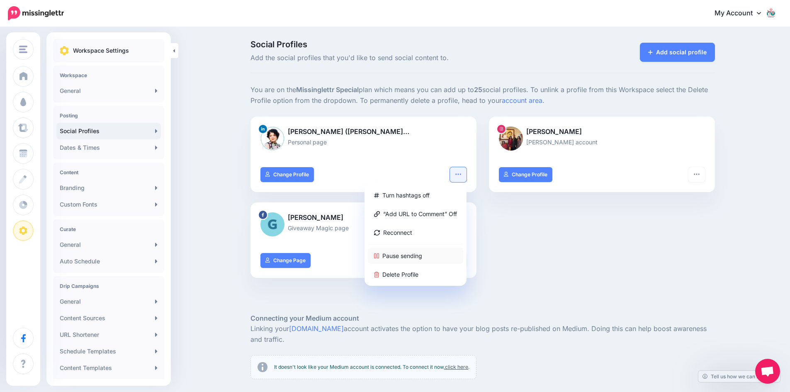
click at [407, 255] on link "Pause sending" at bounding box center [415, 256] width 95 height 16
click at [566, 250] on div "[PERSON_NAME] ([PERSON_NAME]… Personal page Turn hashtags off “Add URL to Comme…" at bounding box center [482, 203] width 477 height 172
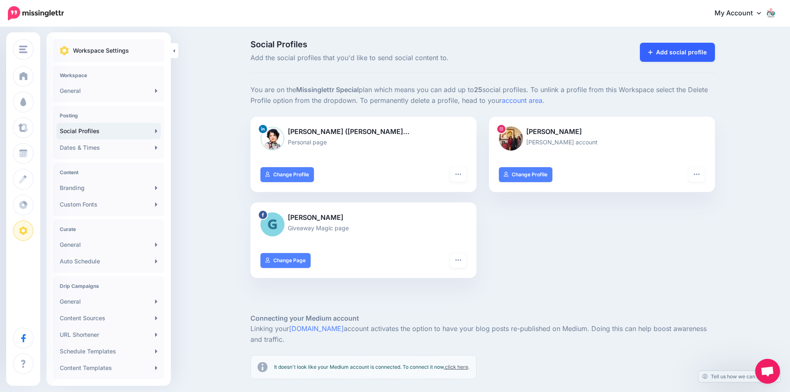
click at [673, 50] on link "Add social profile" at bounding box center [677, 52] width 75 height 19
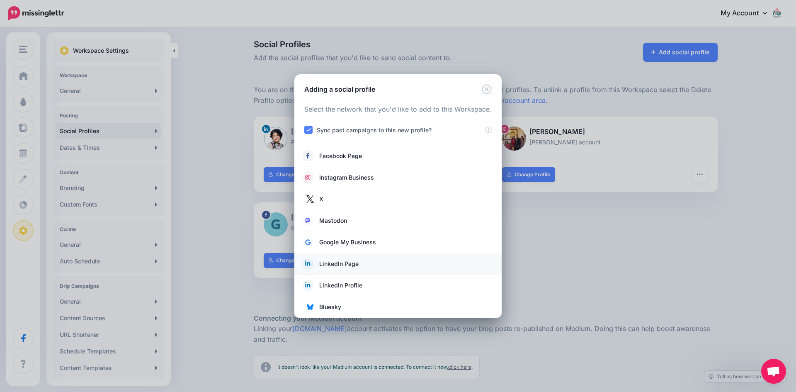
click at [354, 263] on span "LinkedIn Page" at bounding box center [338, 264] width 39 height 10
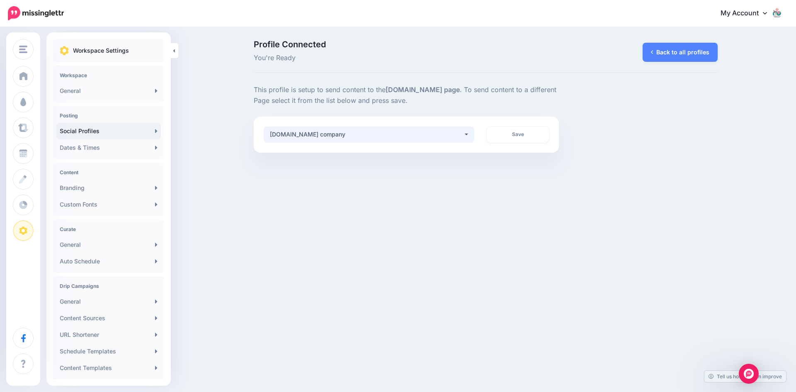
click at [465, 134] on button "[DOMAIN_NAME] company" at bounding box center [369, 134] width 211 height 16
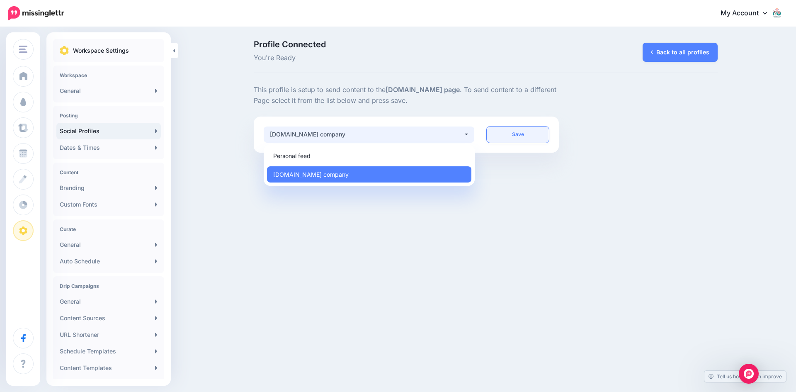
click at [530, 133] on link "Save" at bounding box center [518, 134] width 62 height 16
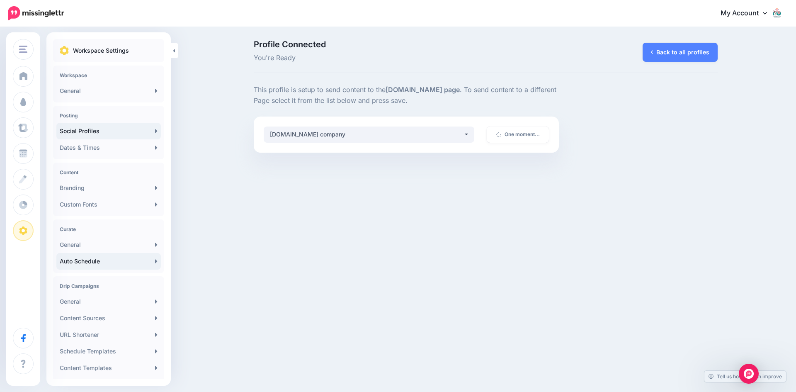
click at [94, 261] on link "Auto Schedule" at bounding box center [108, 261] width 104 height 17
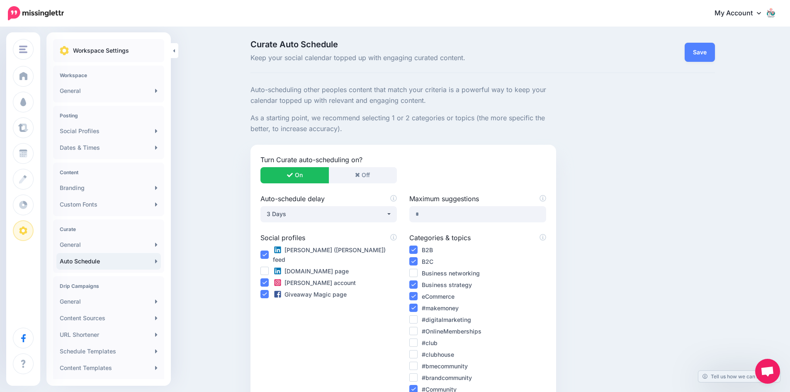
click at [418, 332] on ins at bounding box center [413, 331] width 8 height 8
click at [704, 53] on link "Save" at bounding box center [700, 52] width 30 height 19
click at [266, 250] on ins at bounding box center [264, 254] width 8 height 8
click at [267, 267] on ins at bounding box center [264, 271] width 8 height 8
click at [703, 50] on link "Save" at bounding box center [700, 52] width 30 height 19
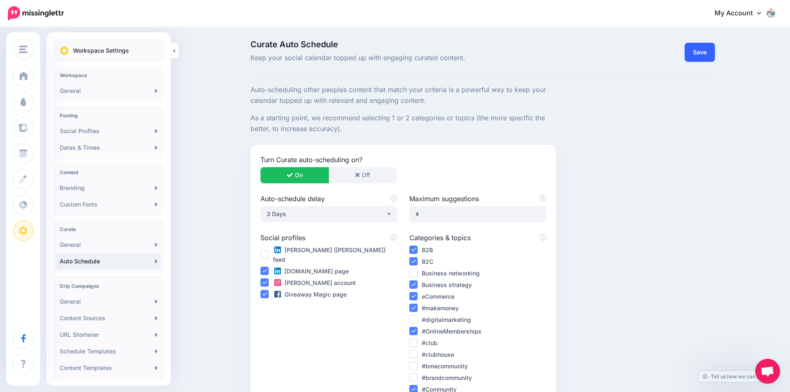
click at [702, 50] on link "Save" at bounding box center [700, 52] width 30 height 19
click at [77, 247] on link "General" at bounding box center [108, 244] width 104 height 17
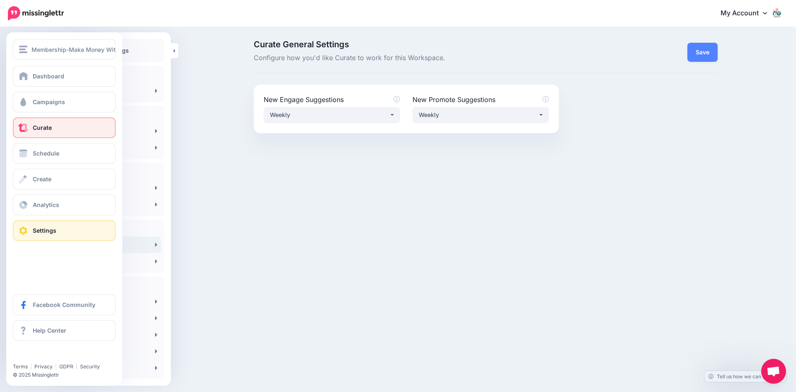
click at [41, 128] on span "Curate" at bounding box center [42, 127] width 19 height 7
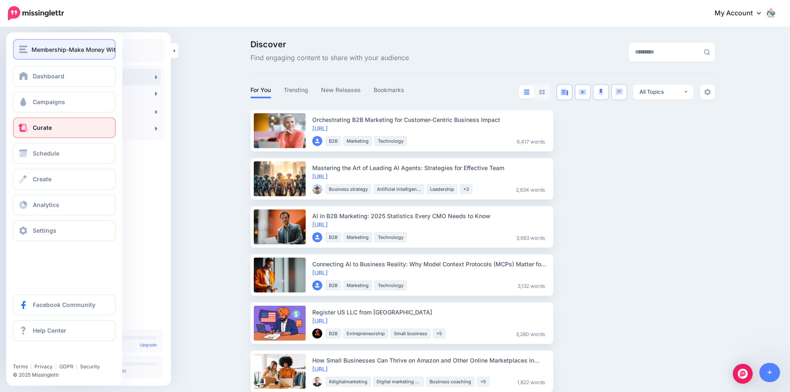
click at [37, 49] on span "Membership-Make Money With Sue-LinkedIn" at bounding box center [113, 50] width 163 height 10
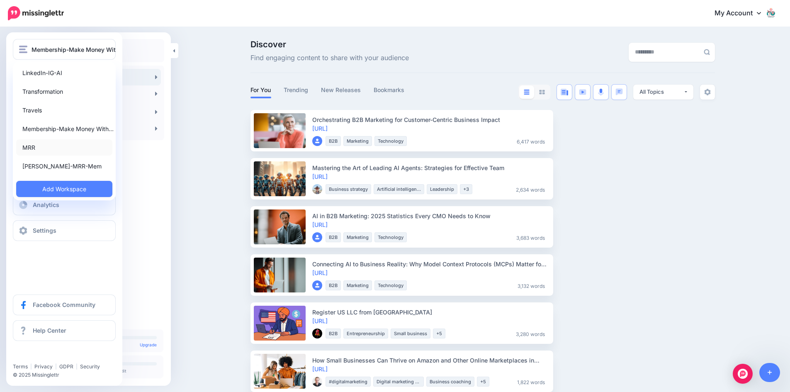
click at [29, 147] on link "MRR" at bounding box center [64, 147] width 96 height 16
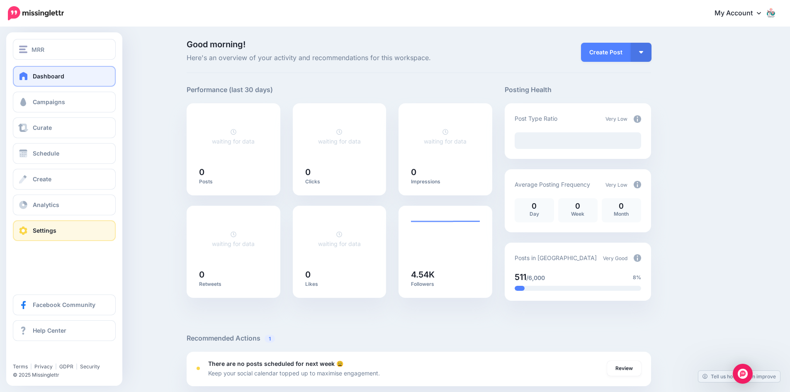
click at [34, 229] on span "Settings" at bounding box center [45, 230] width 24 height 7
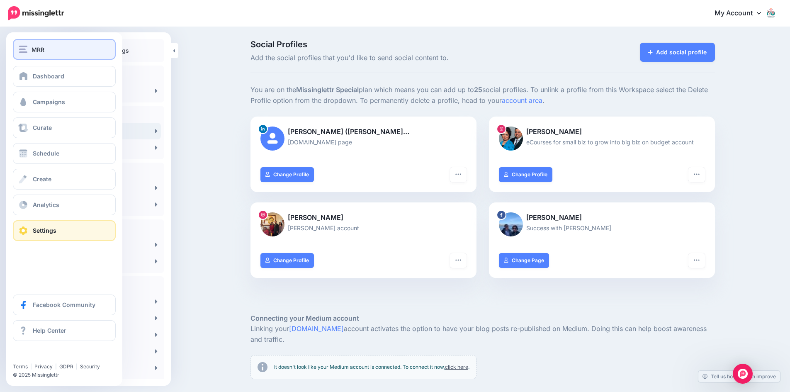
click at [36, 53] on span "MRR" at bounding box center [38, 50] width 13 height 10
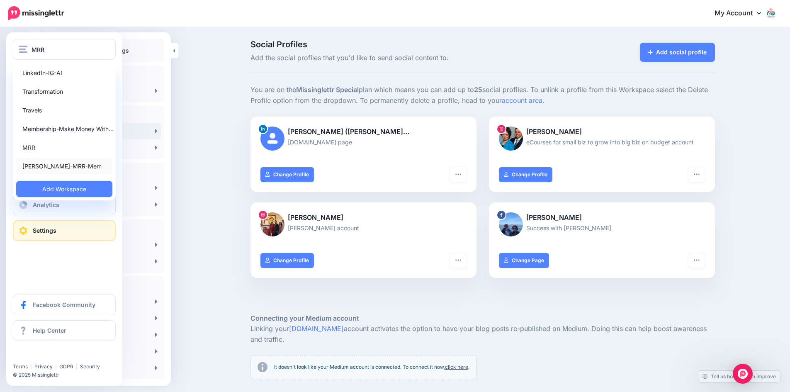
click at [51, 165] on link "[PERSON_NAME]-MRR-Mem" at bounding box center [64, 166] width 96 height 16
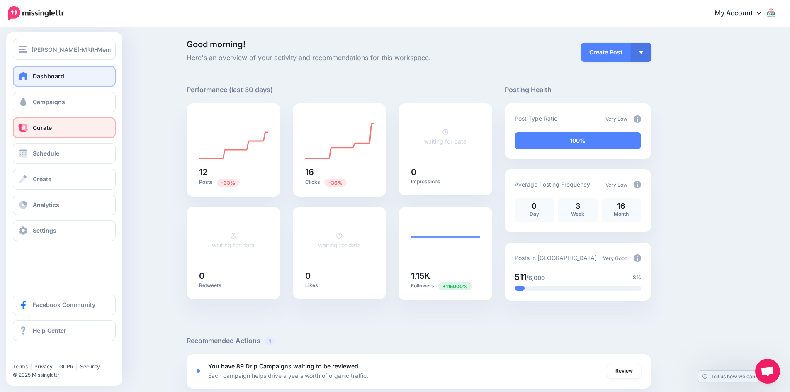
click at [42, 131] on link "Curate" at bounding box center [64, 127] width 103 height 21
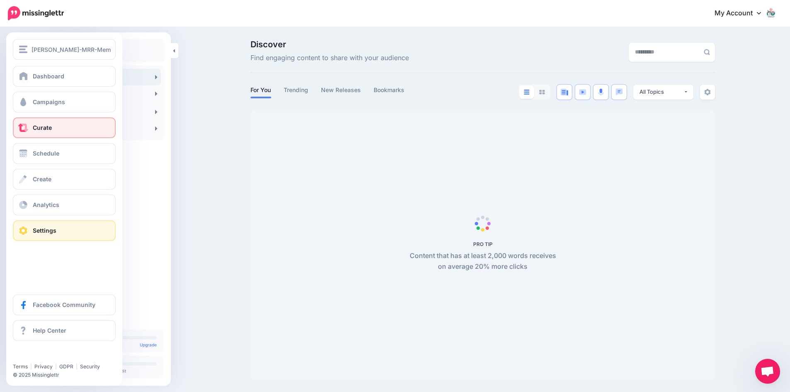
click at [48, 231] on span "Settings" at bounding box center [45, 230] width 24 height 7
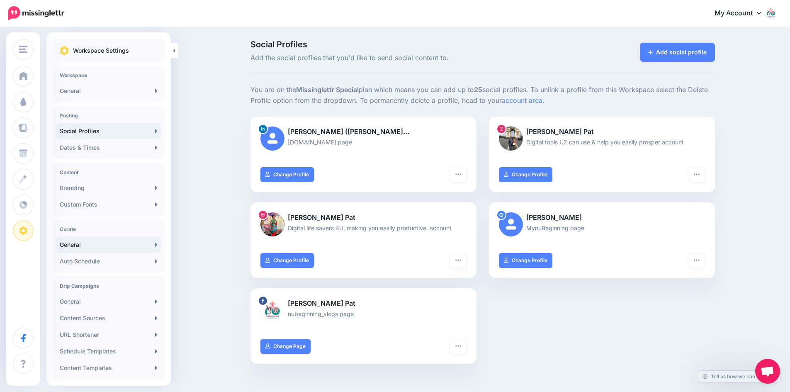
click at [104, 243] on link "General" at bounding box center [108, 244] width 104 height 17
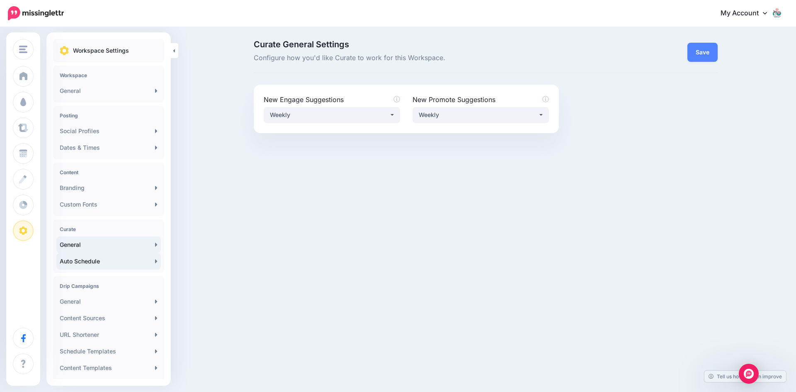
click at [97, 260] on link "Auto Schedule" at bounding box center [108, 261] width 104 height 17
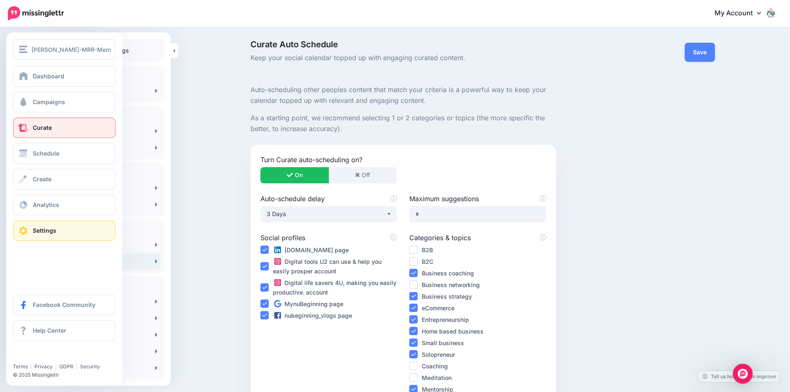
click at [24, 123] on link "Curate" at bounding box center [64, 127] width 103 height 21
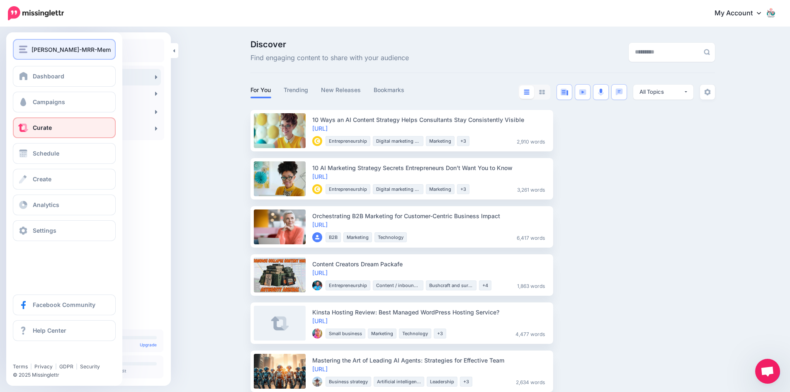
click at [36, 49] on span "[PERSON_NAME]-MRR-Mem" at bounding box center [71, 50] width 79 height 10
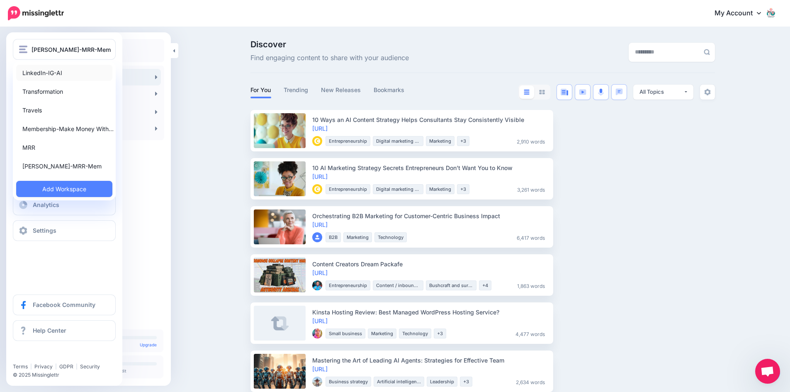
click at [40, 73] on link "LinkedIn-IG-AI" at bounding box center [64, 73] width 96 height 16
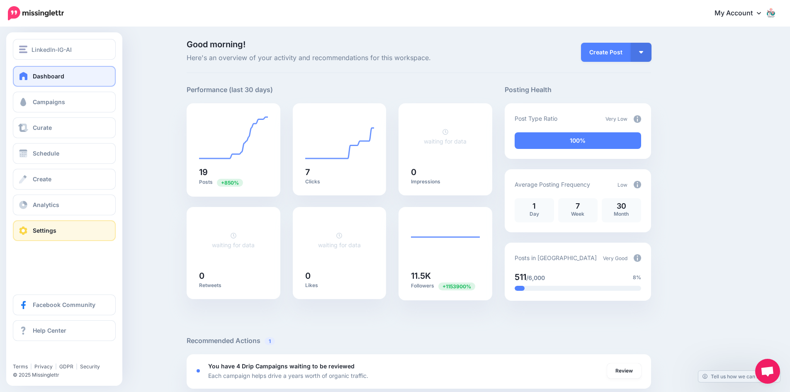
click at [47, 231] on span "Settings" at bounding box center [45, 230] width 24 height 7
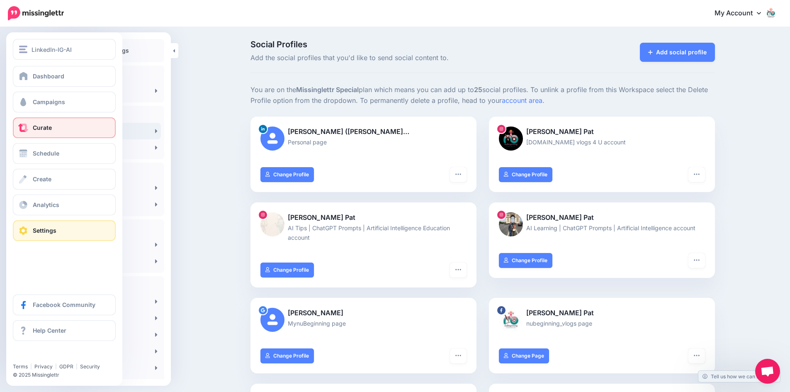
click at [44, 129] on span "Curate" at bounding box center [42, 127] width 19 height 7
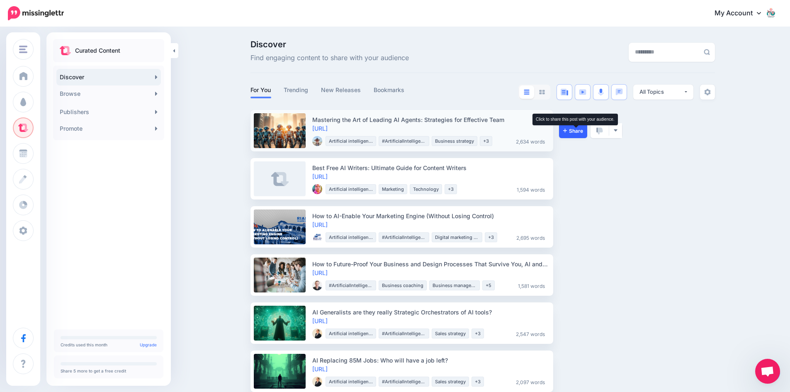
click at [576, 130] on span "Share" at bounding box center [573, 130] width 20 height 5
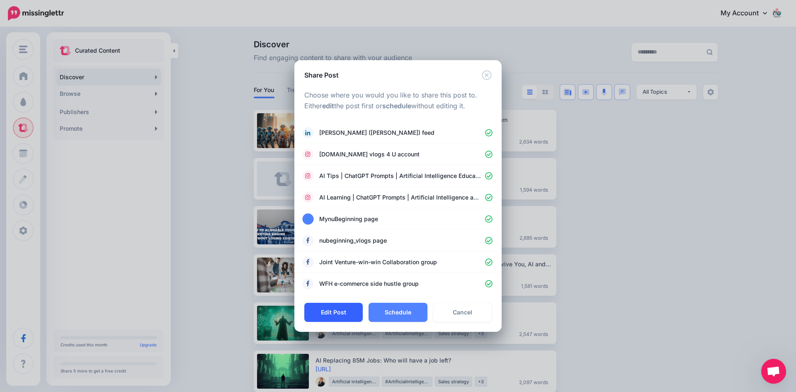
click at [338, 312] on button "Edit Post" at bounding box center [333, 312] width 58 height 19
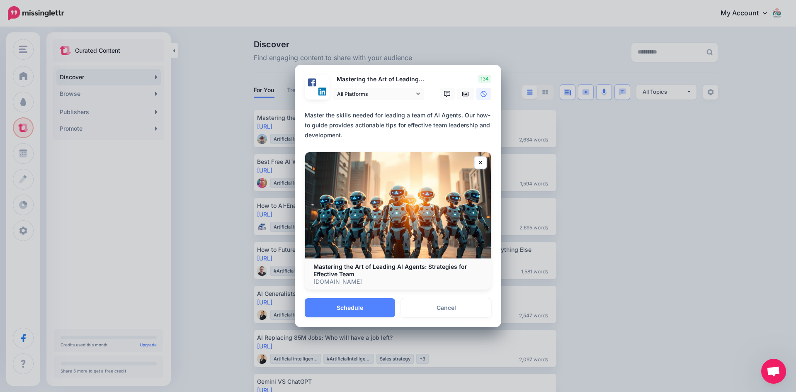
click at [358, 137] on textarea "**********" at bounding box center [400, 125] width 191 height 30
paste textarea "**********"
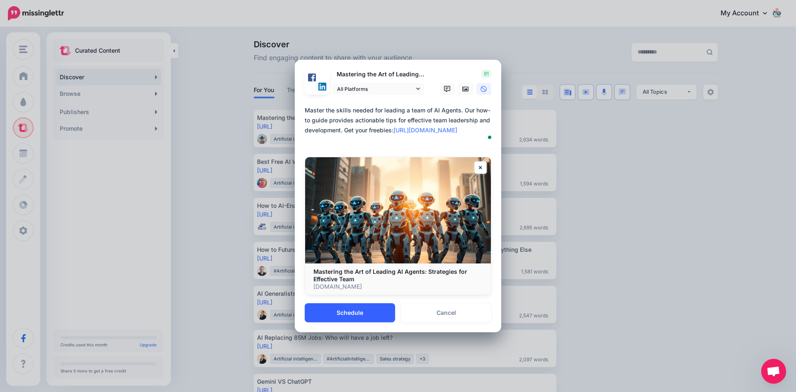
type textarea "**********"
click at [358, 315] on button "Schedule" at bounding box center [350, 312] width 90 height 19
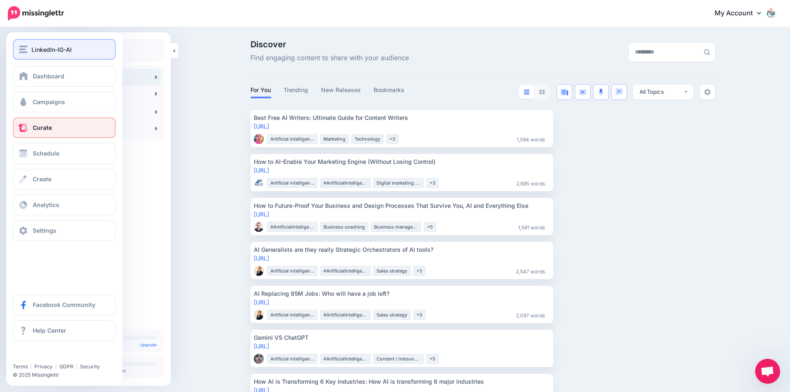
click at [44, 50] on span "LinkedIn-IG-AI" at bounding box center [52, 50] width 40 height 10
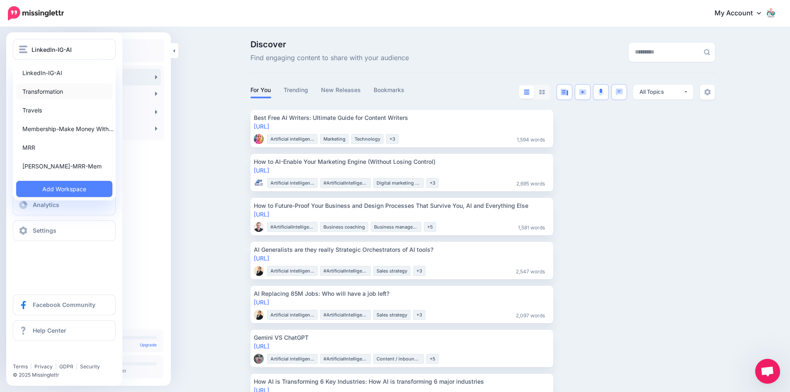
click at [39, 91] on link "Transformation" at bounding box center [64, 91] width 96 height 16
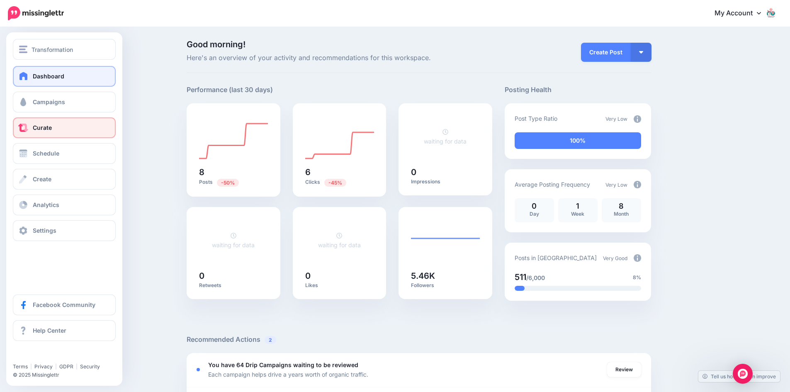
click at [69, 132] on link "Curate" at bounding box center [64, 127] width 103 height 21
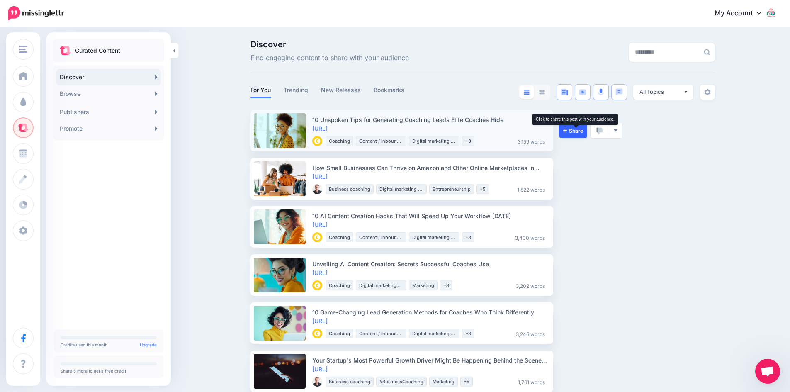
click at [578, 129] on span "Share" at bounding box center [573, 130] width 20 height 5
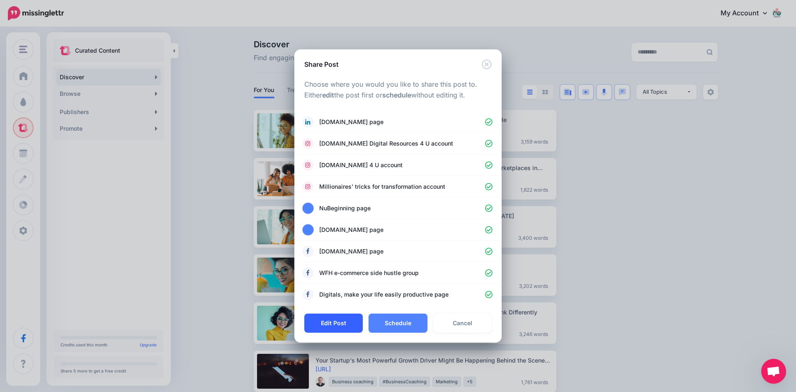
click at [351, 324] on button "Edit Post" at bounding box center [333, 322] width 58 height 19
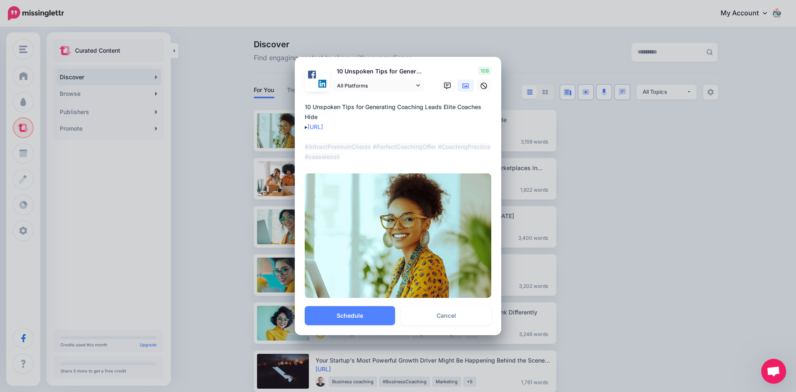
click at [316, 147] on textarea "**********" at bounding box center [400, 132] width 191 height 60
click at [391, 122] on textarea "**********" at bounding box center [400, 132] width 191 height 60
click at [331, 115] on textarea "**********" at bounding box center [400, 132] width 191 height 60
click at [383, 131] on textarea "**********" at bounding box center [400, 132] width 191 height 60
click at [306, 106] on textarea "**********" at bounding box center [400, 132] width 191 height 60
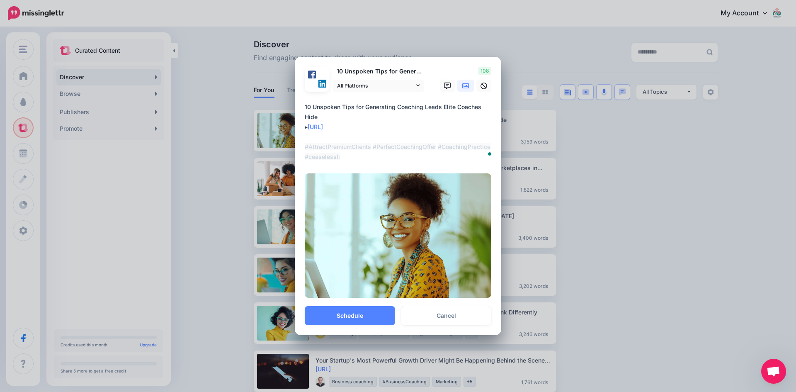
click at [383, 128] on textarea "**********" at bounding box center [400, 132] width 191 height 60
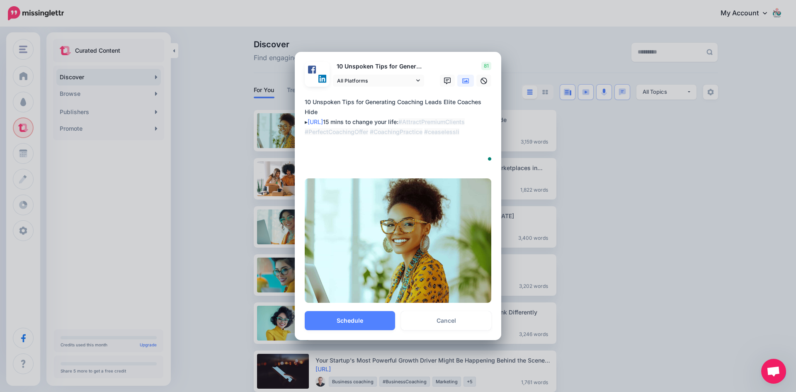
paste textarea "**********"
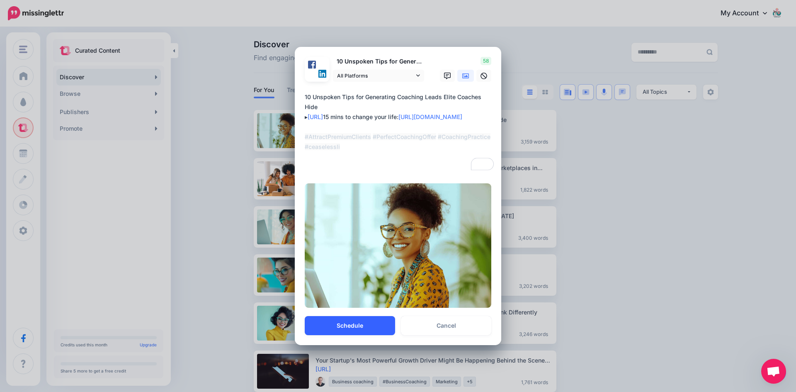
type textarea "**********"
click at [349, 325] on button "Schedule" at bounding box center [350, 325] width 90 height 19
